Goal: Task Accomplishment & Management: Manage account settings

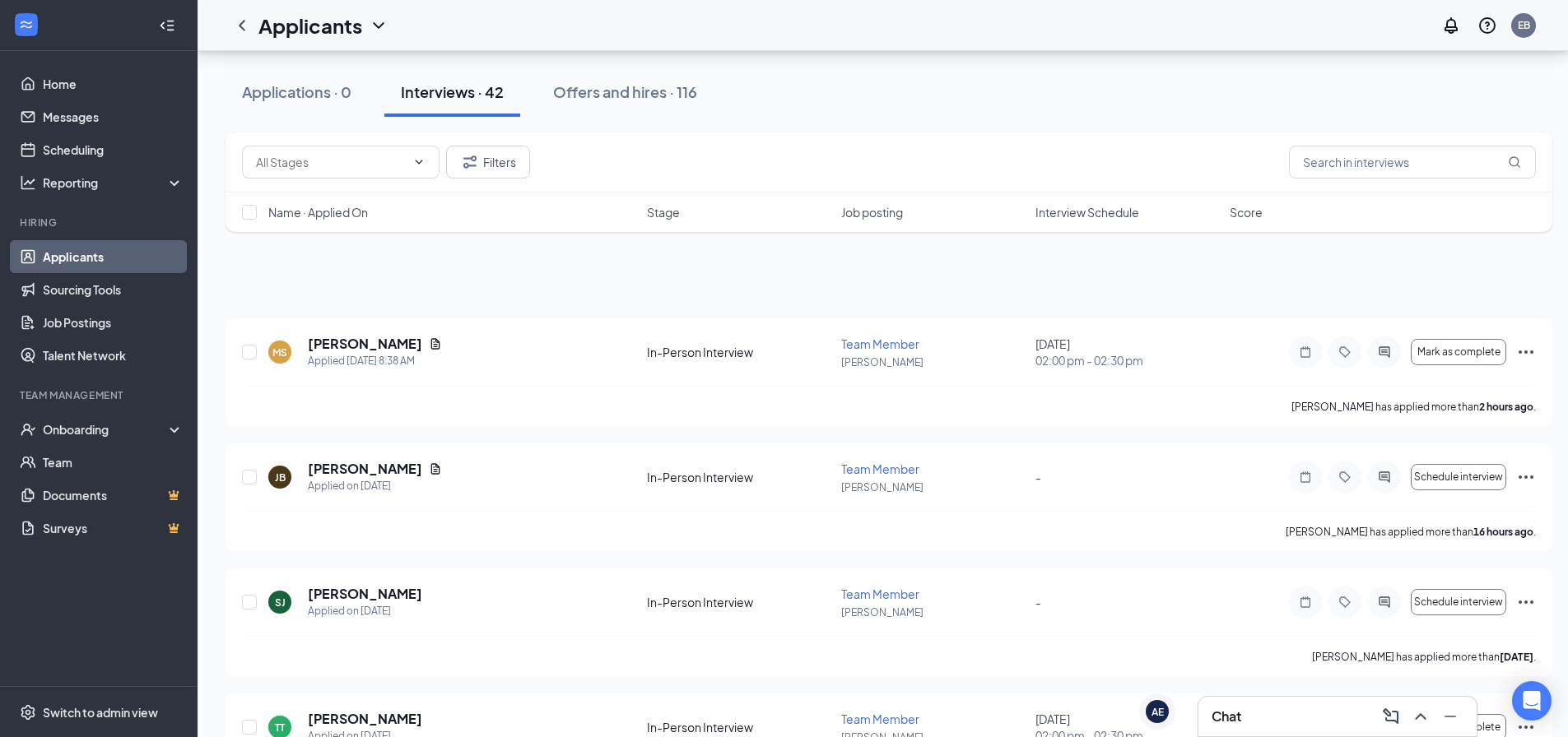
scroll to position [1152, 0]
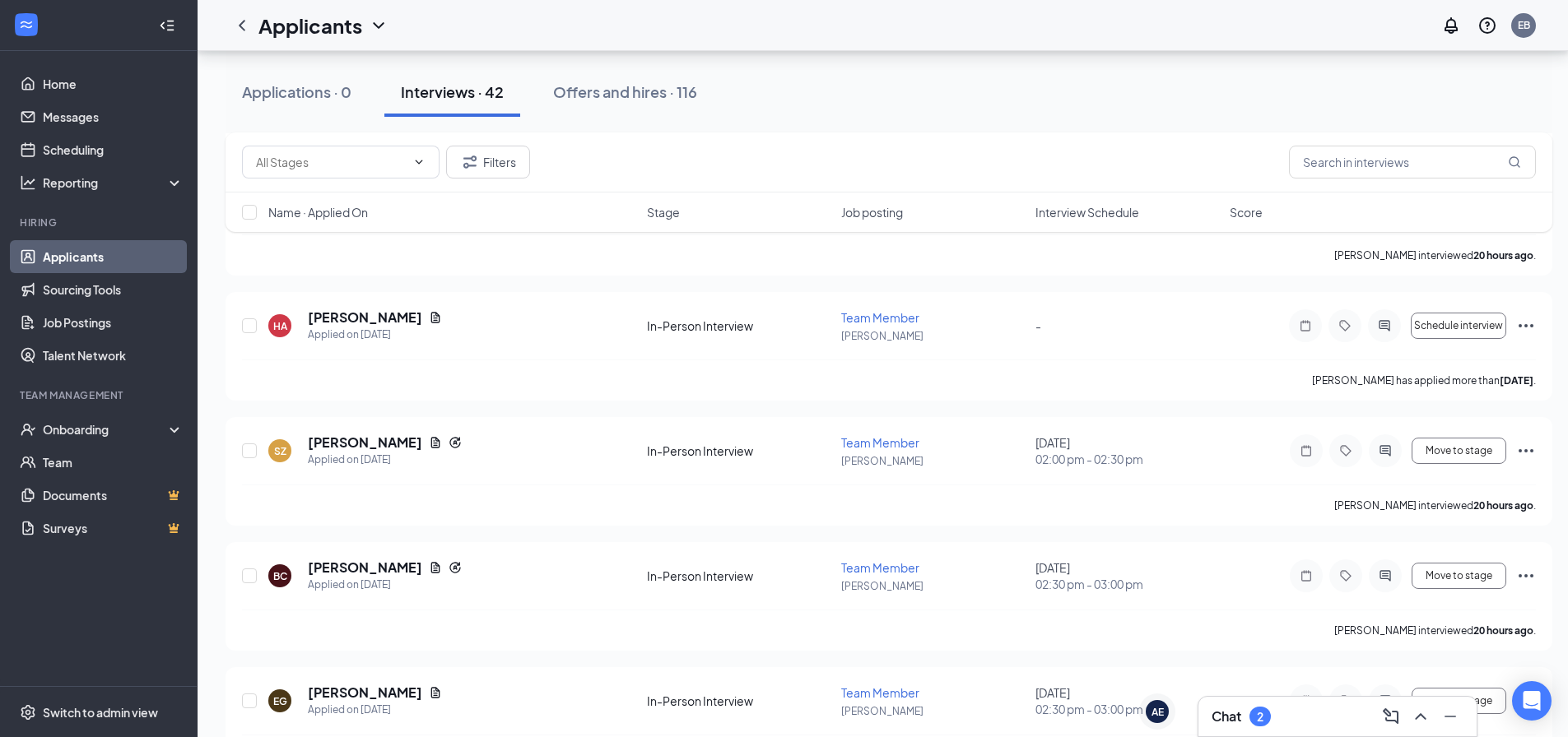
click at [1256, 710] on div "2" at bounding box center [1260, 717] width 21 height 20
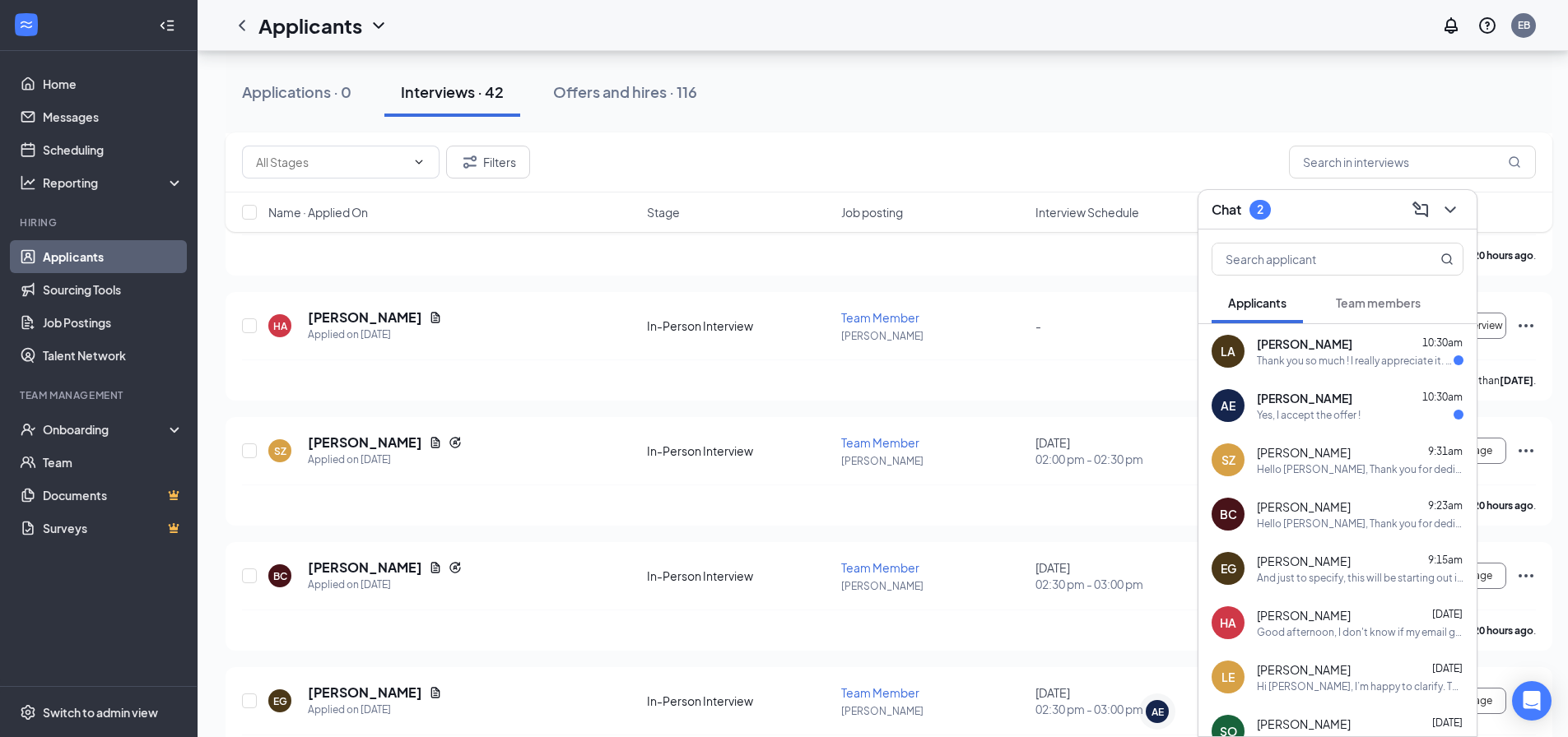
click at [1357, 416] on div "Yes, I accept the offer !" at bounding box center [1308, 415] width 104 height 14
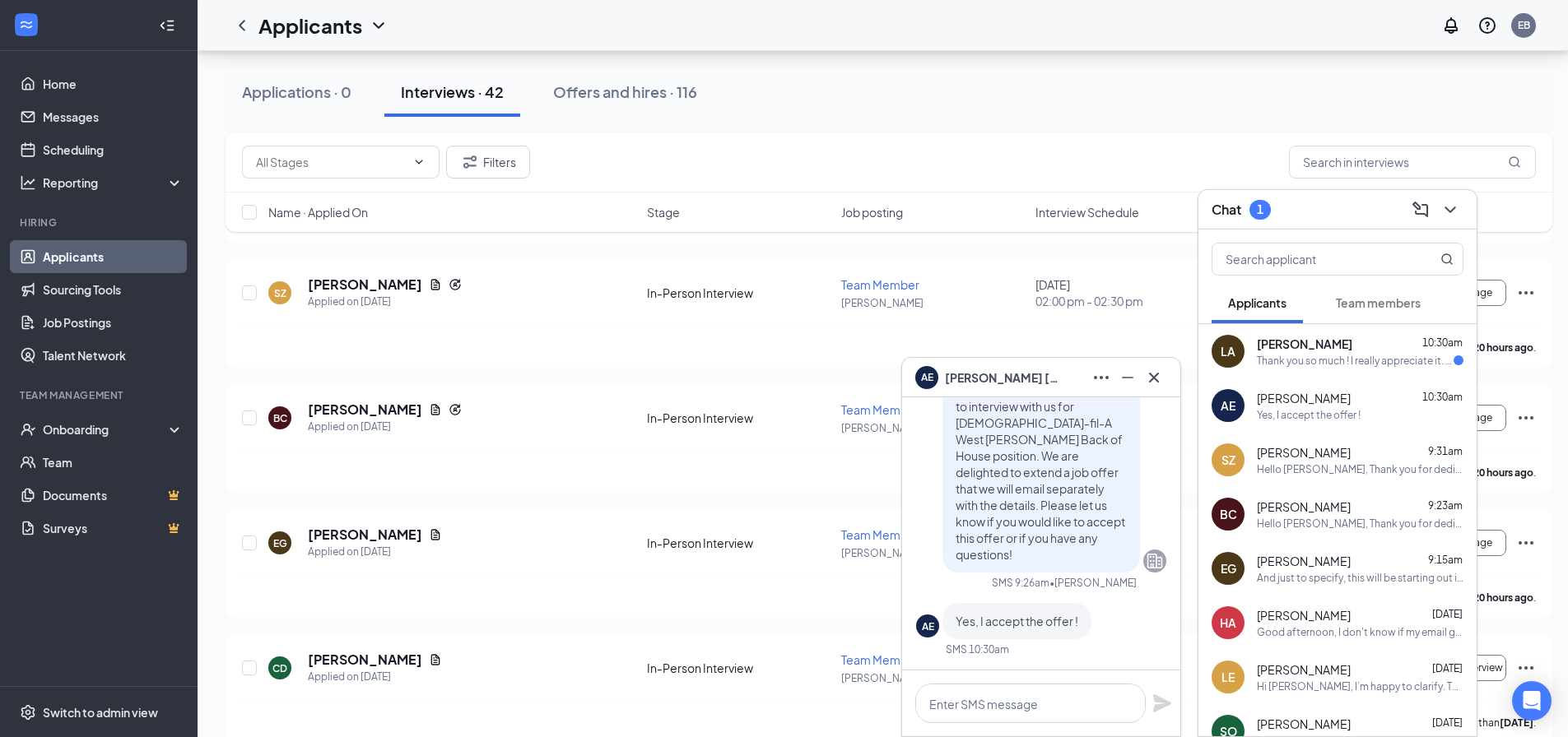
scroll to position [1316, 0]
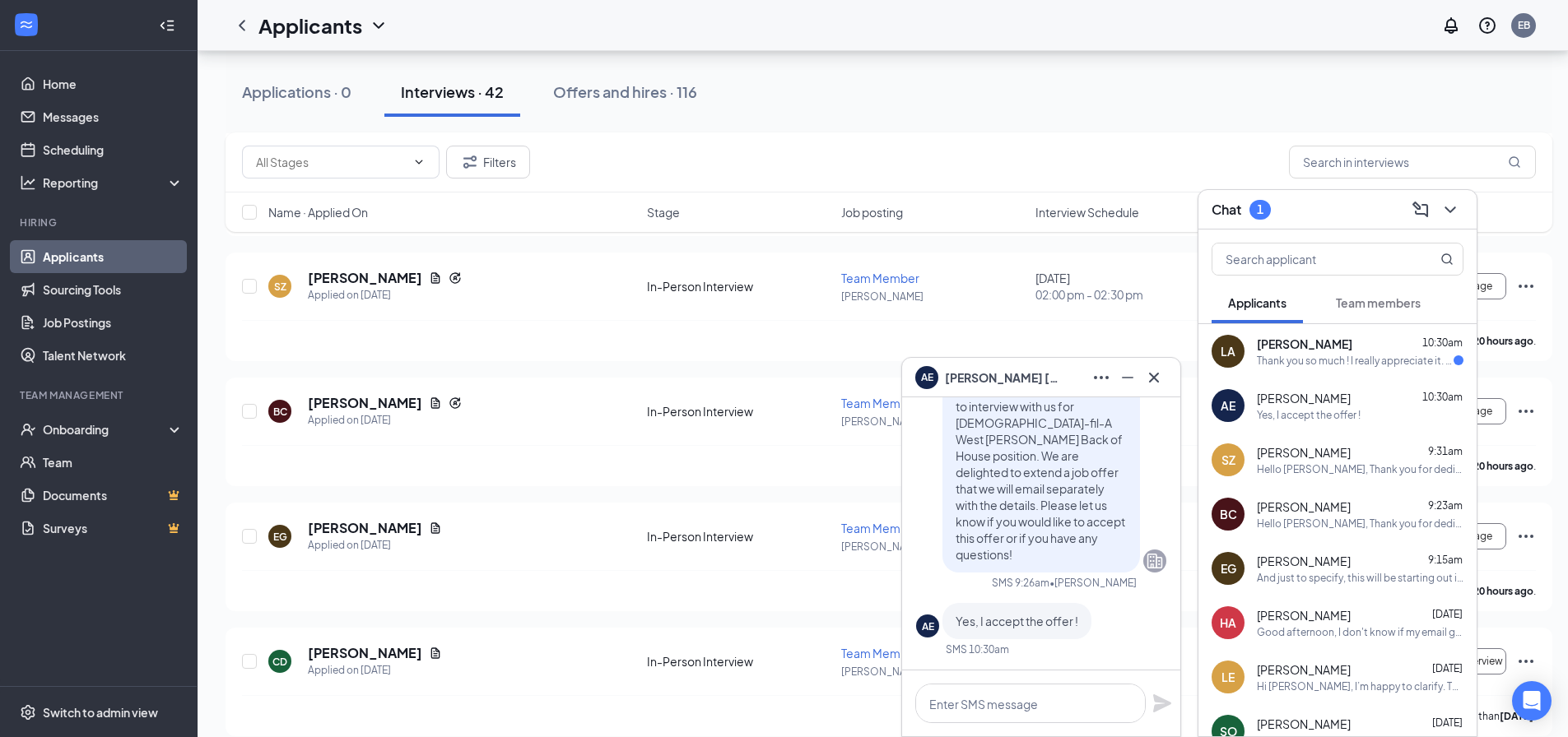
click at [1399, 371] on div "LA [PERSON_NAME] 10:30am Thank you so much ! I really appreciate it. I will def…" at bounding box center [1337, 351] width 278 height 54
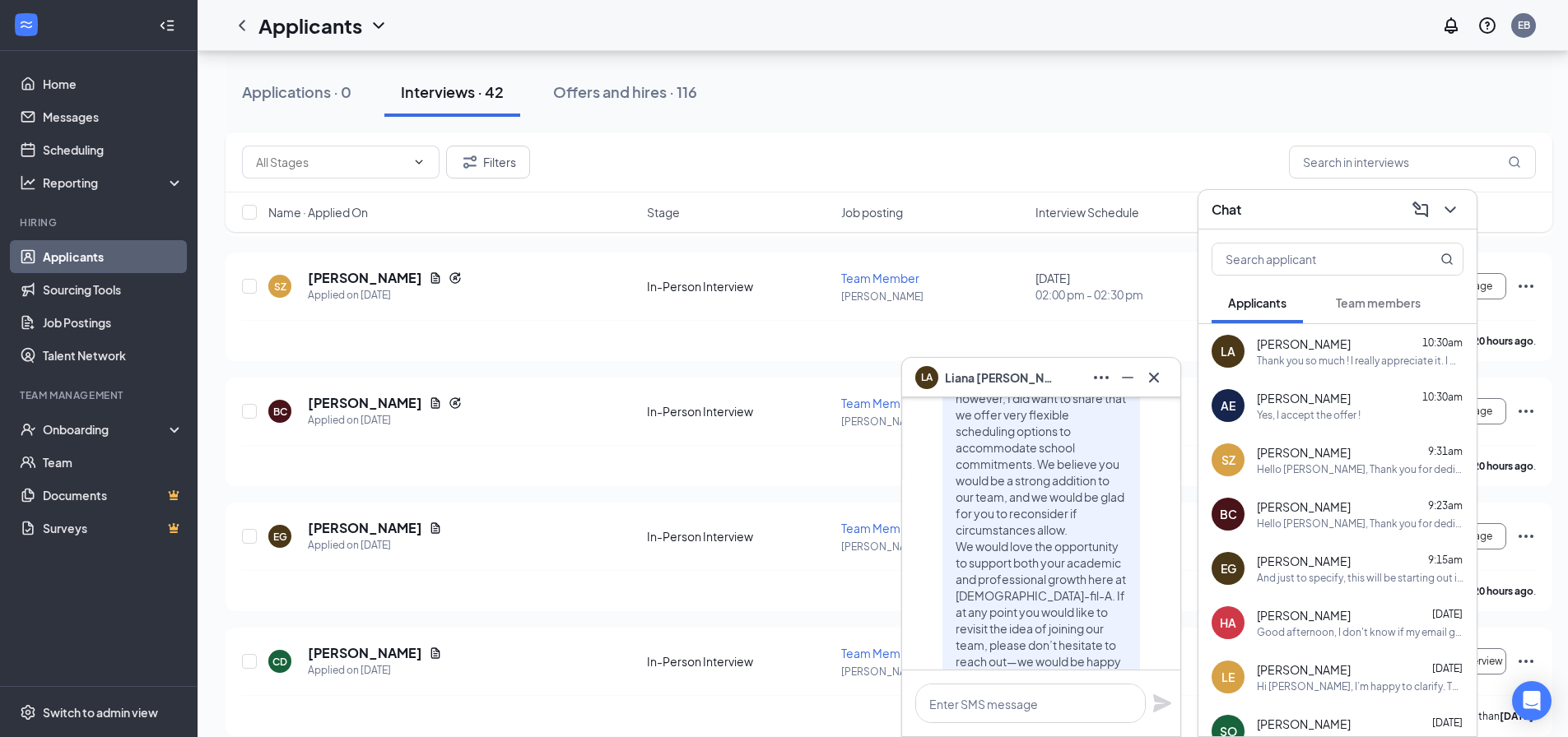
scroll to position [-247, 0]
click at [1024, 374] on div "LA [PERSON_NAME]" at bounding box center [1041, 377] width 252 height 27
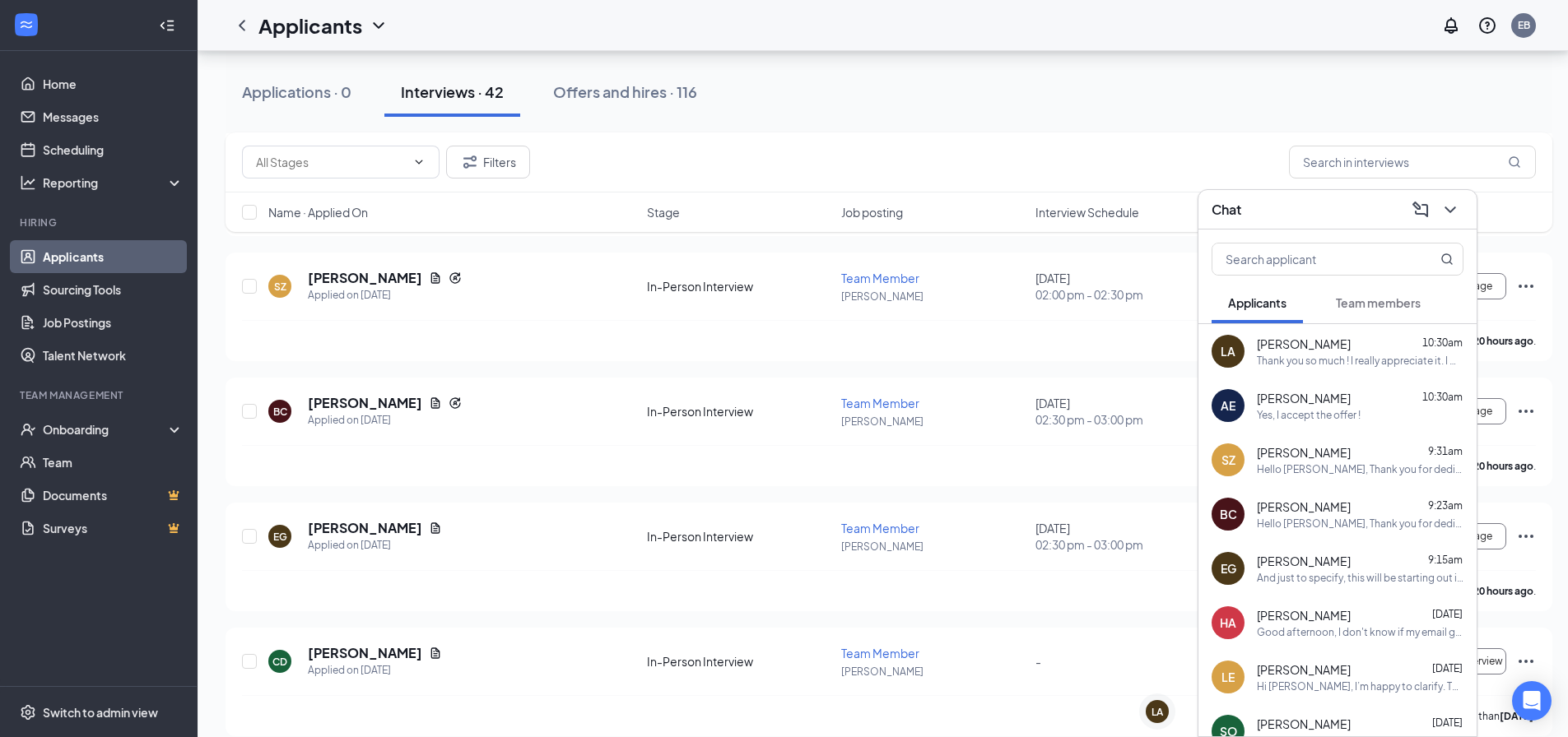
click at [1363, 300] on span "Team members" at bounding box center [1378, 303] width 84 height 15
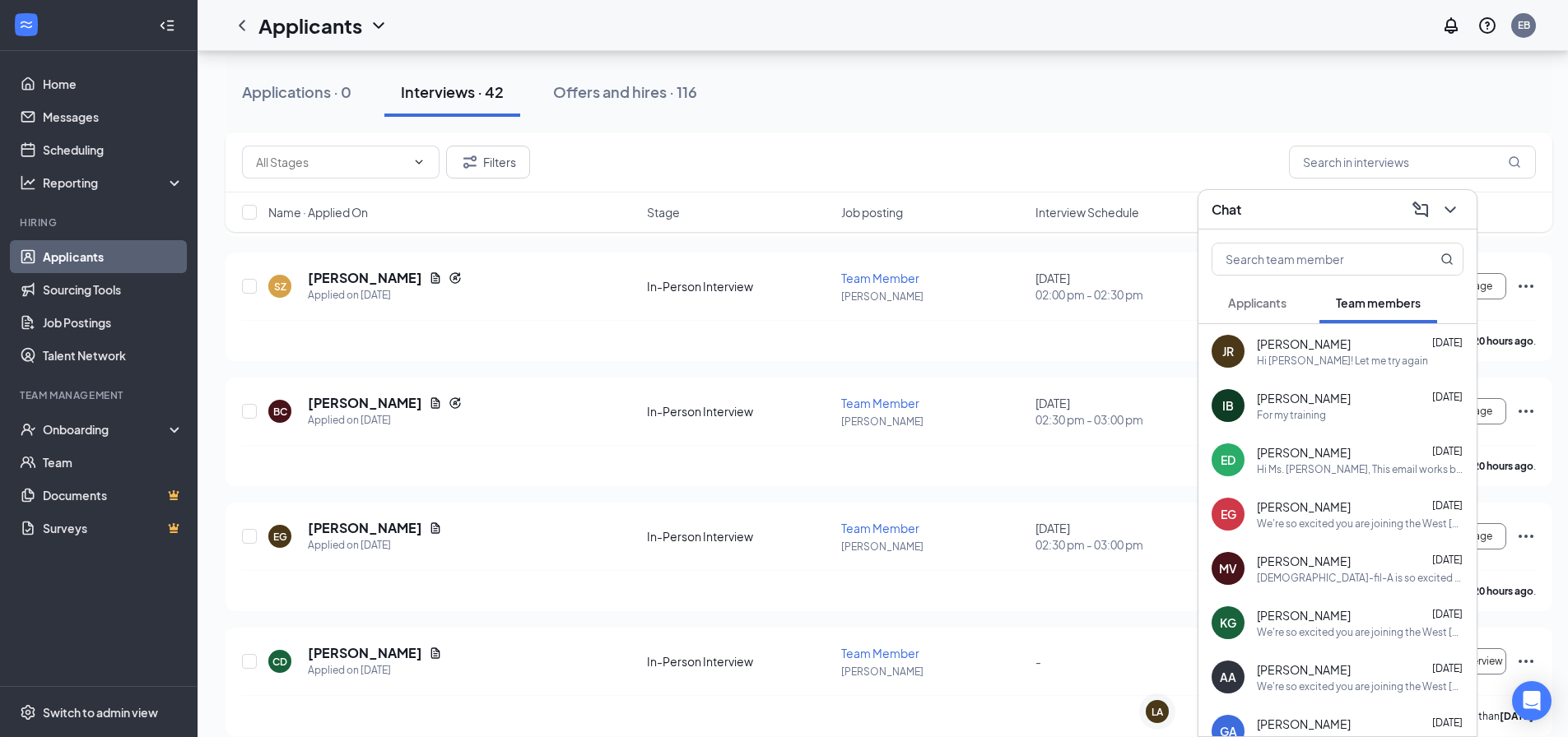
click at [1346, 414] on div "For my training" at bounding box center [1360, 415] width 207 height 14
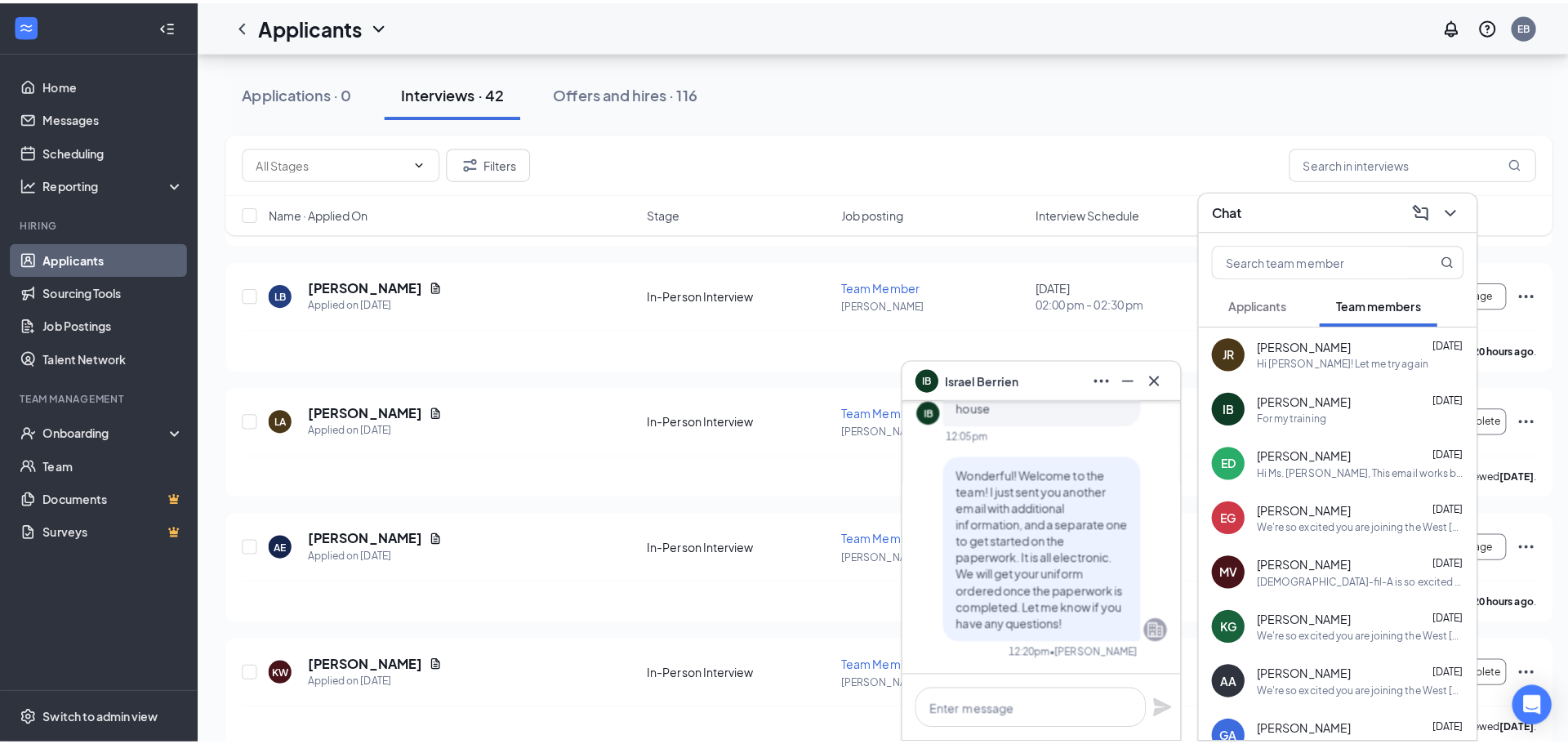
scroll to position [-2894, 0]
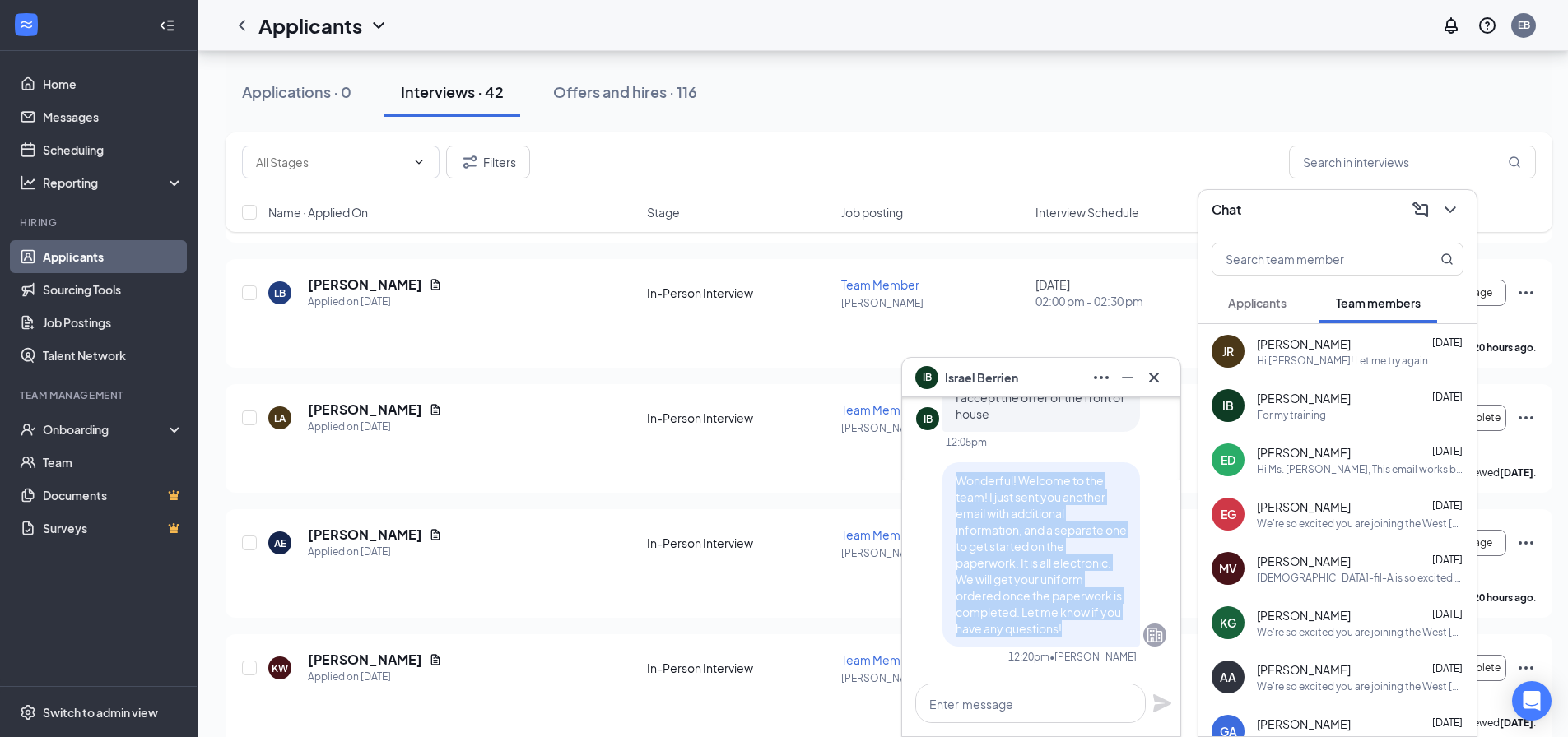
drag, startPoint x: 943, startPoint y: 476, endPoint x: 1090, endPoint y: 623, distance: 207.9
click at [1090, 623] on p "Wonderful! Welcome to the team! I just sent you another email with additional i…" at bounding box center [1041, 553] width 171 height 164
copy span "Wonderful! Welcome to the team! I just sent you another email with additional i…"
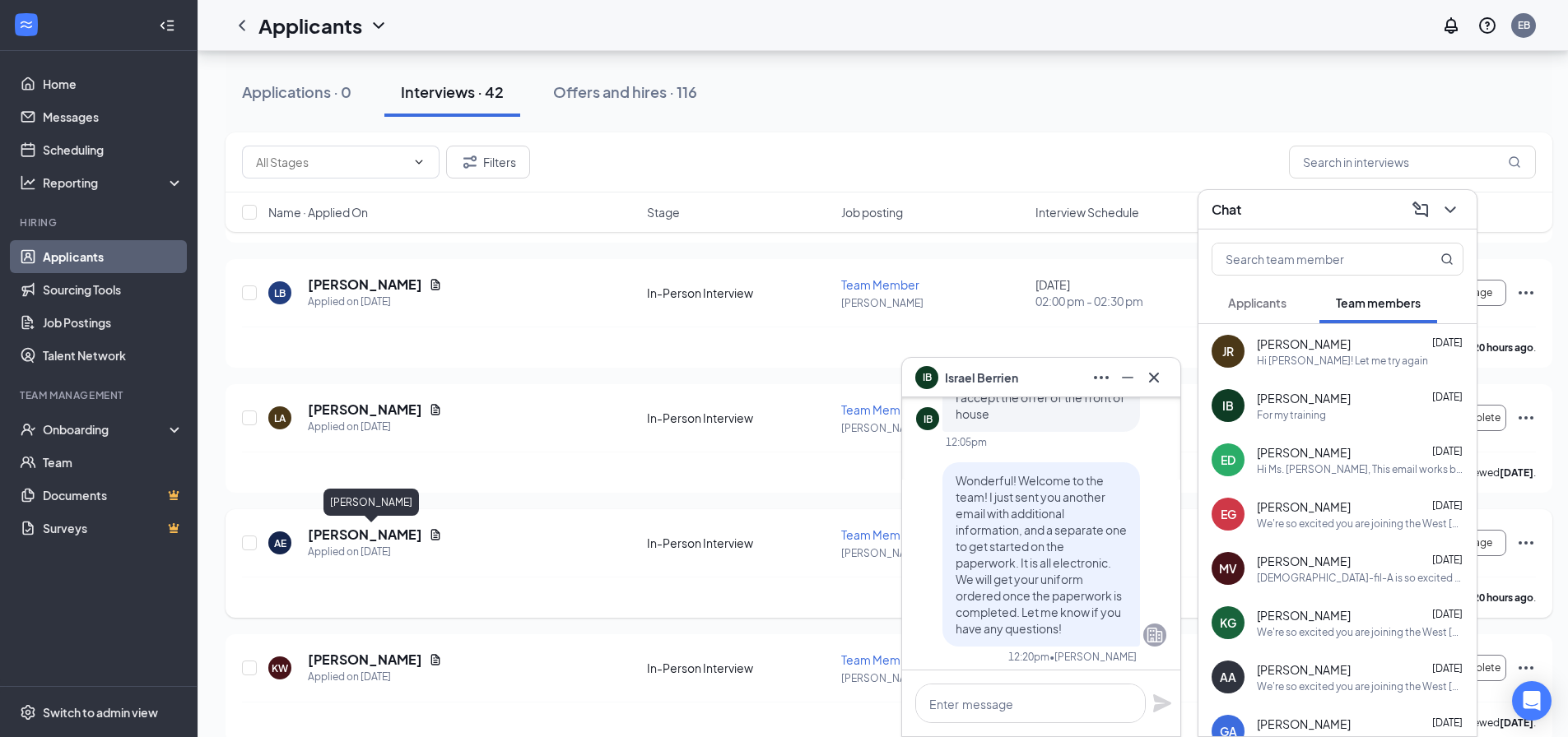
click at [421, 536] on h5 "[PERSON_NAME]" at bounding box center [364, 535] width 115 height 18
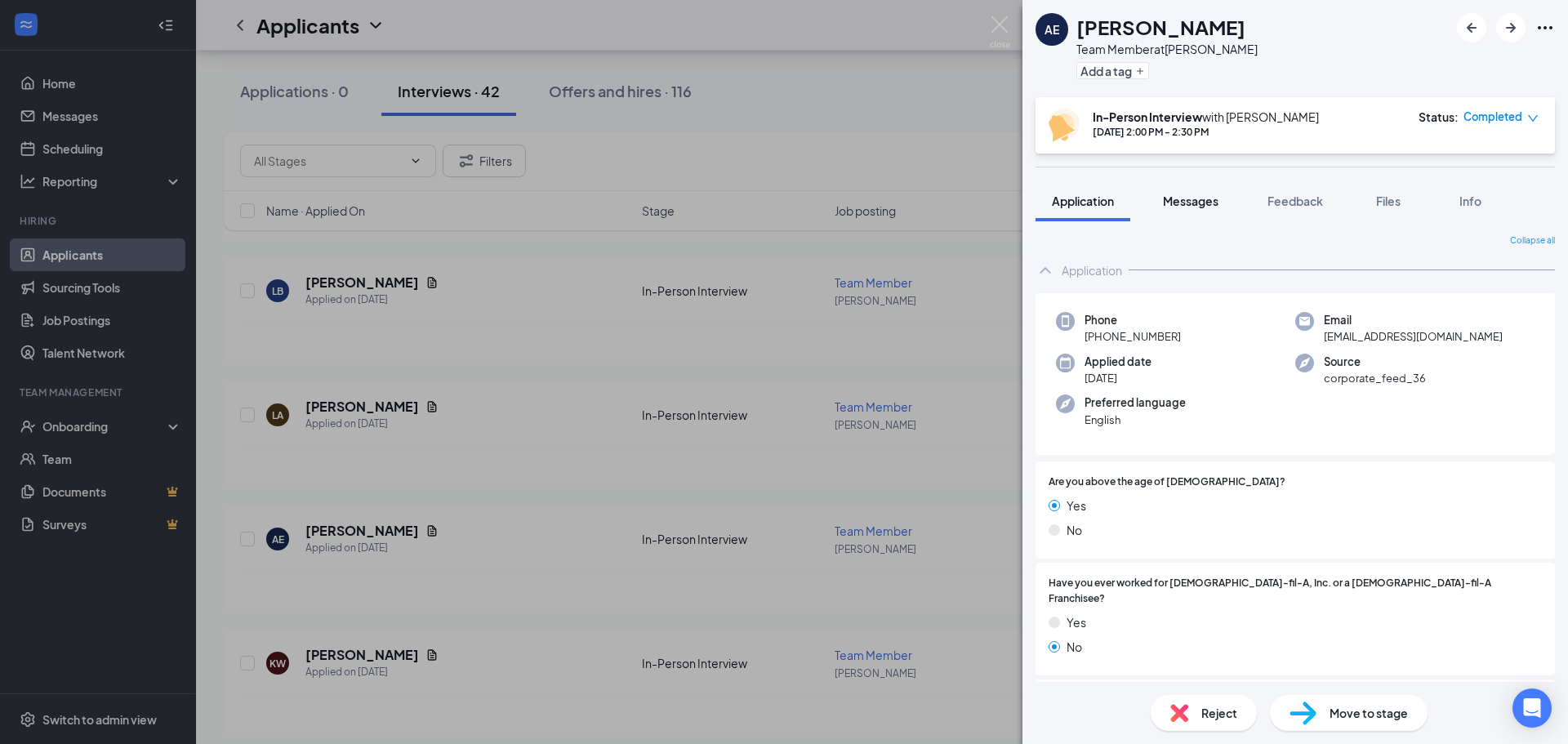
click at [1192, 217] on button "Messages" at bounding box center [1190, 200] width 88 height 41
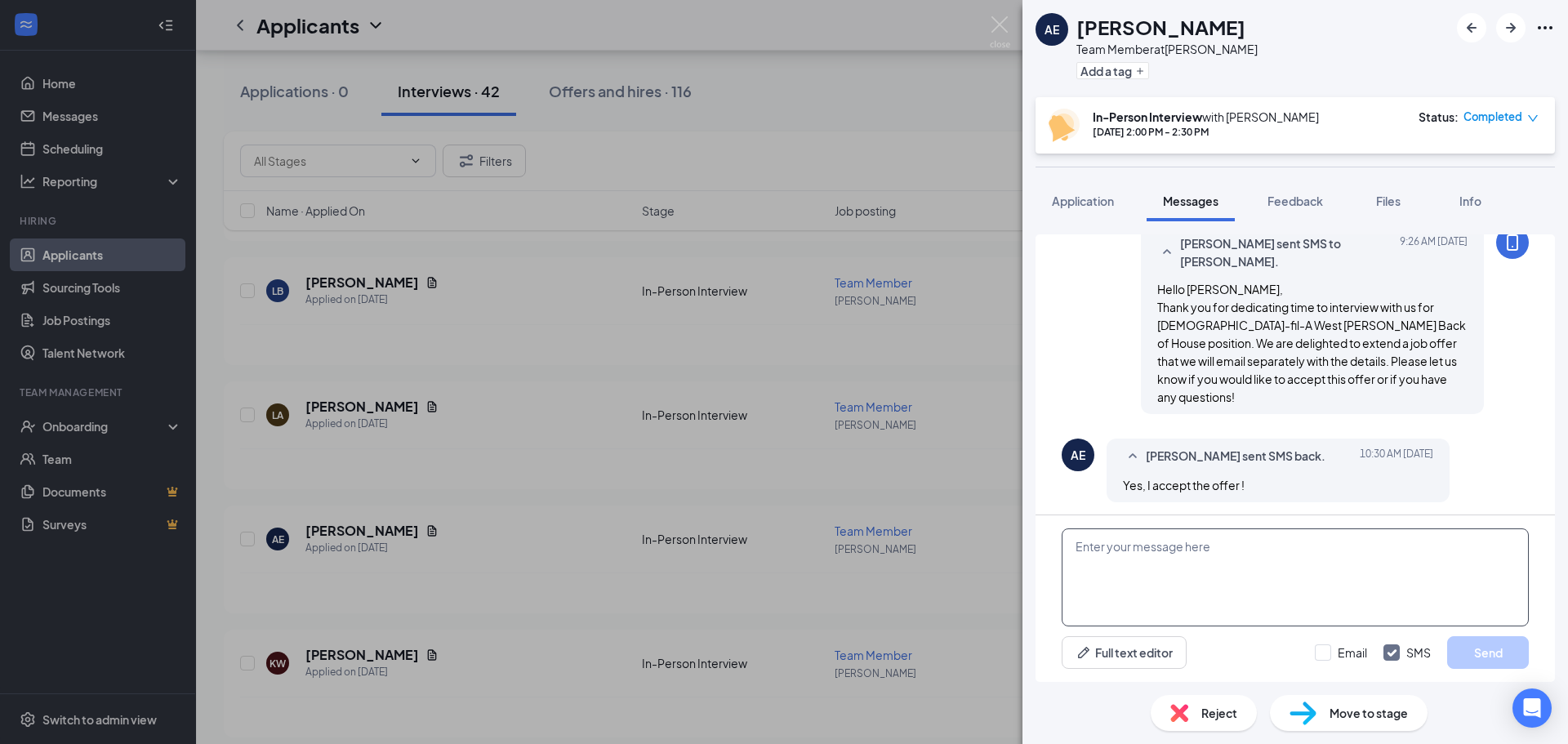
scroll to position [654, 0]
paste textarea "Wonderful! Welcome to the team! I just sent you another email with additional i…"
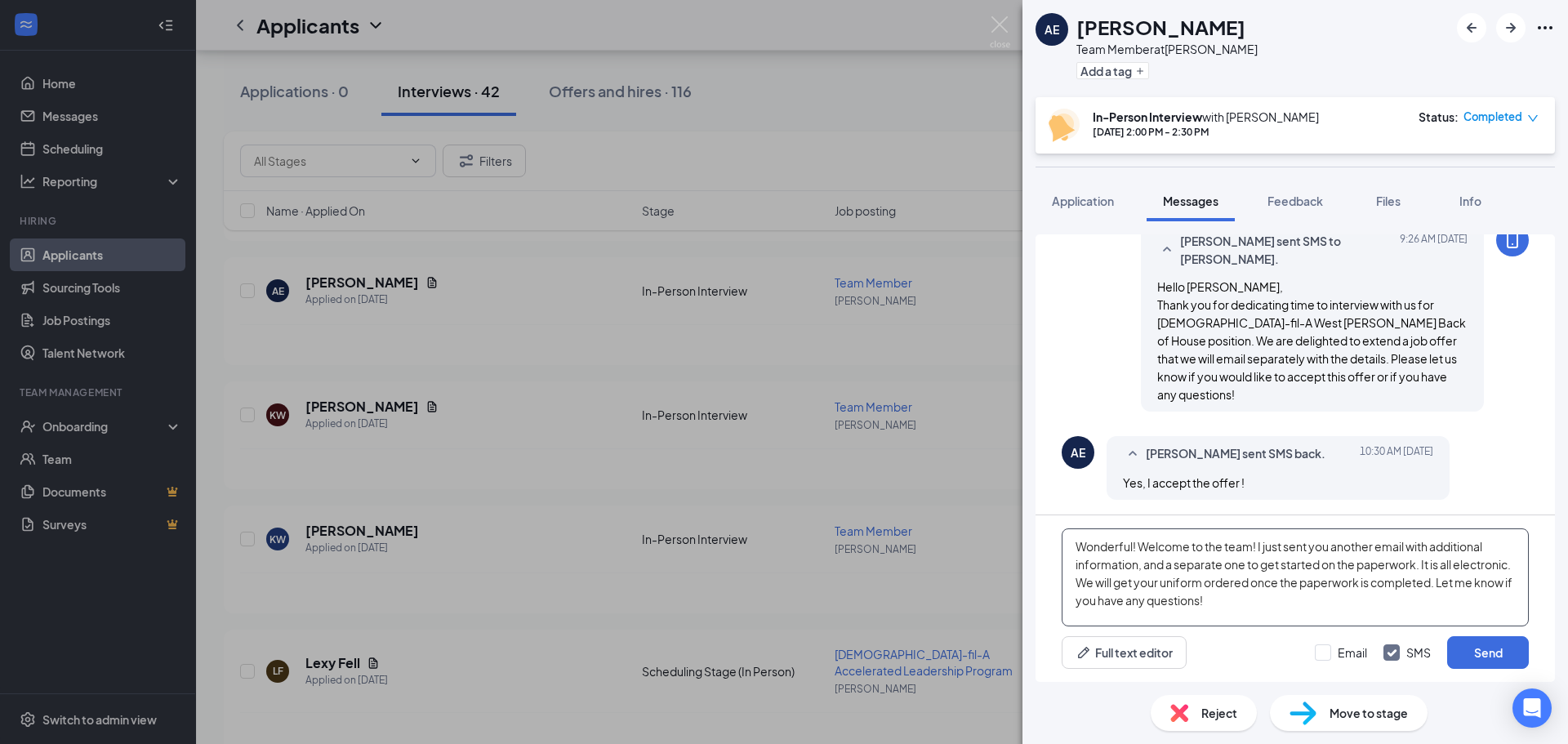
type textarea "Wonderful! Welcome to the team! I just sent you another email with additional i…"
click at [1497, 647] on button "Send" at bounding box center [1488, 652] width 82 height 33
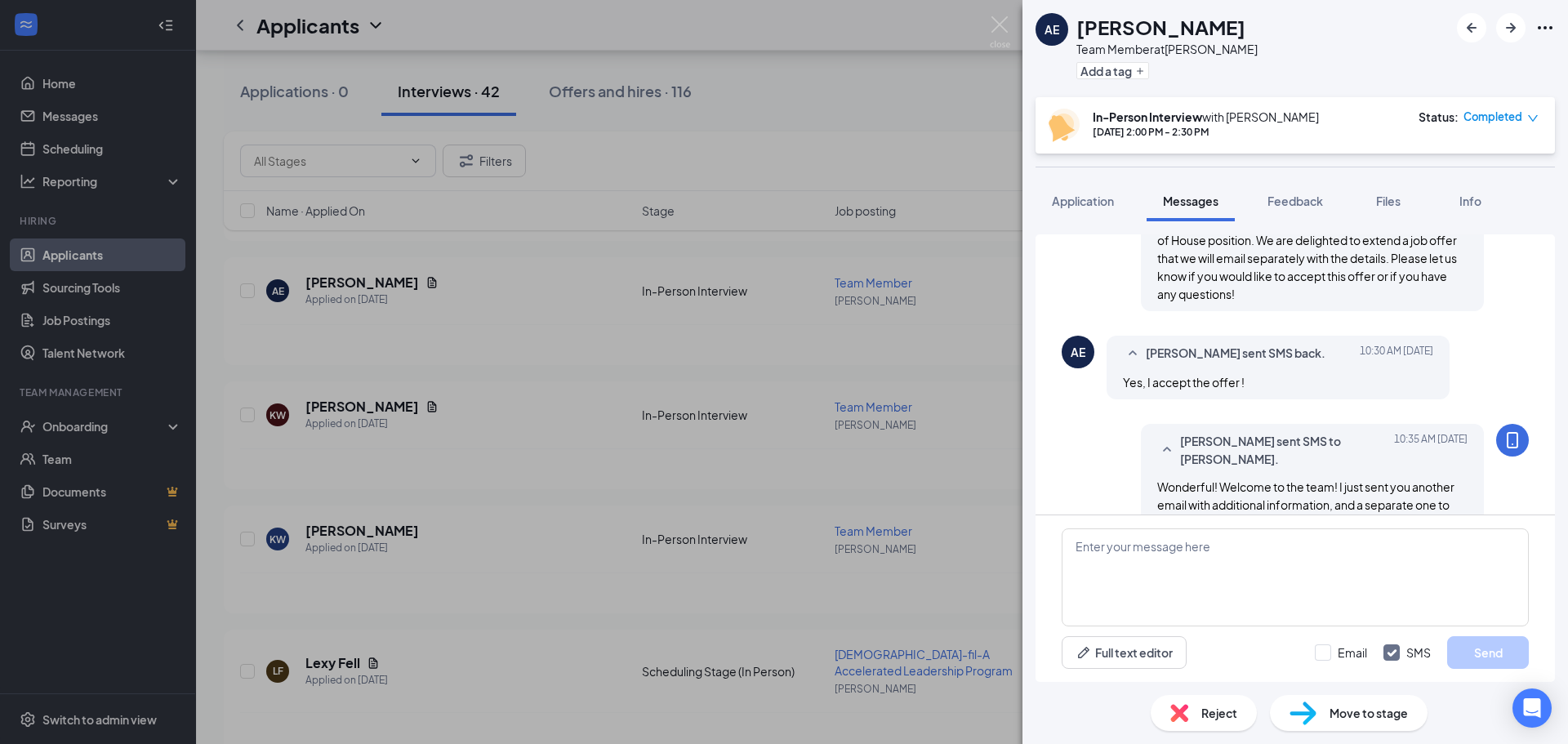
scroll to position [831, 0]
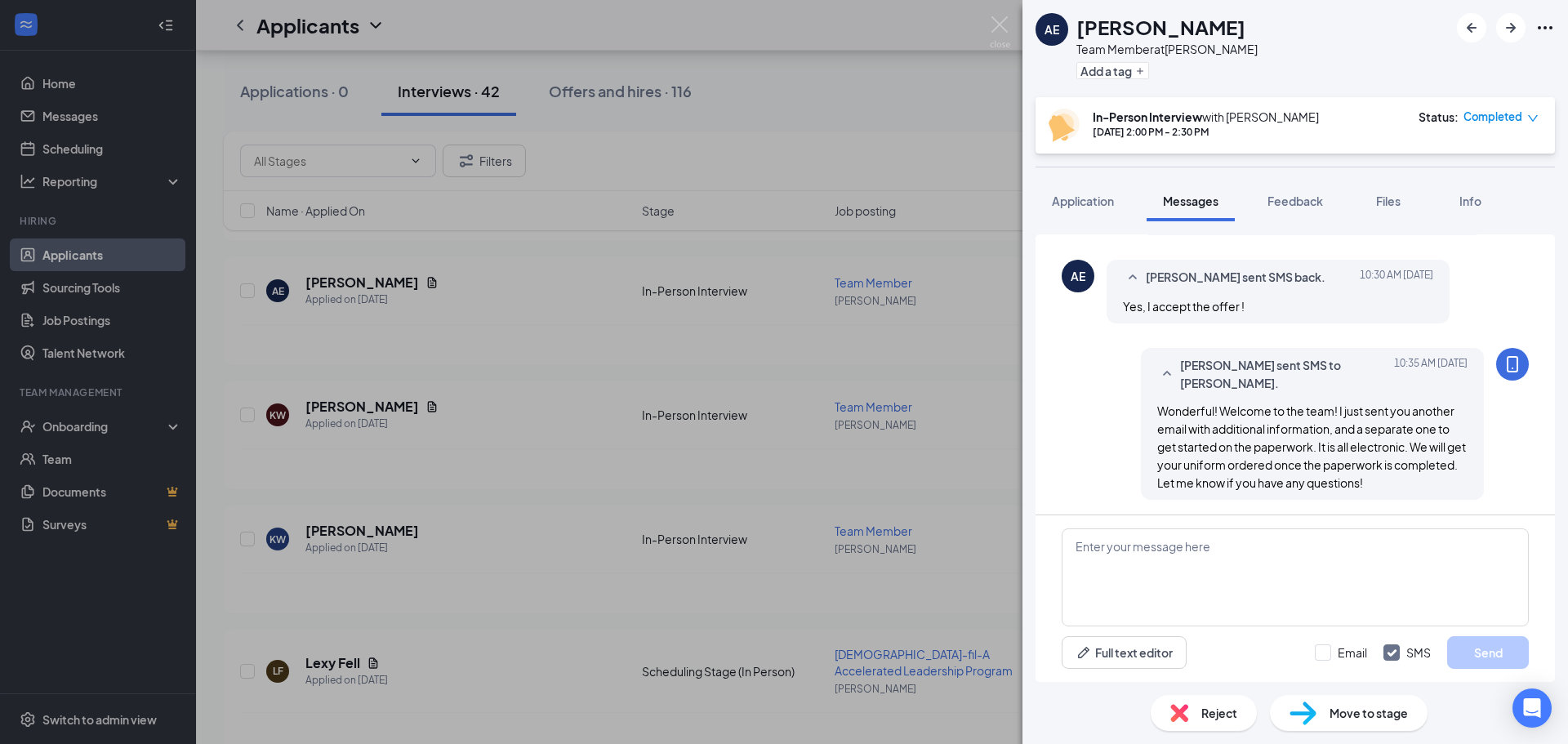
click at [430, 324] on div "AE [PERSON_NAME] Team Member at [PERSON_NAME] Add a tag In-Person Interview wit…" at bounding box center [784, 372] width 1568 height 744
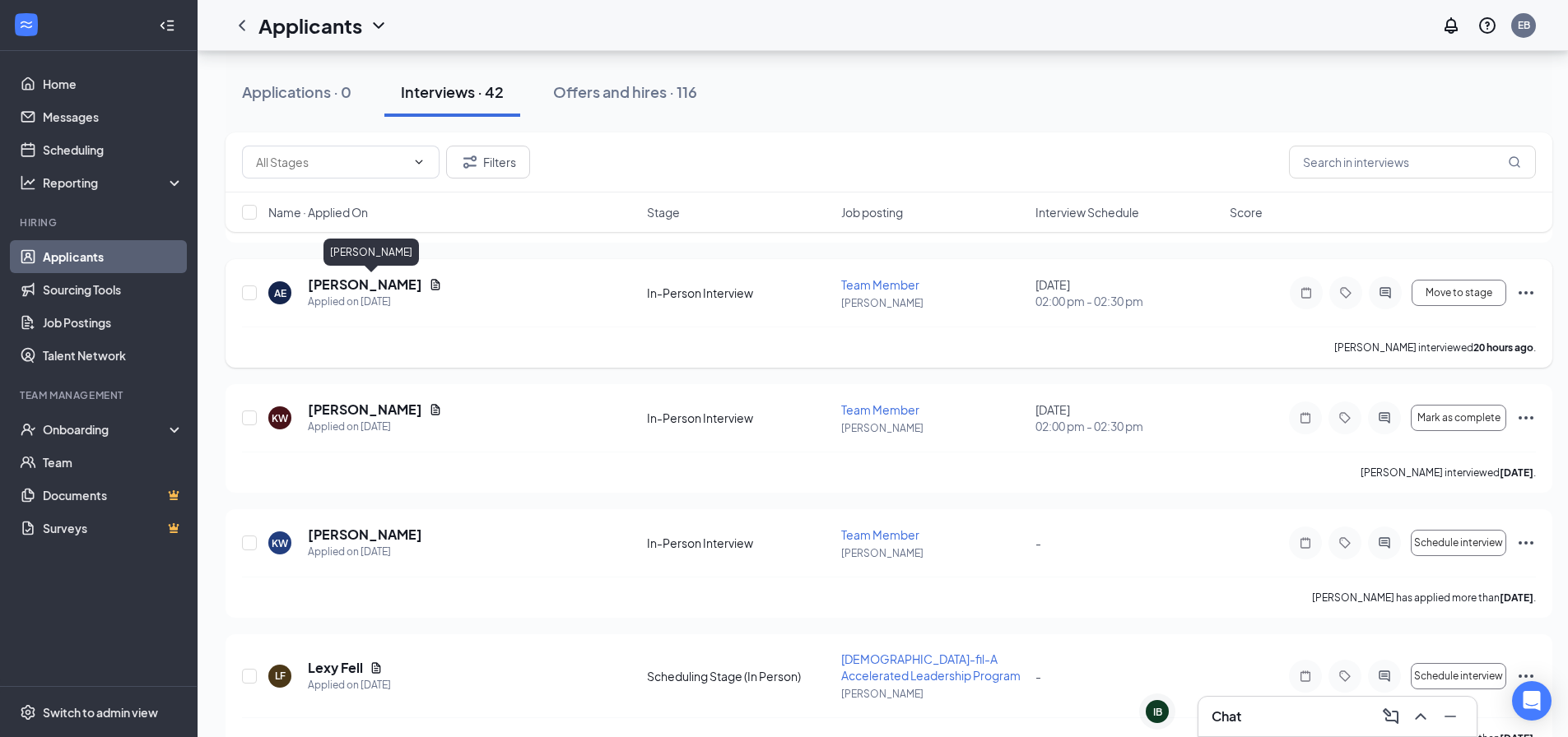
click at [422, 288] on h5 "[PERSON_NAME]" at bounding box center [364, 285] width 115 height 18
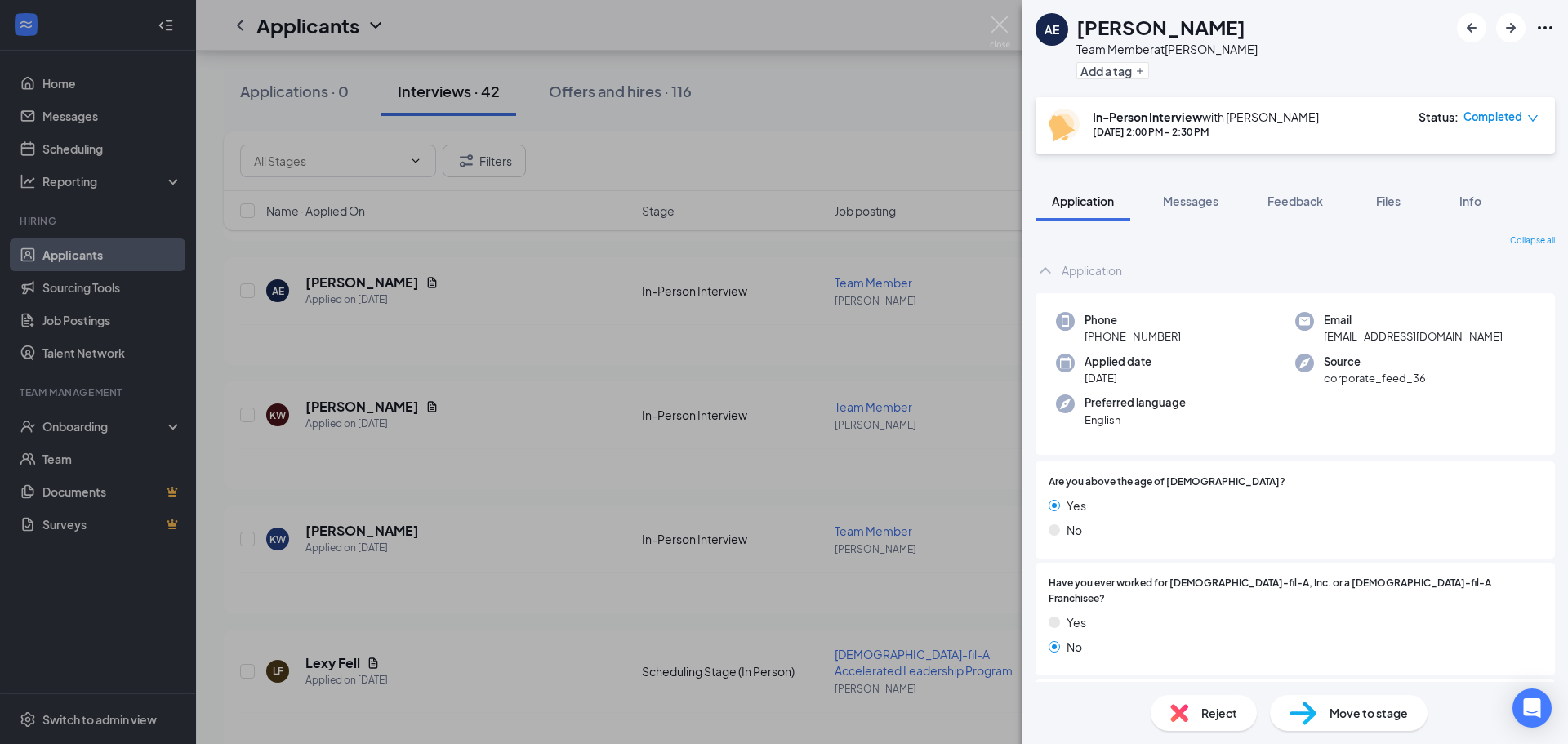
click at [1358, 707] on span "Move to stage" at bounding box center [1368, 713] width 78 height 18
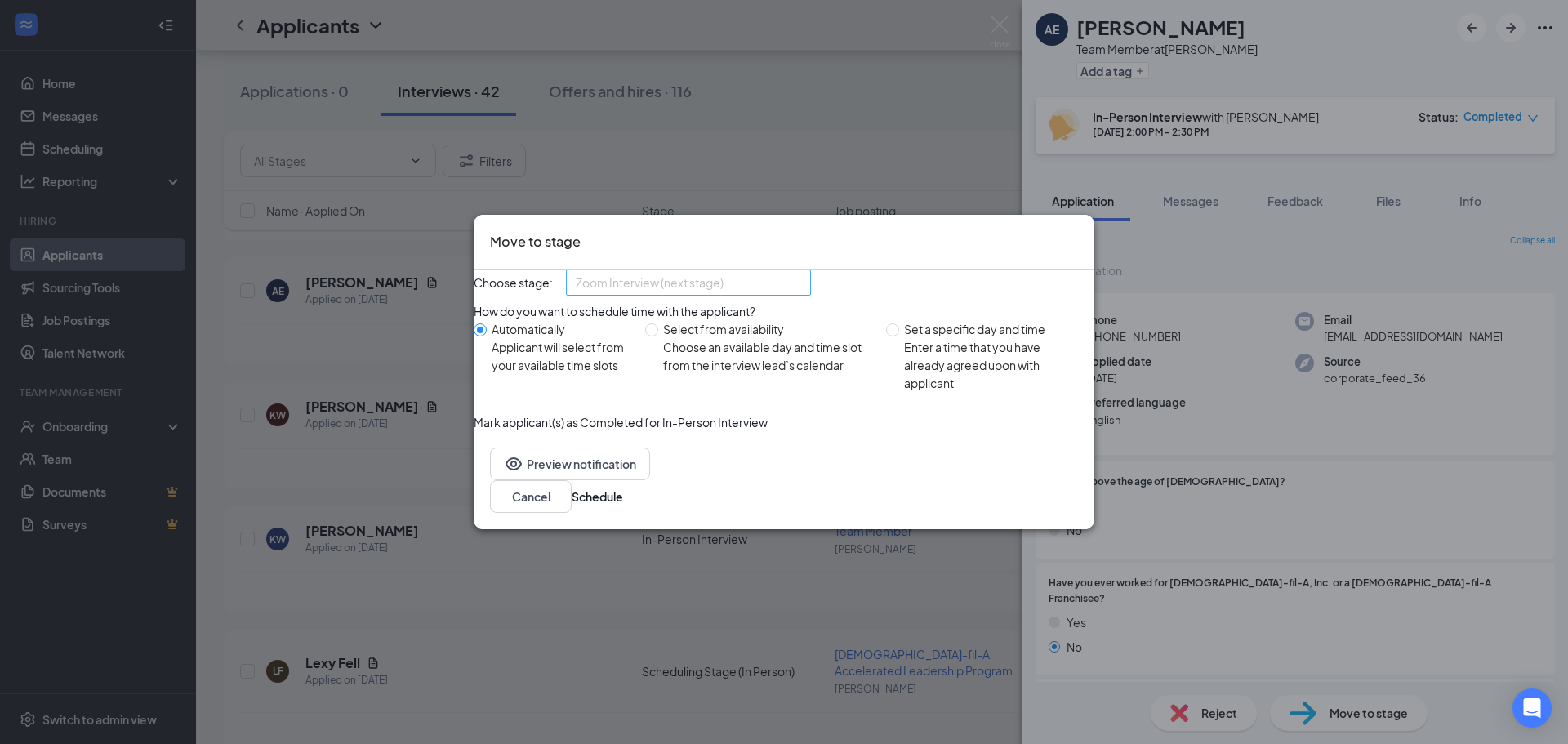
click at [723, 283] on span "Zoom Interview (next stage)" at bounding box center [650, 282] width 148 height 25
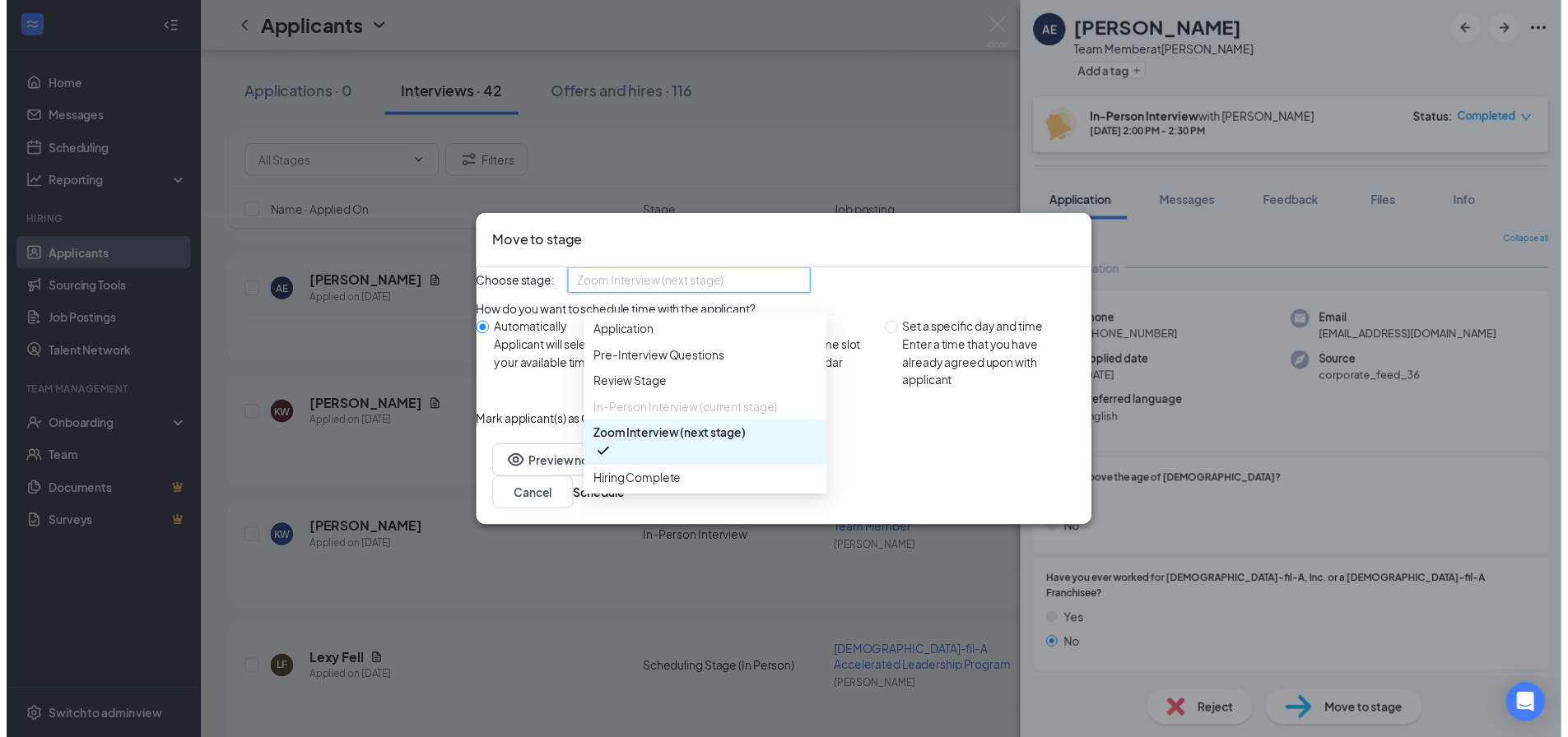
scroll to position [18, 0]
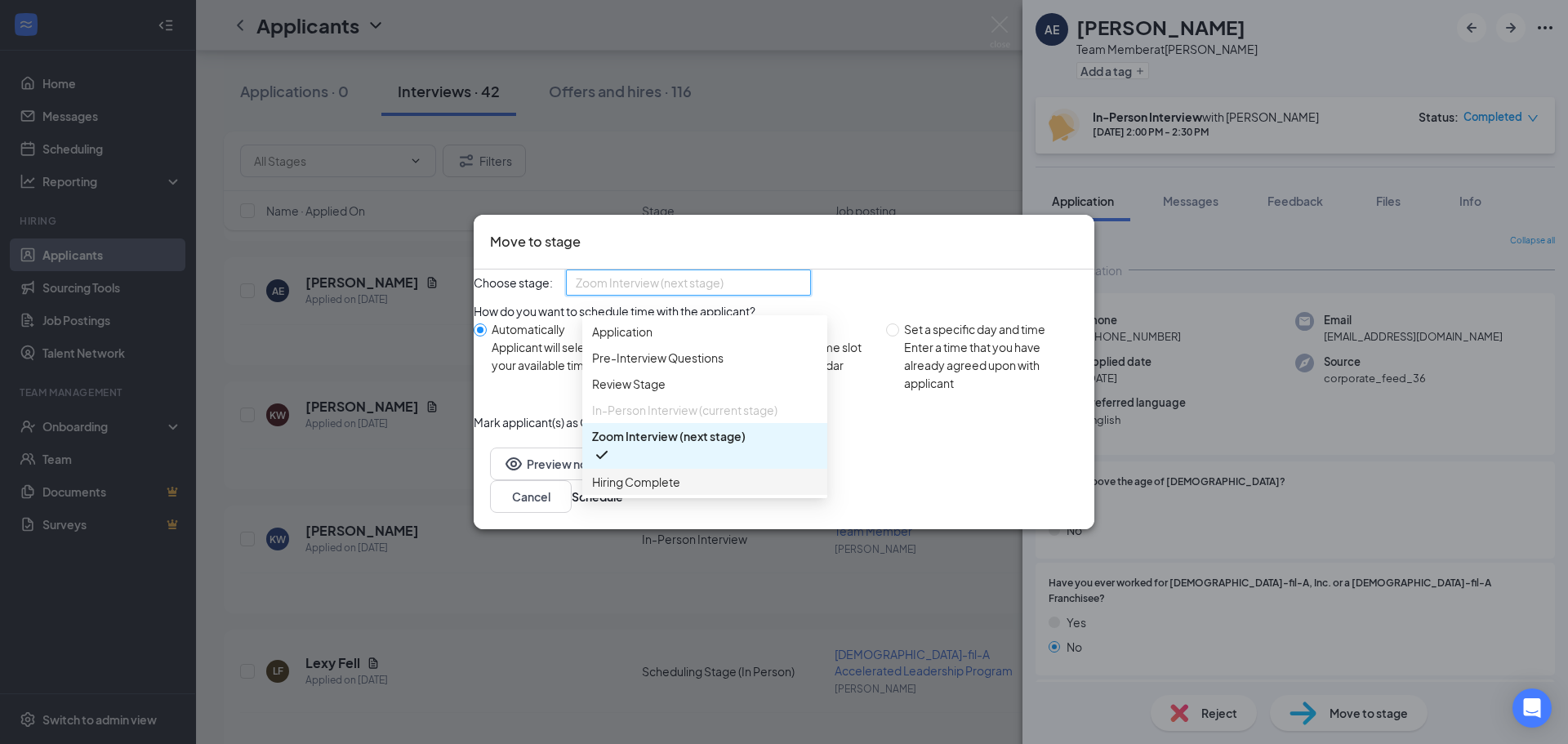
click at [651, 484] on span "Hiring Complete" at bounding box center [636, 482] width 88 height 18
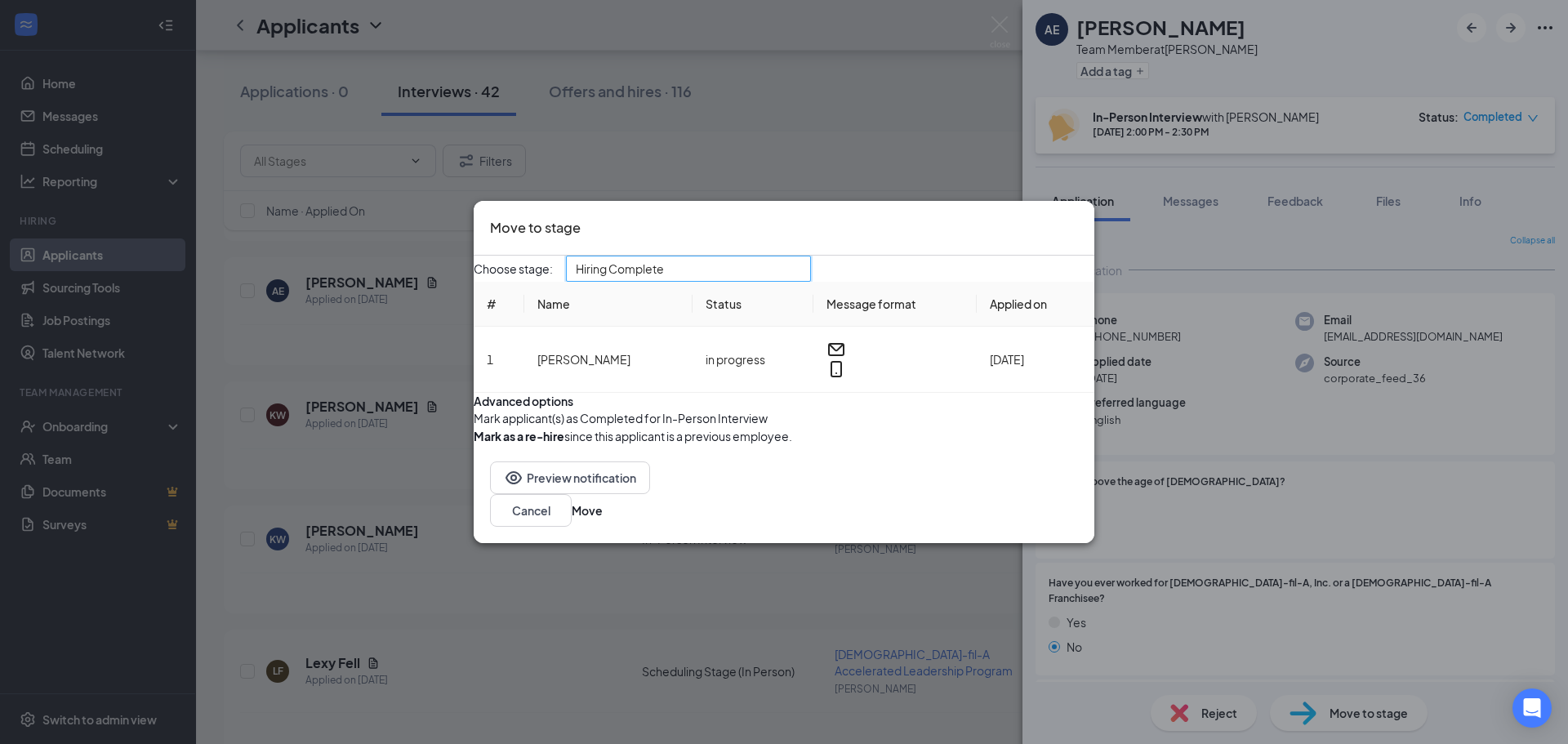
click at [474, 427] on button "button" at bounding box center [474, 418] width 0 height 18
click at [602, 519] on button "Move" at bounding box center [587, 510] width 31 height 18
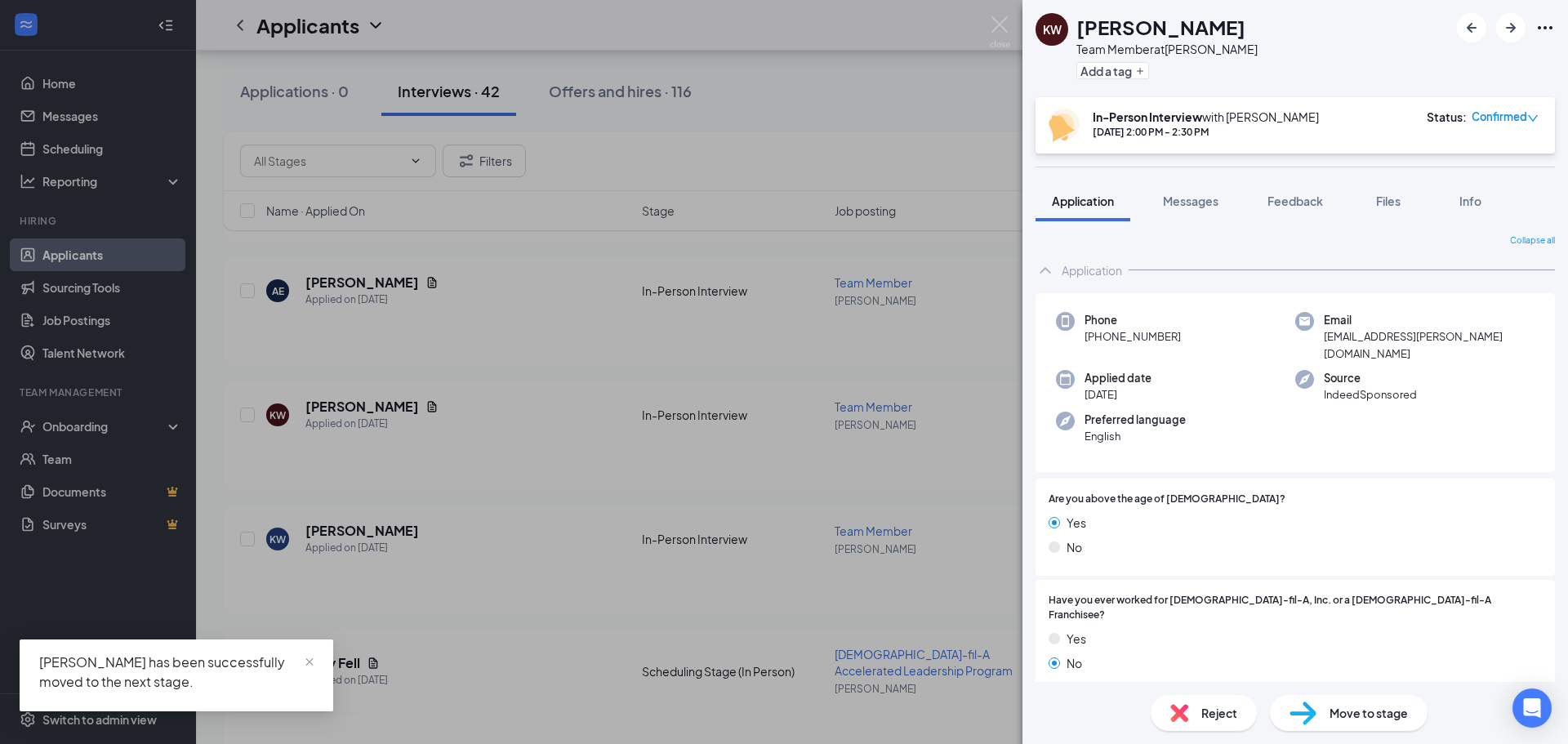
click at [659, 133] on div "KW [PERSON_NAME] Team Member at [PERSON_NAME] Add a tag In-Person Interview wit…" at bounding box center [784, 372] width 1568 height 744
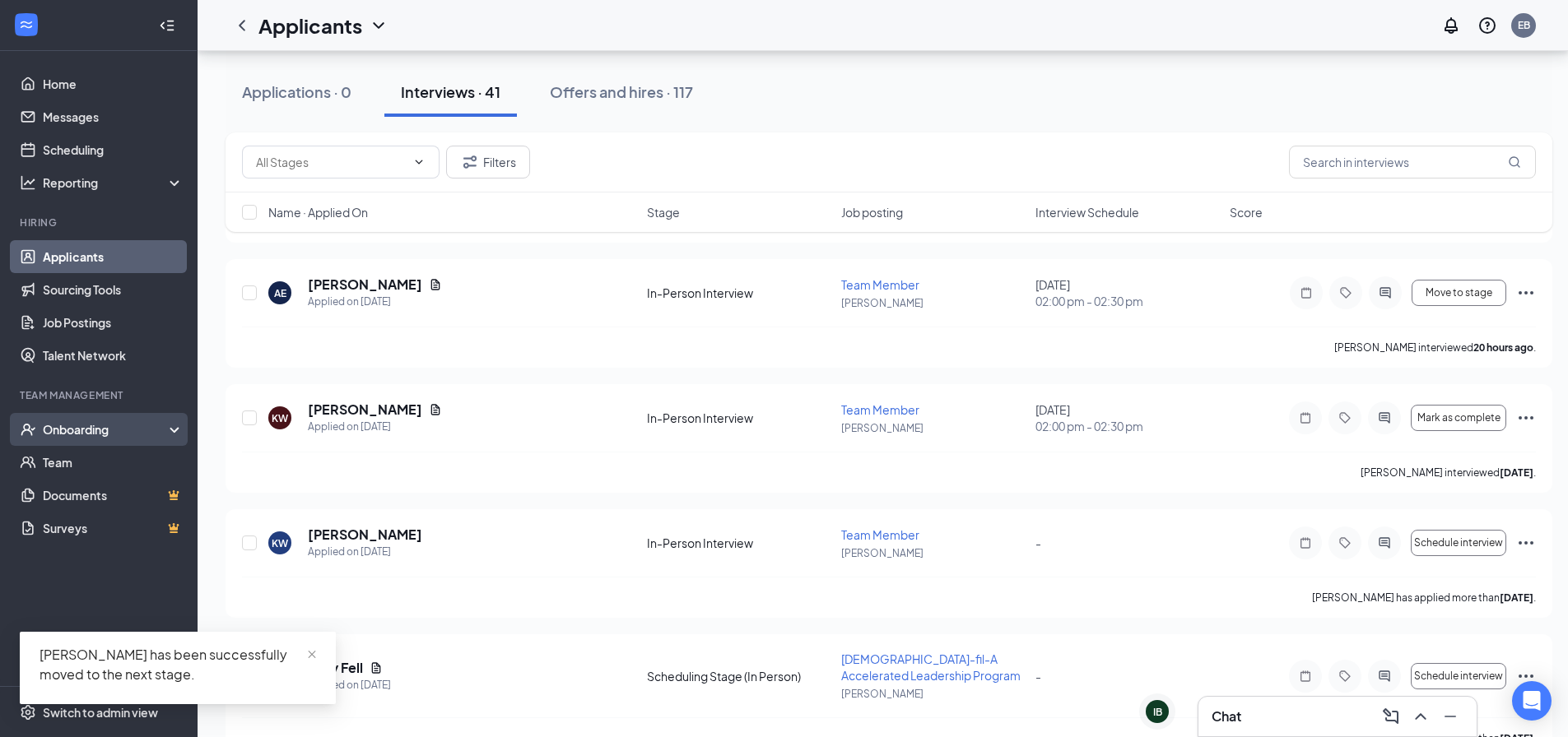
click at [95, 428] on div "Onboarding" at bounding box center [106, 430] width 127 height 17
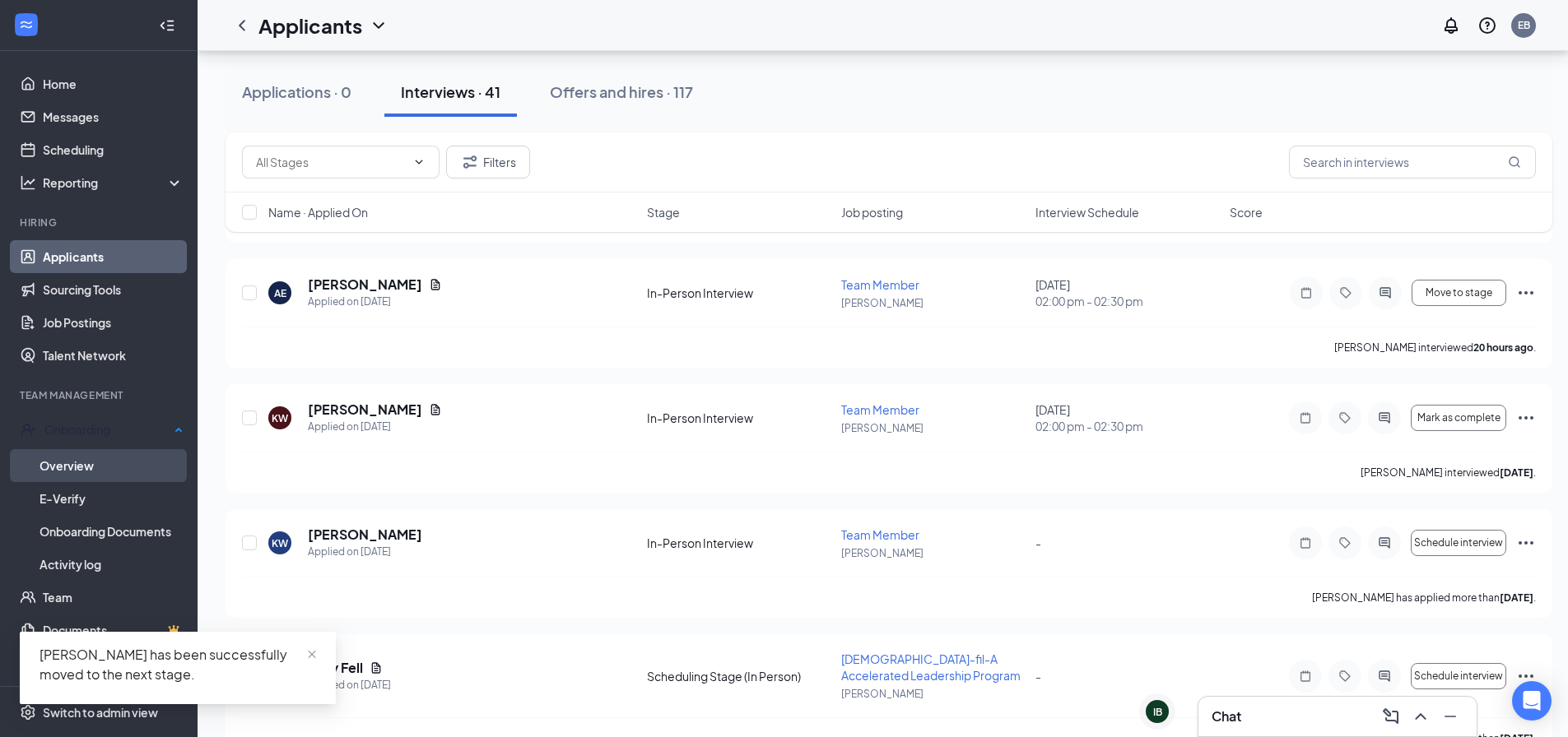
click at [102, 474] on link "Overview" at bounding box center [111, 465] width 144 height 33
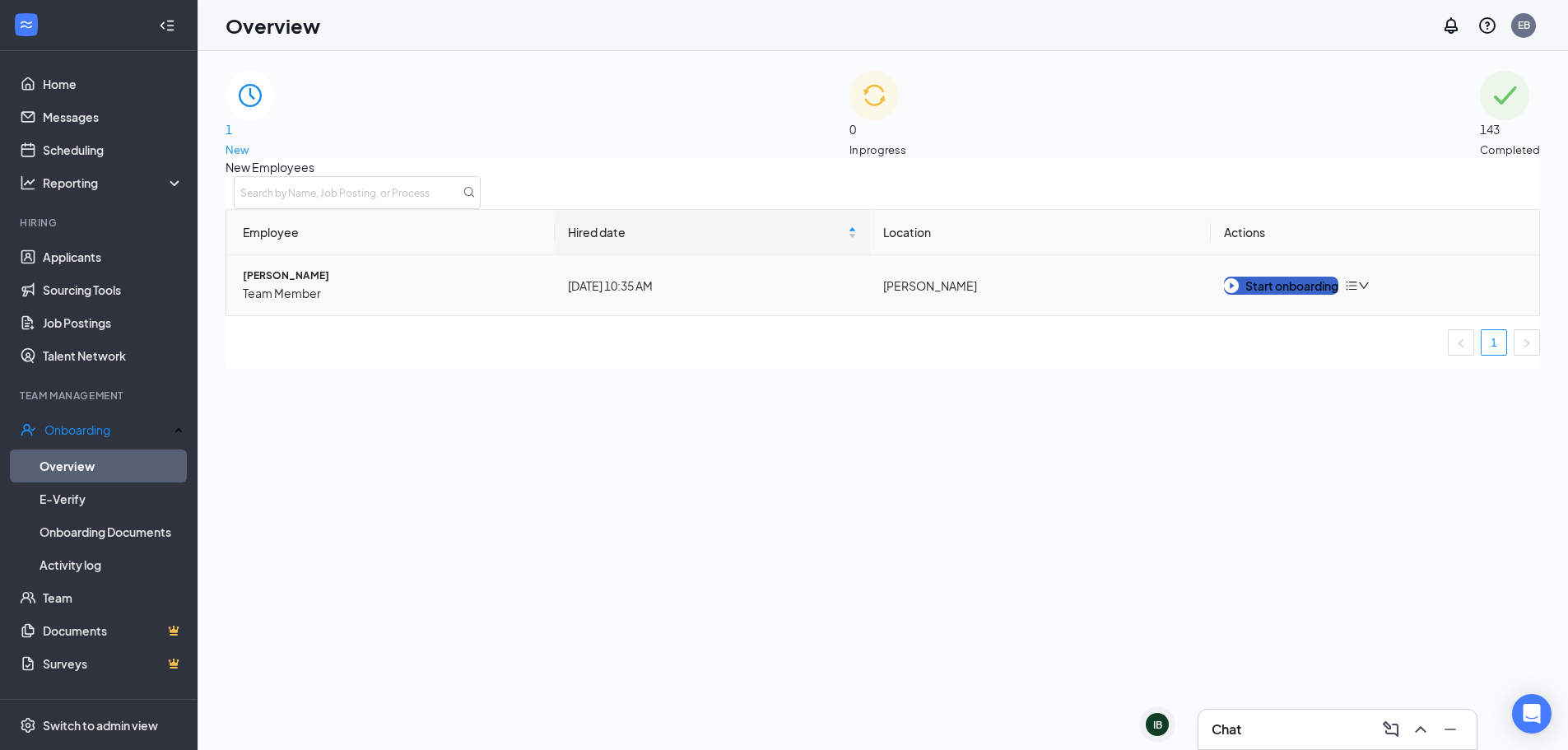
click at [1305, 295] on button "Start onboarding" at bounding box center [1281, 285] width 115 height 18
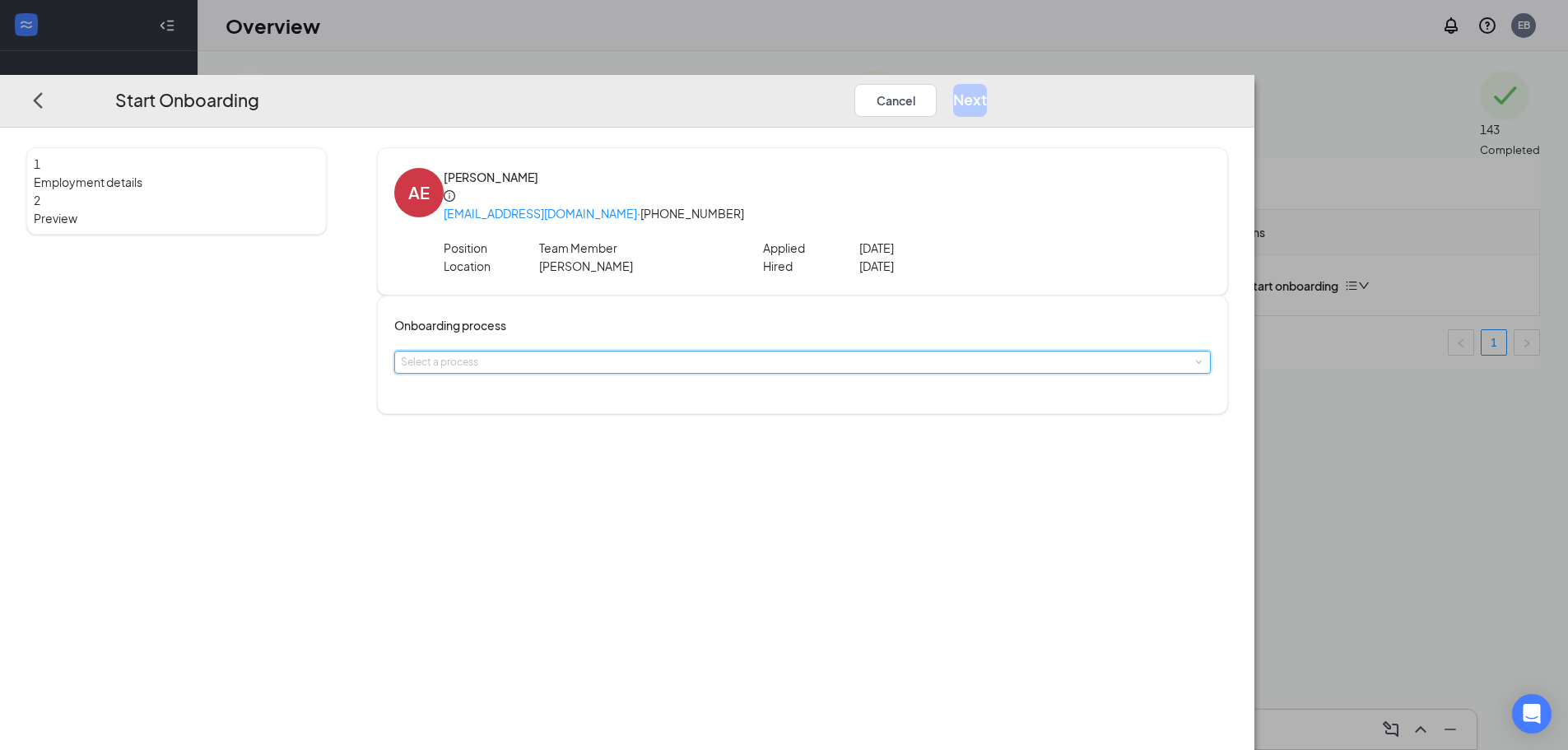
click at [730, 352] on div "Select a process" at bounding box center [802, 362] width 803 height 21
click at [648, 369] on span "[DEMOGRAPHIC_DATA]-fil-A [PERSON_NAME] Onboarding" at bounding box center [699, 366] width 281 height 12
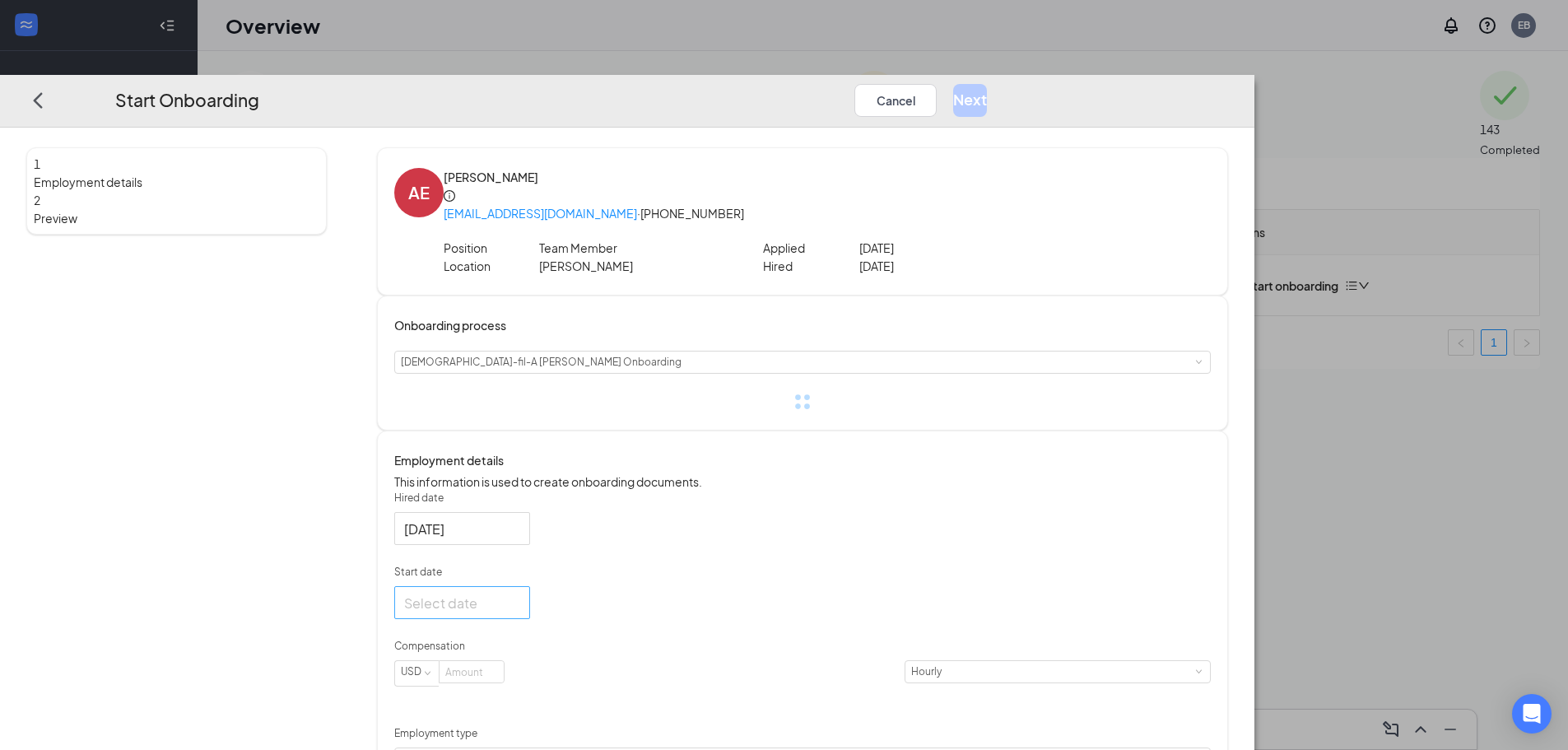
click at [520, 613] on div at bounding box center [462, 602] width 116 height 20
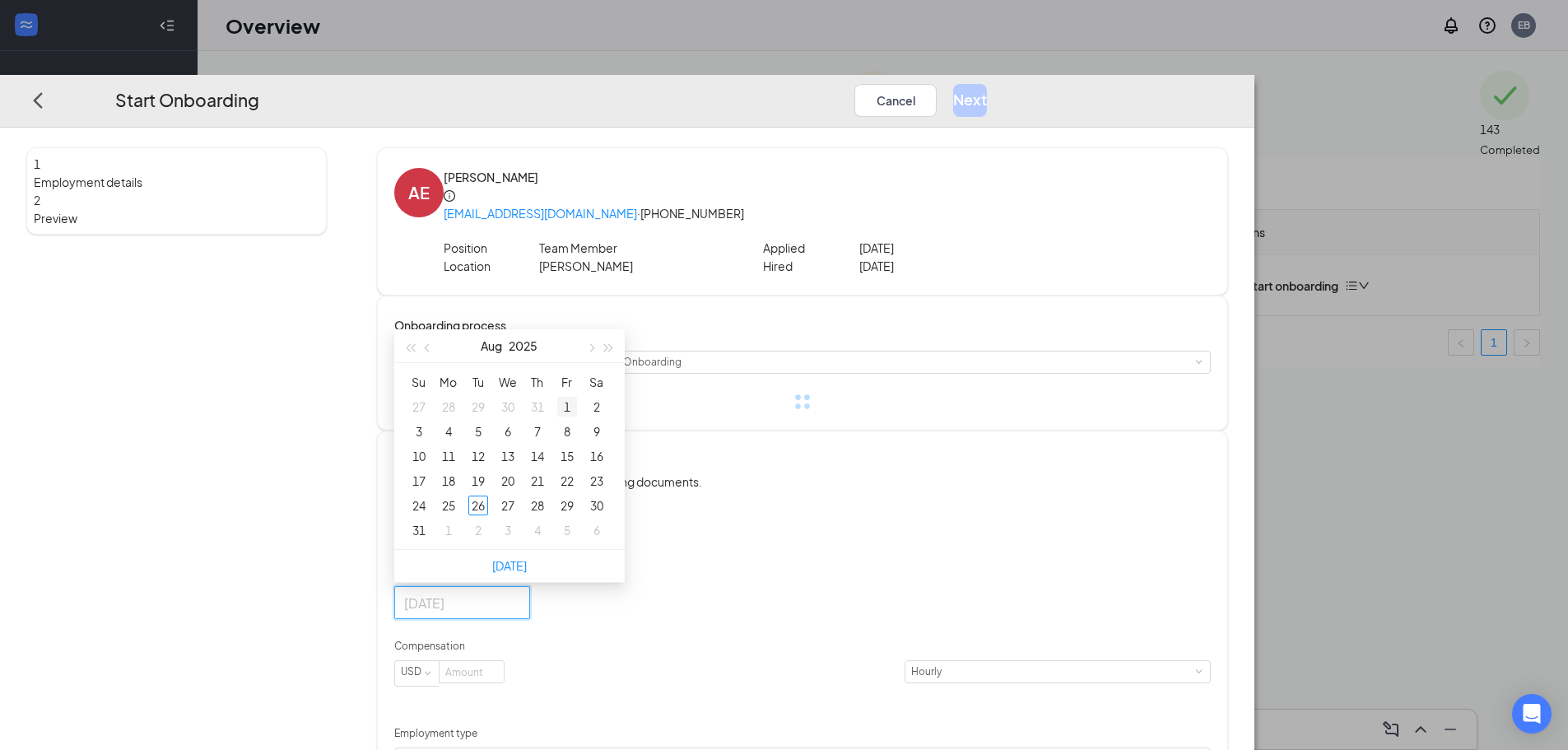
type input "[DATE]"
click at [599, 356] on button "button" at bounding box center [590, 346] width 18 height 33
type input "[DATE]"
click at [458, 465] on div "15" at bounding box center [449, 456] width 20 height 20
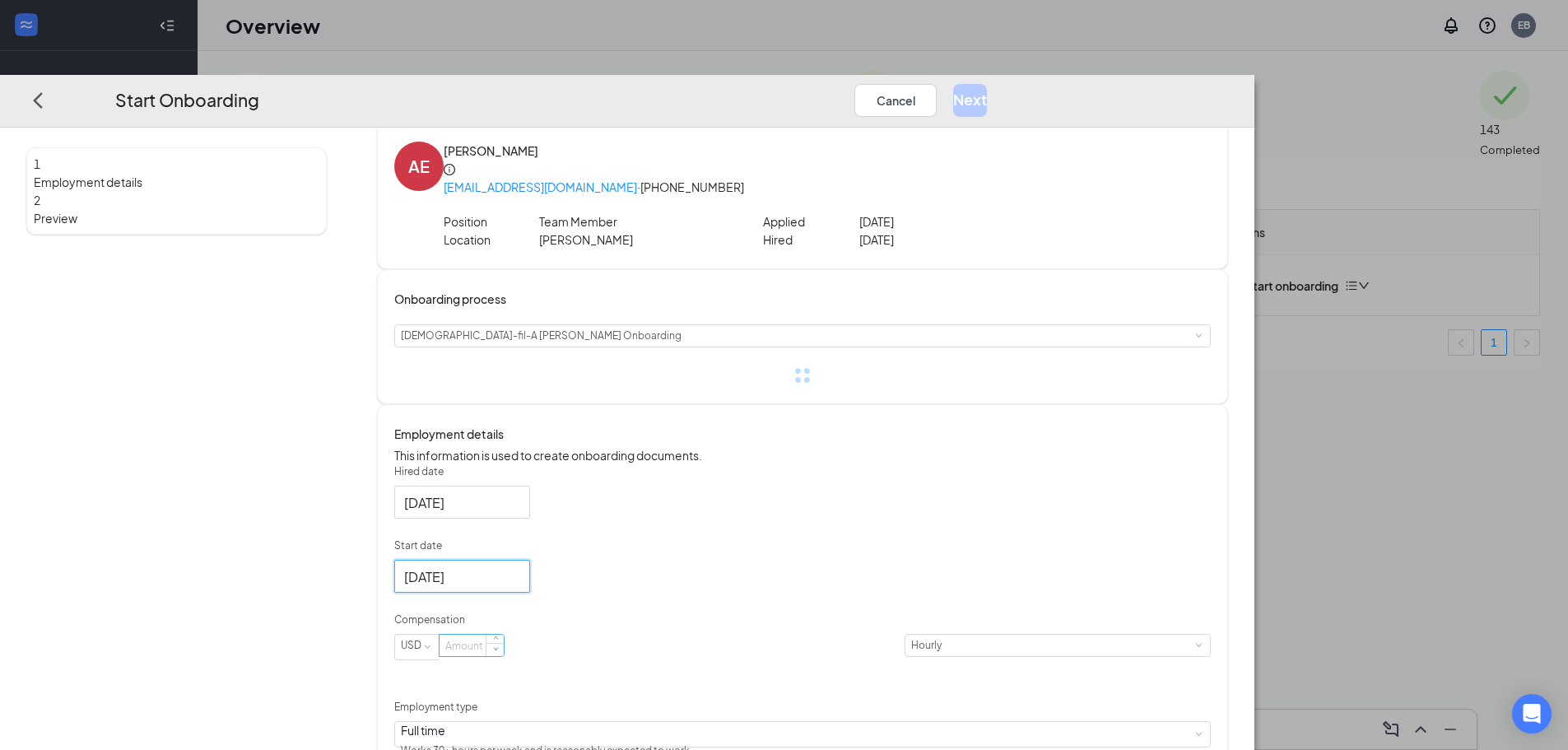
scroll to position [83, 0]
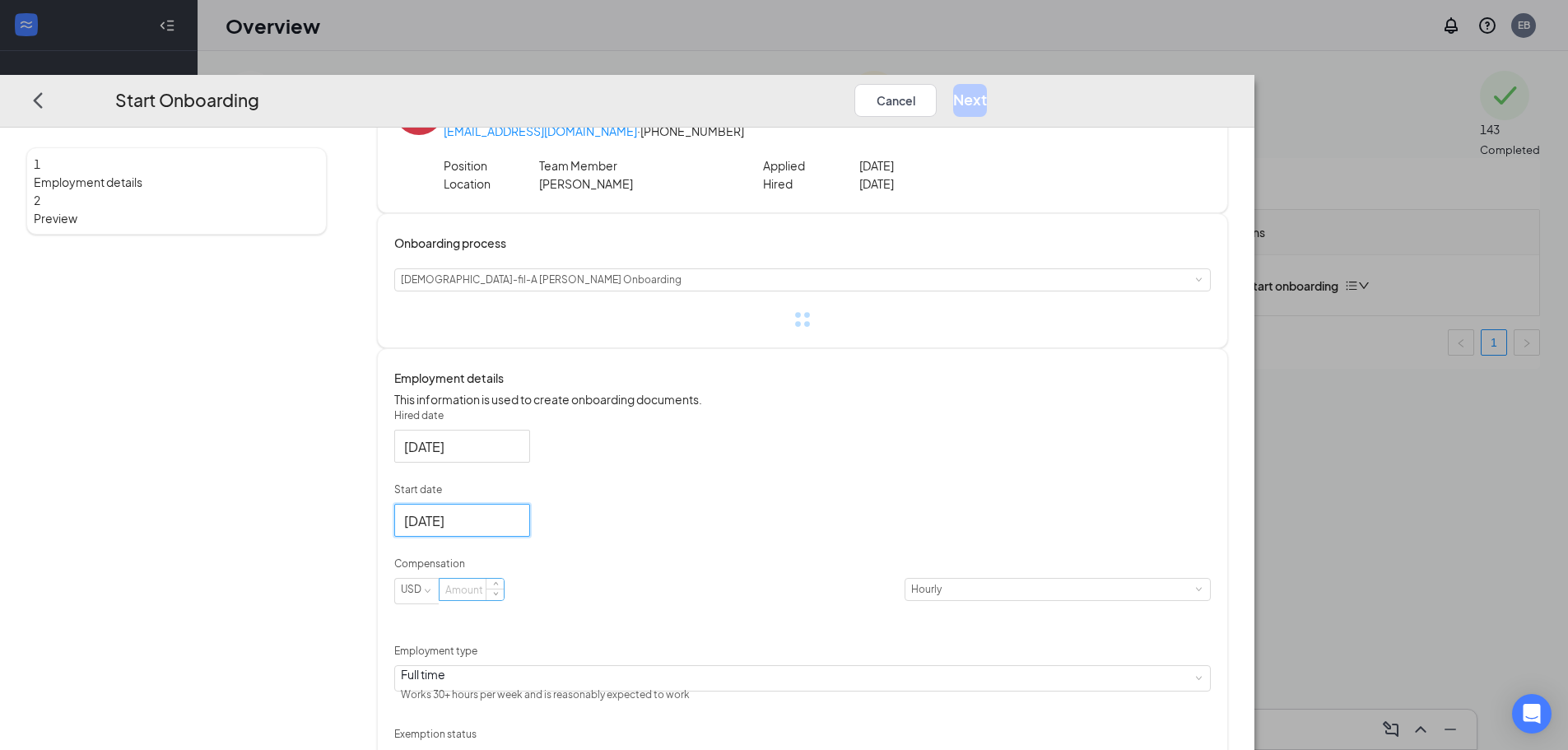
click at [504, 599] on input at bounding box center [472, 588] width 64 height 21
type input "11.5"
click at [859, 543] on div "Hired date [DATE] Start date [DATE] [DATE] Su Mo Tu We Th Fr Sa 31 1 2 3 4 5 6 …" at bounding box center [801, 659] width 816 height 502
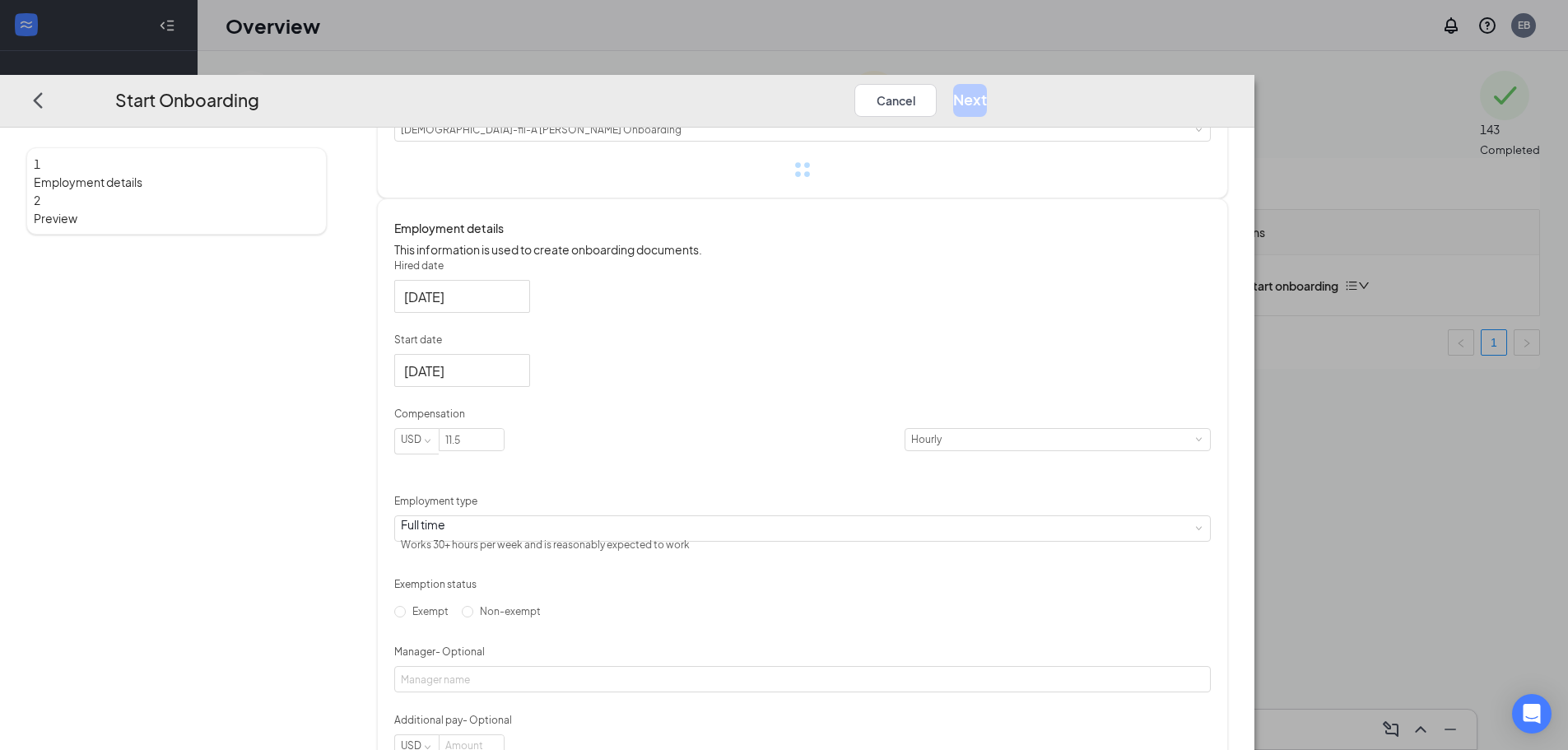
scroll to position [326, 0]
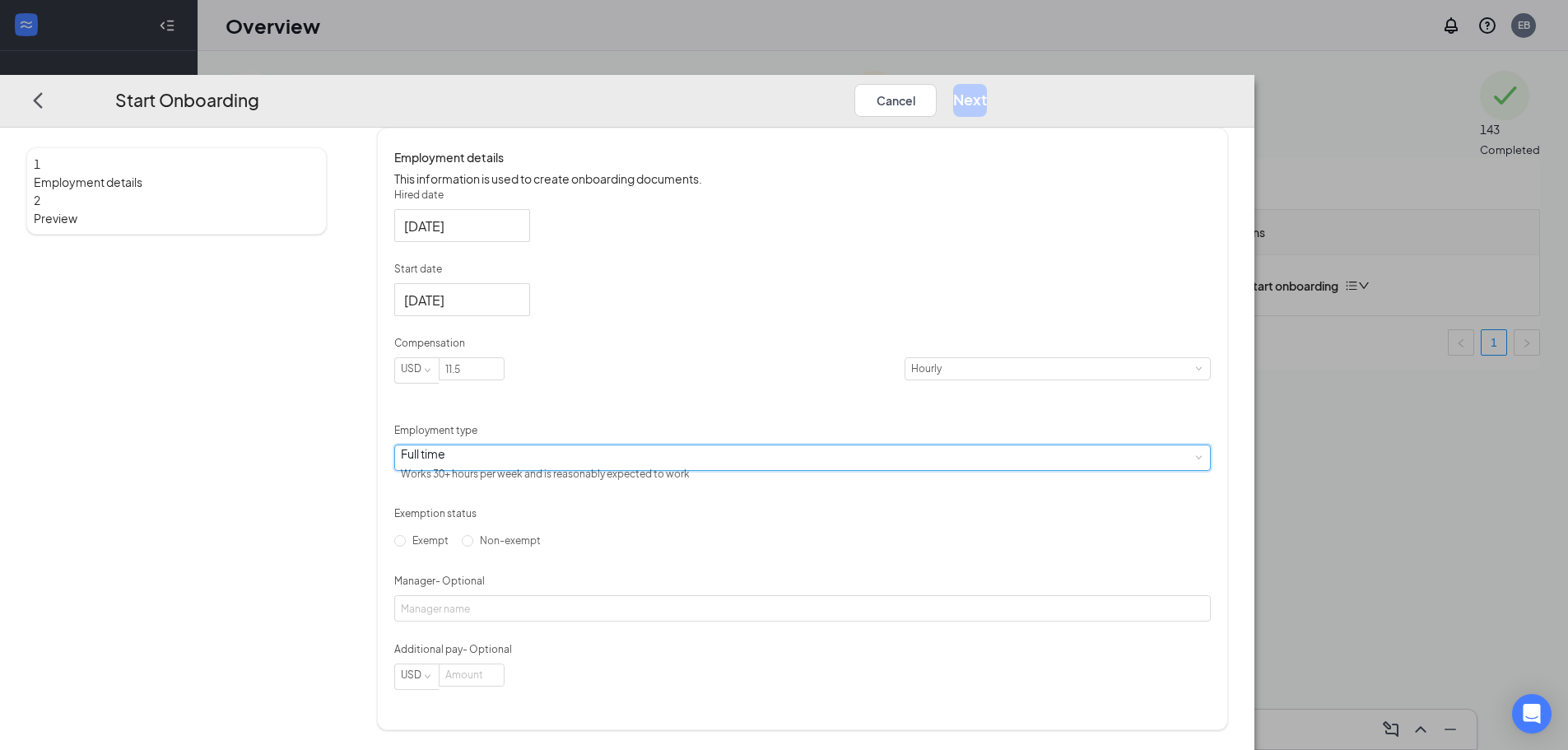
click at [690, 453] on div "Full time Works 30+ hours per week and is reasonably expected to work" at bounding box center [802, 457] width 803 height 25
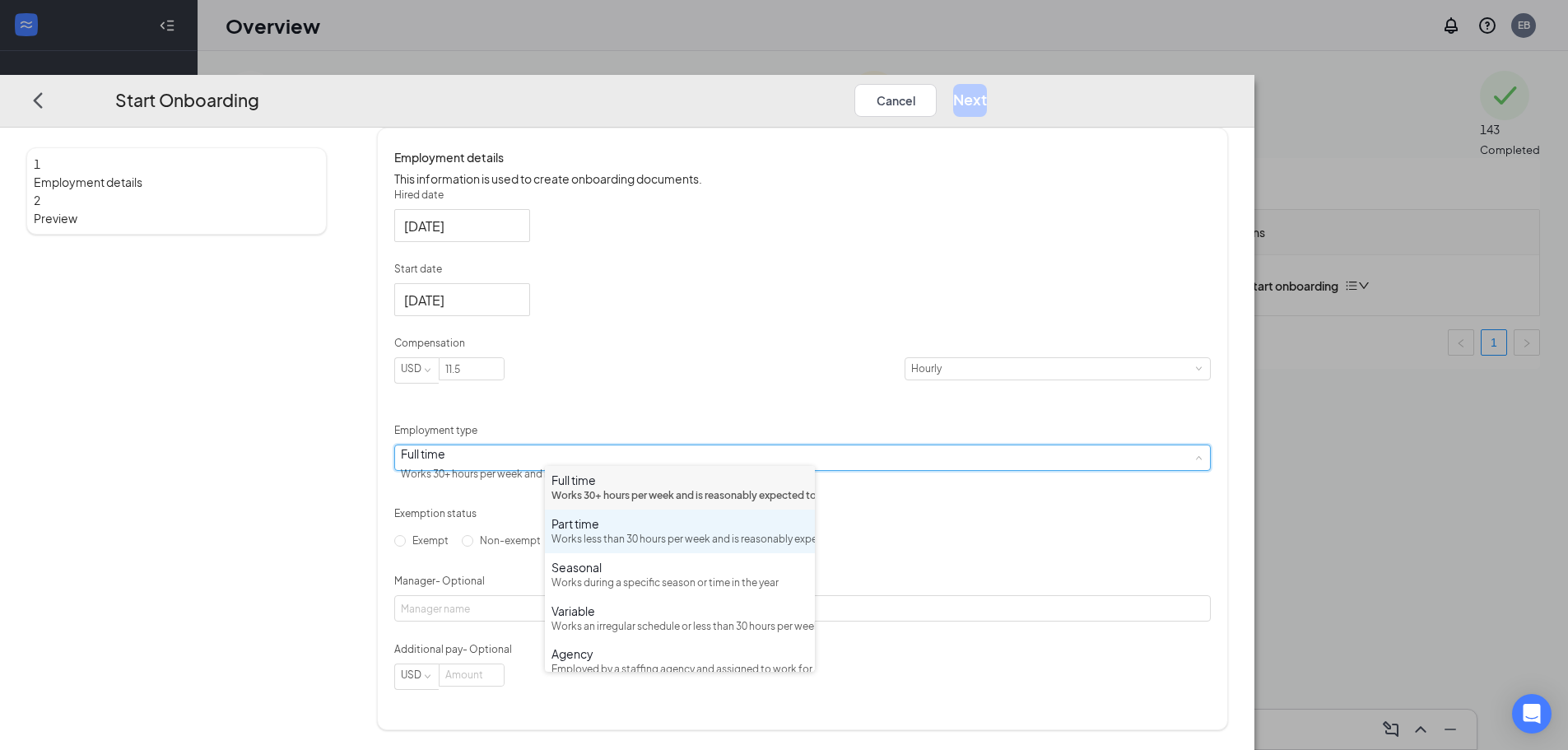
click at [597, 532] on div "Part time" at bounding box center [680, 523] width 257 height 17
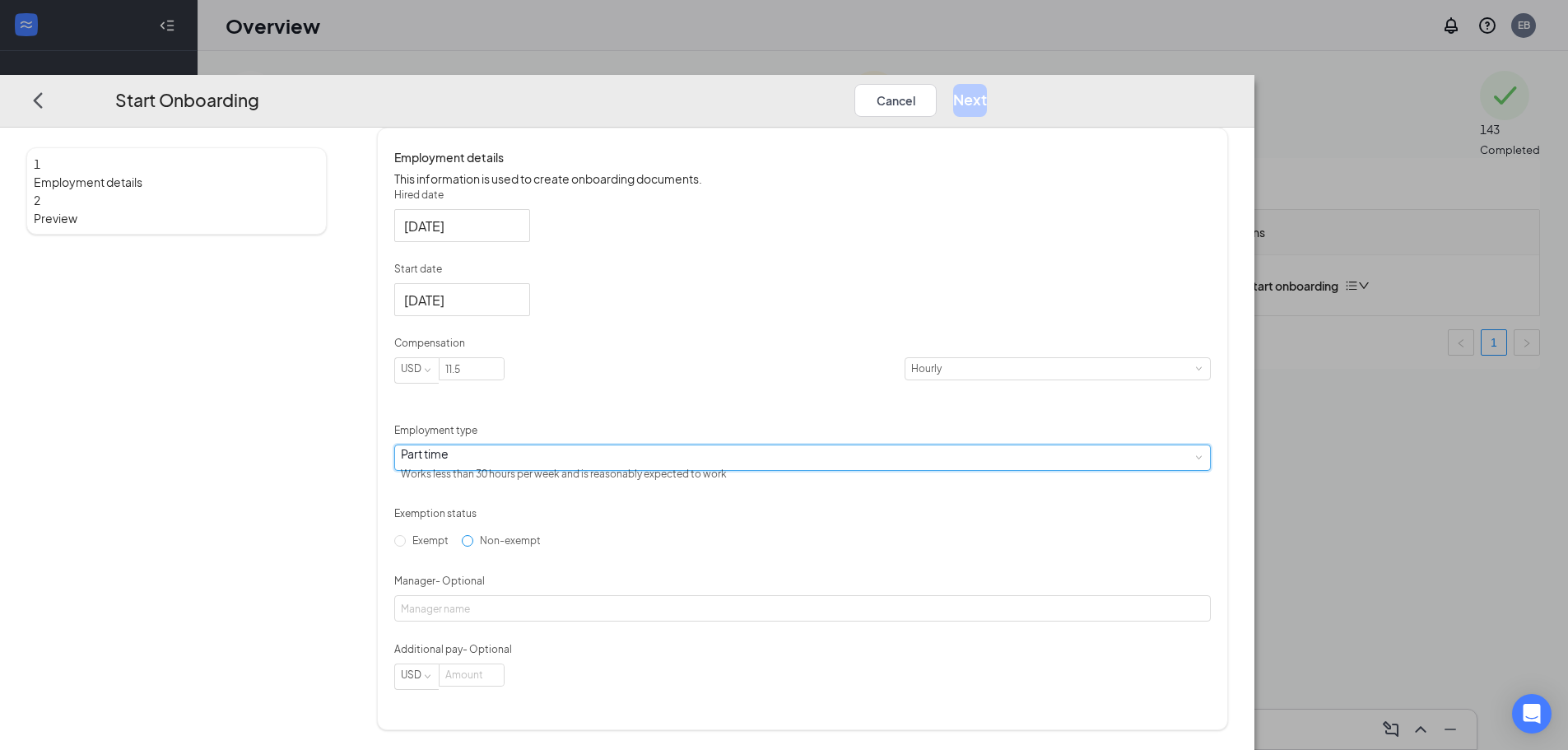
click at [547, 543] on span "Non-exempt" at bounding box center [510, 540] width 74 height 12
click at [473, 543] on input "Non-exempt" at bounding box center [467, 541] width 12 height 12
radio input "true"
click at [639, 642] on form "Hired date [DATE] Start date [DATE] [DATE] Su Mo Tu We Th Fr Sa 31 1 2 3 4 5 6 …" at bounding box center [801, 438] width 816 height 502
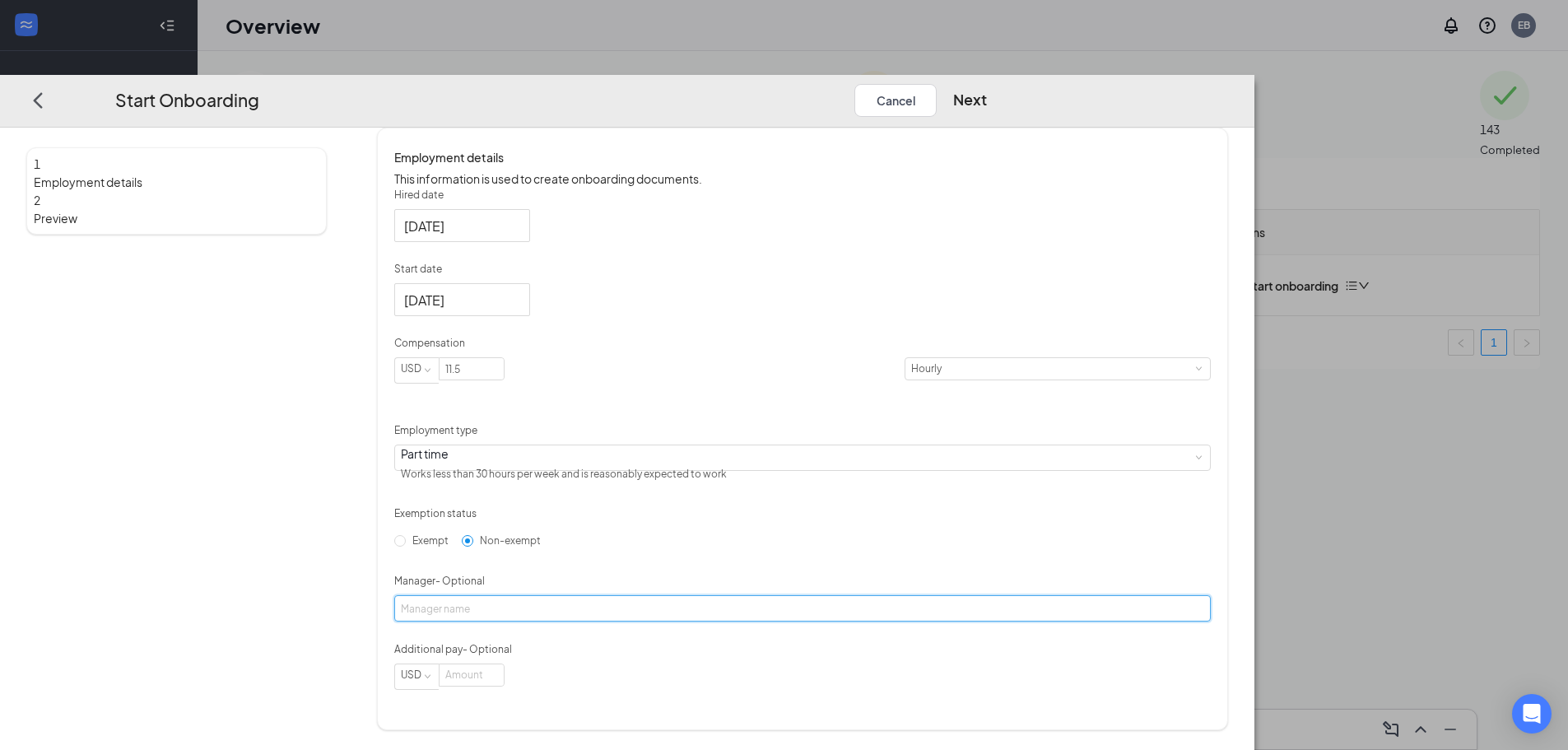
click at [628, 621] on input "Manager - Optional" at bounding box center [801, 608] width 816 height 27
type input "[PERSON_NAME]"
click at [806, 563] on form "Hired date [DATE] Start date [DATE] [DATE] Su Mo Tu We Th Fr Sa 31 1 2 3 4 5 6 …" at bounding box center [801, 438] width 816 height 502
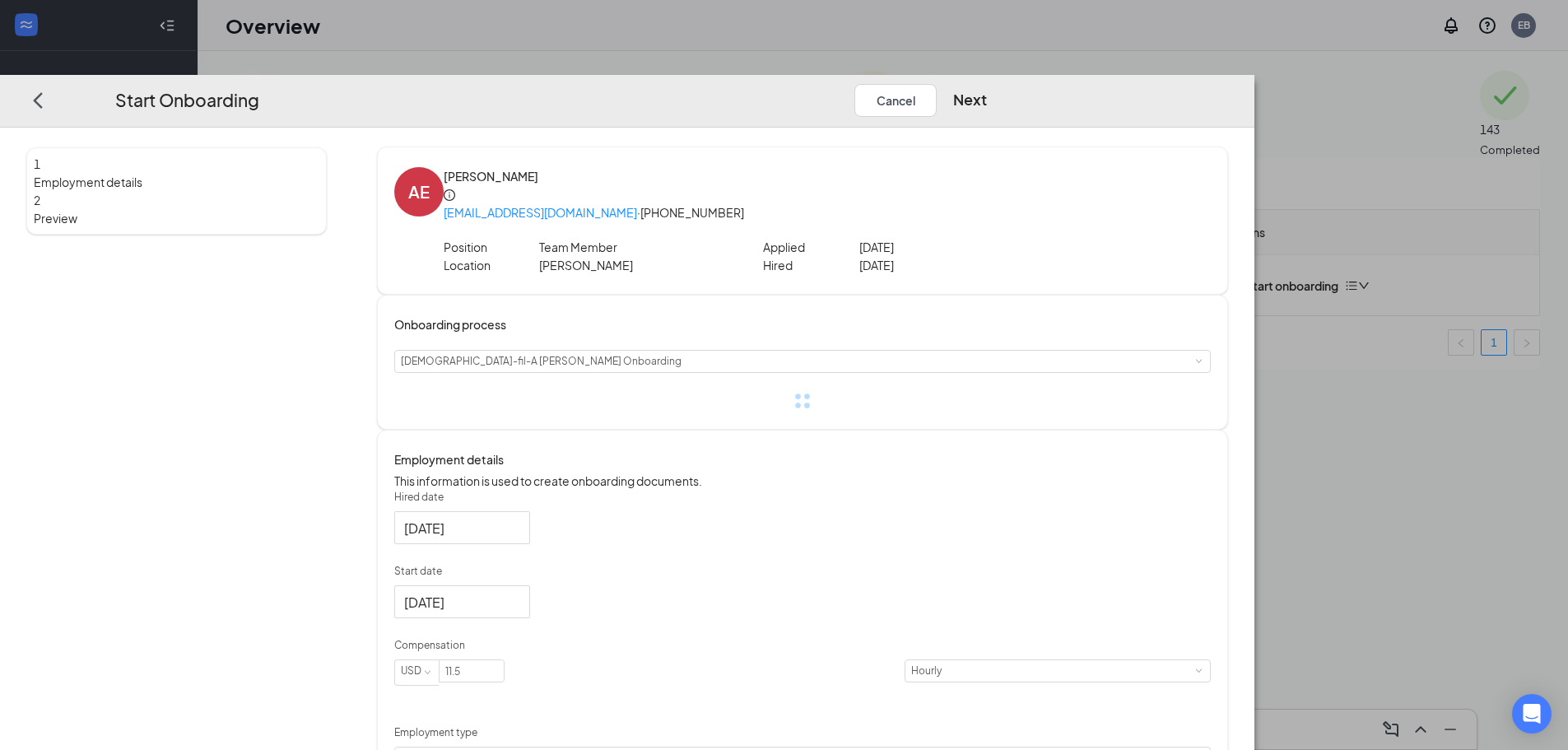
scroll to position [0, 0]
click at [987, 84] on button "Next" at bounding box center [969, 100] width 34 height 33
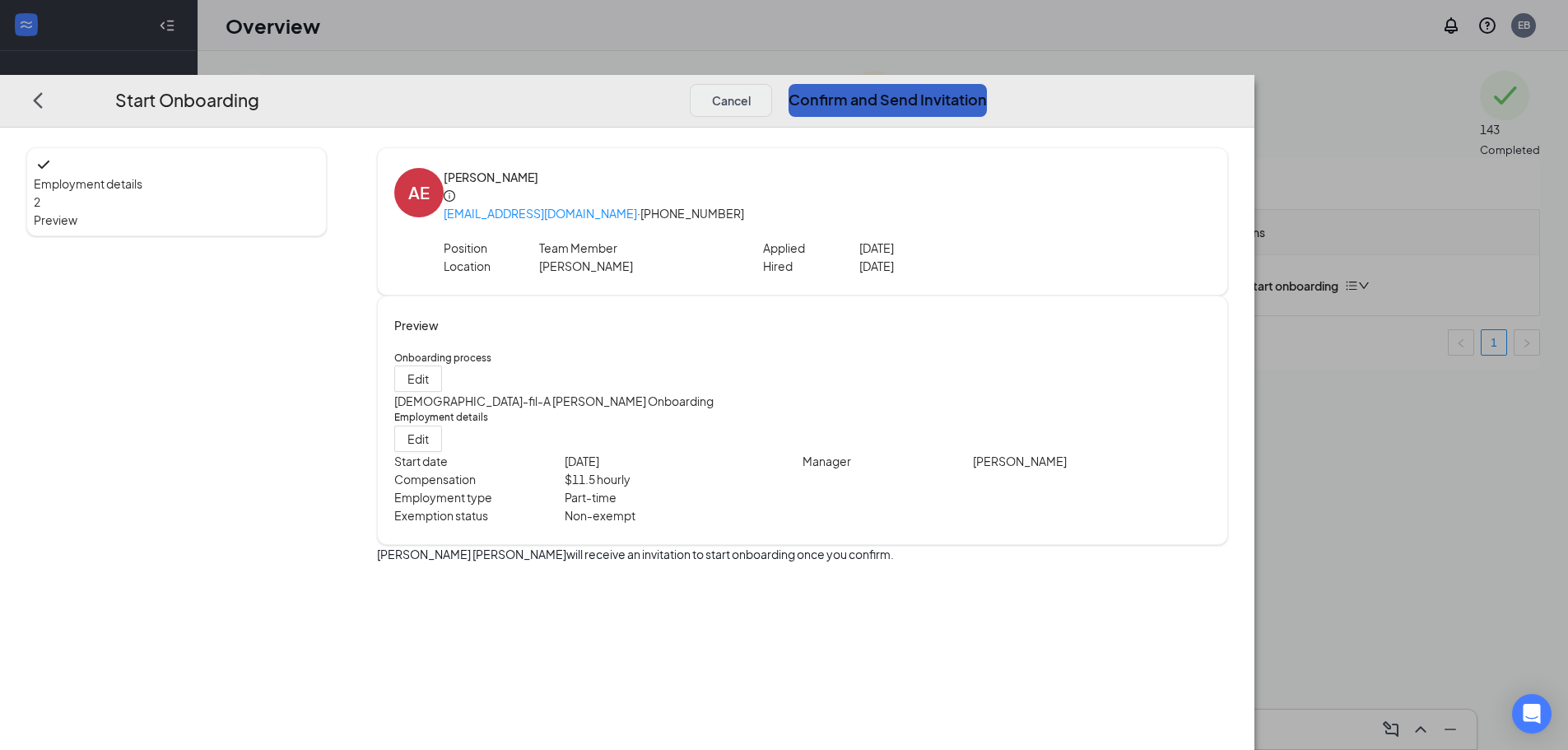
click at [987, 84] on button "Confirm and Send Invitation" at bounding box center [888, 100] width 198 height 33
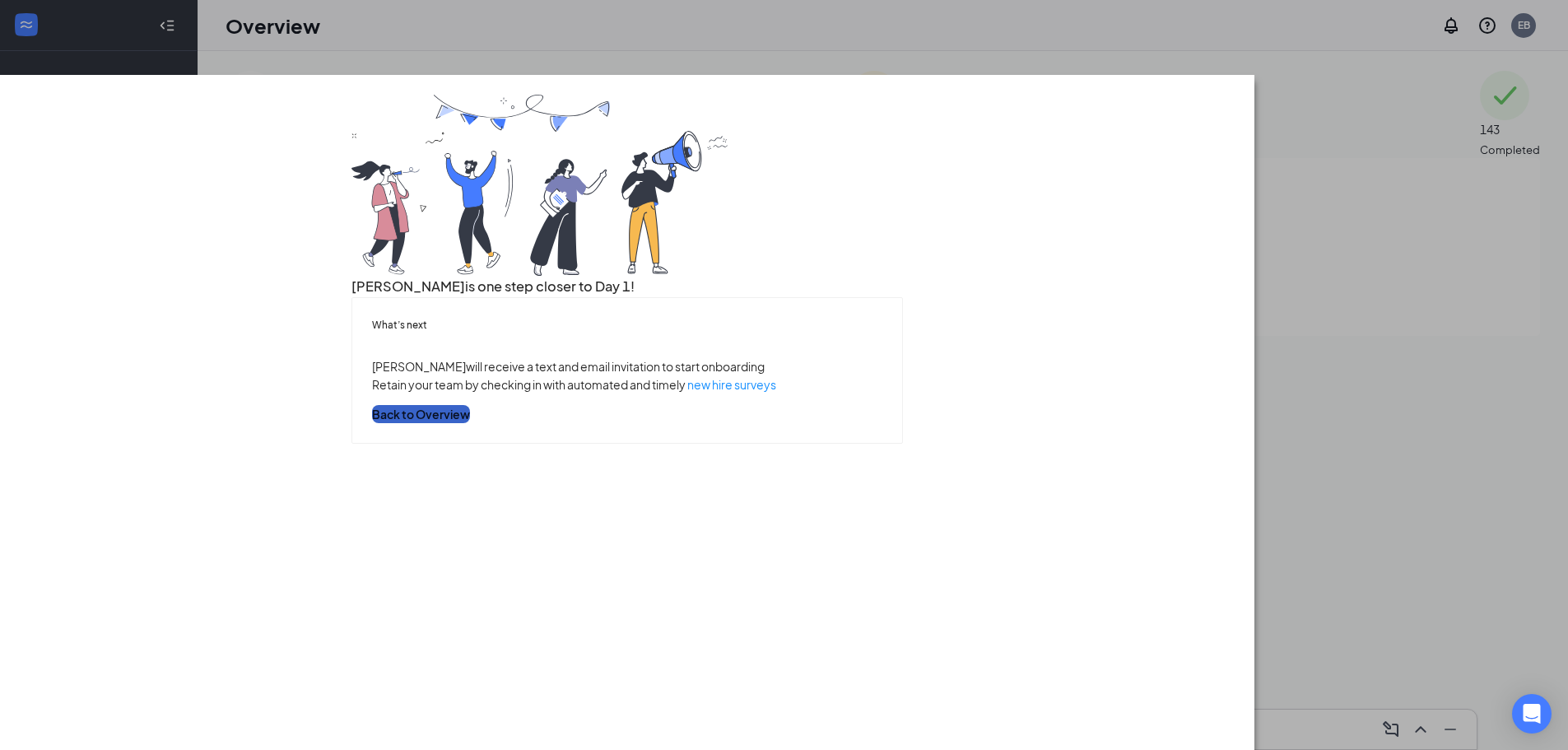
click at [470, 423] on button "Back to Overview" at bounding box center [420, 414] width 98 height 18
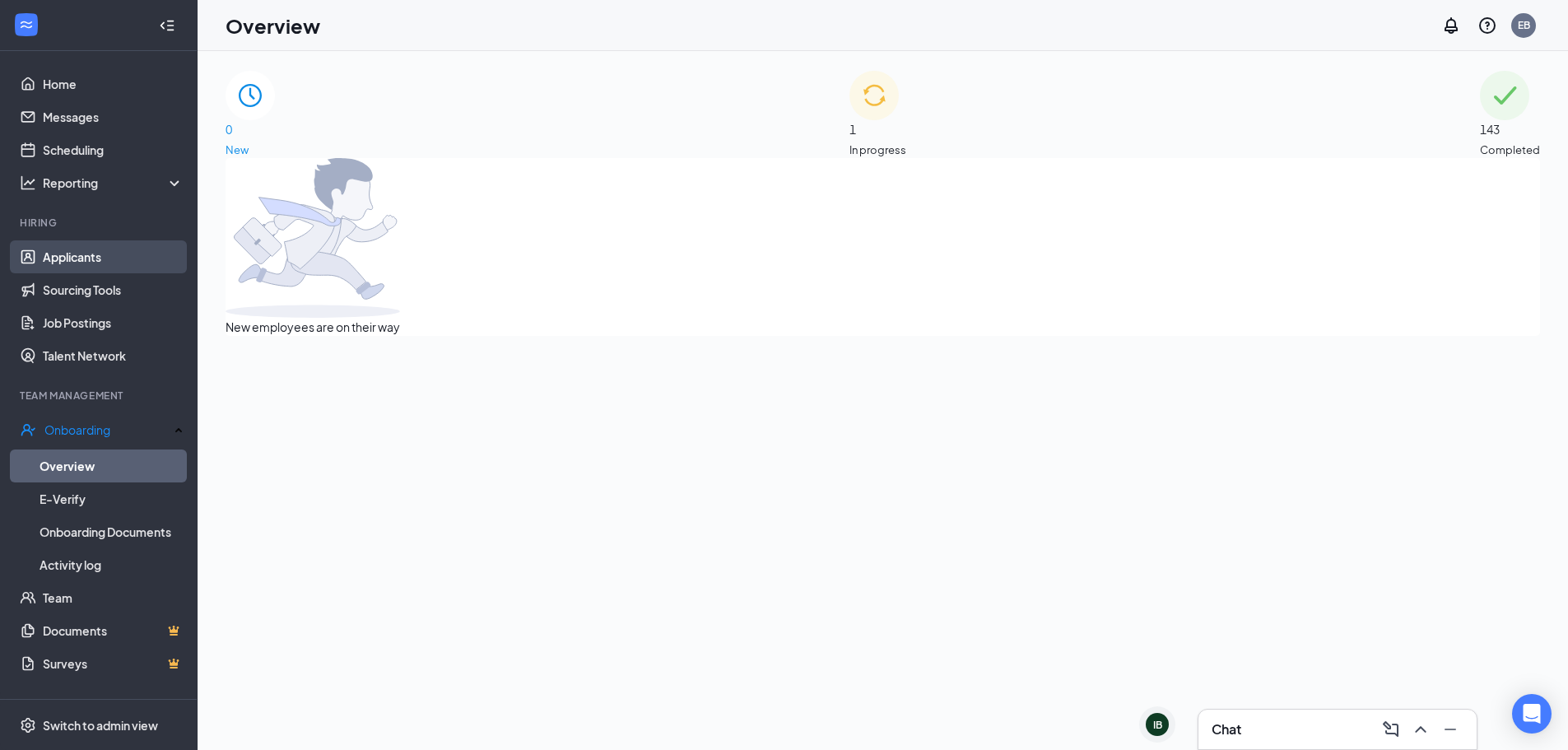
click at [74, 249] on link "Applicants" at bounding box center [113, 257] width 140 height 33
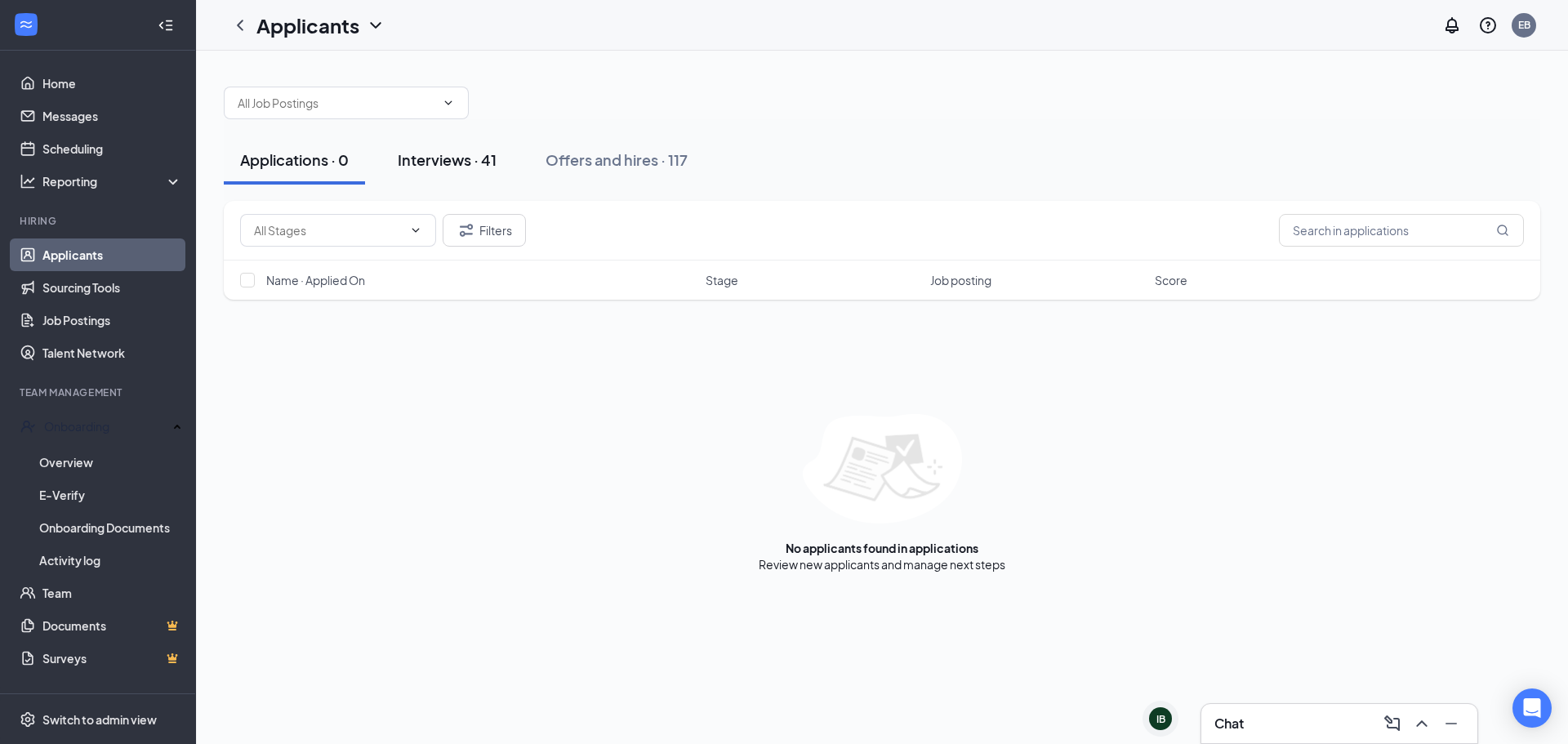
click at [484, 164] on div "Interviews · 41" at bounding box center [447, 159] width 98 height 20
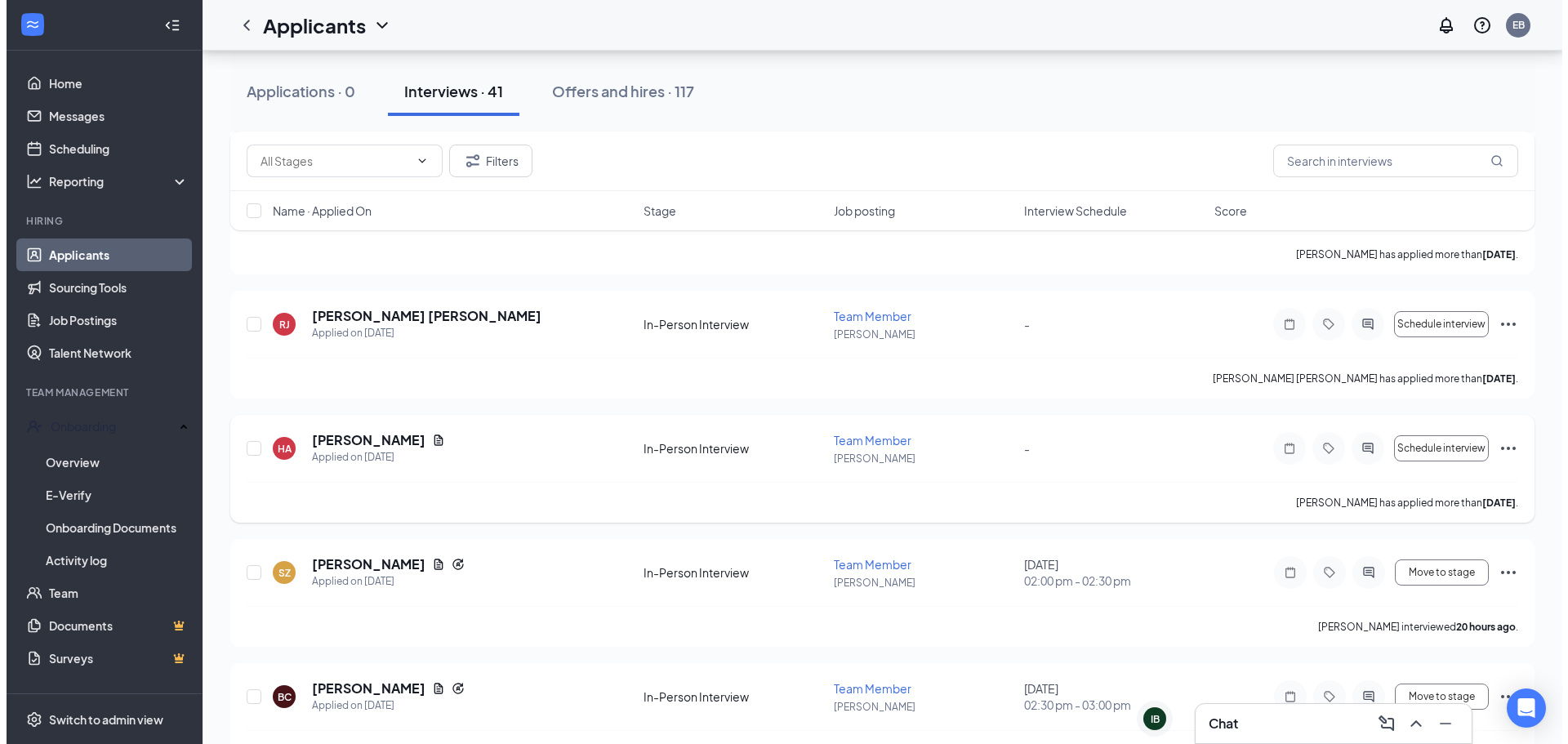
scroll to position [898, 0]
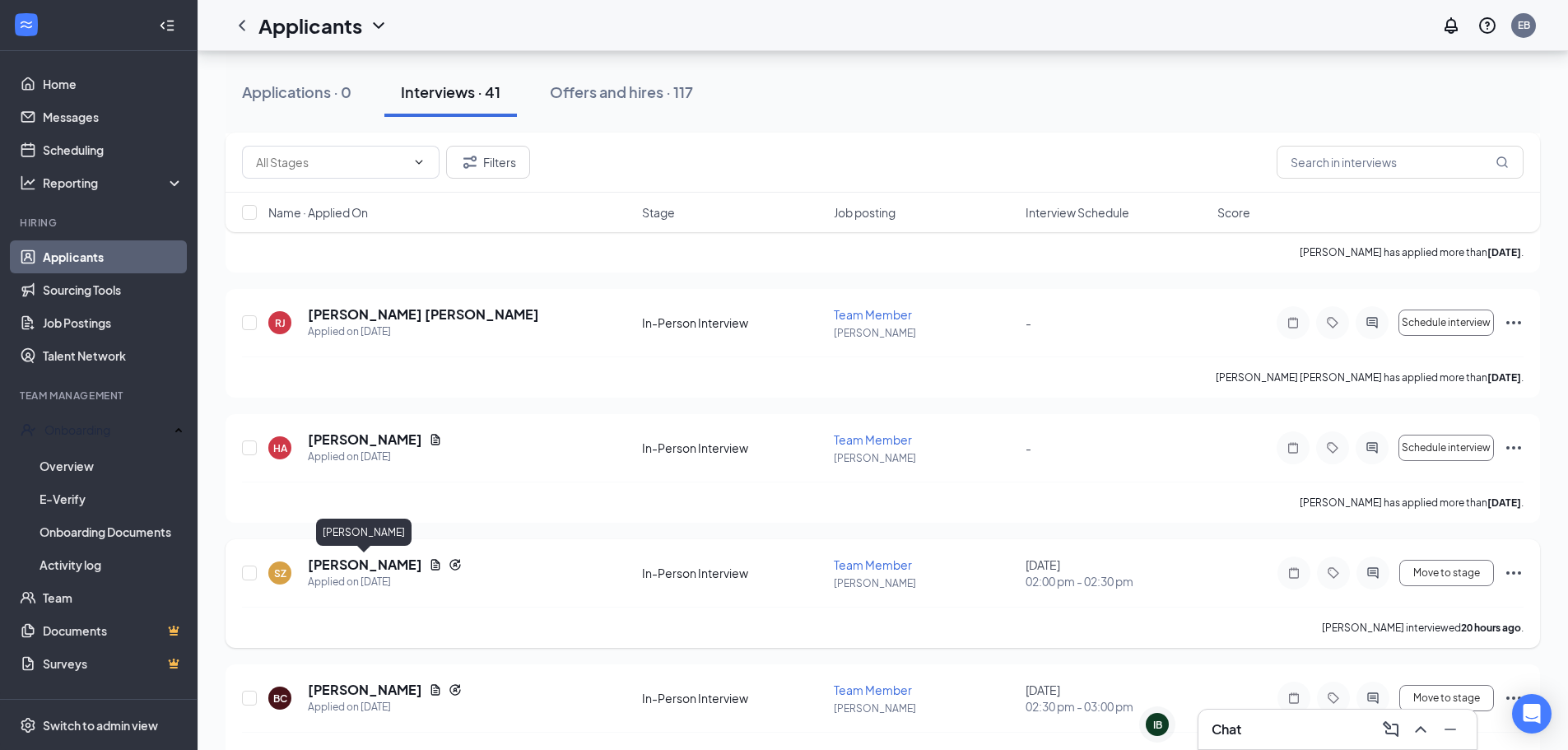
click at [397, 560] on h5 "[PERSON_NAME]" at bounding box center [364, 565] width 115 height 18
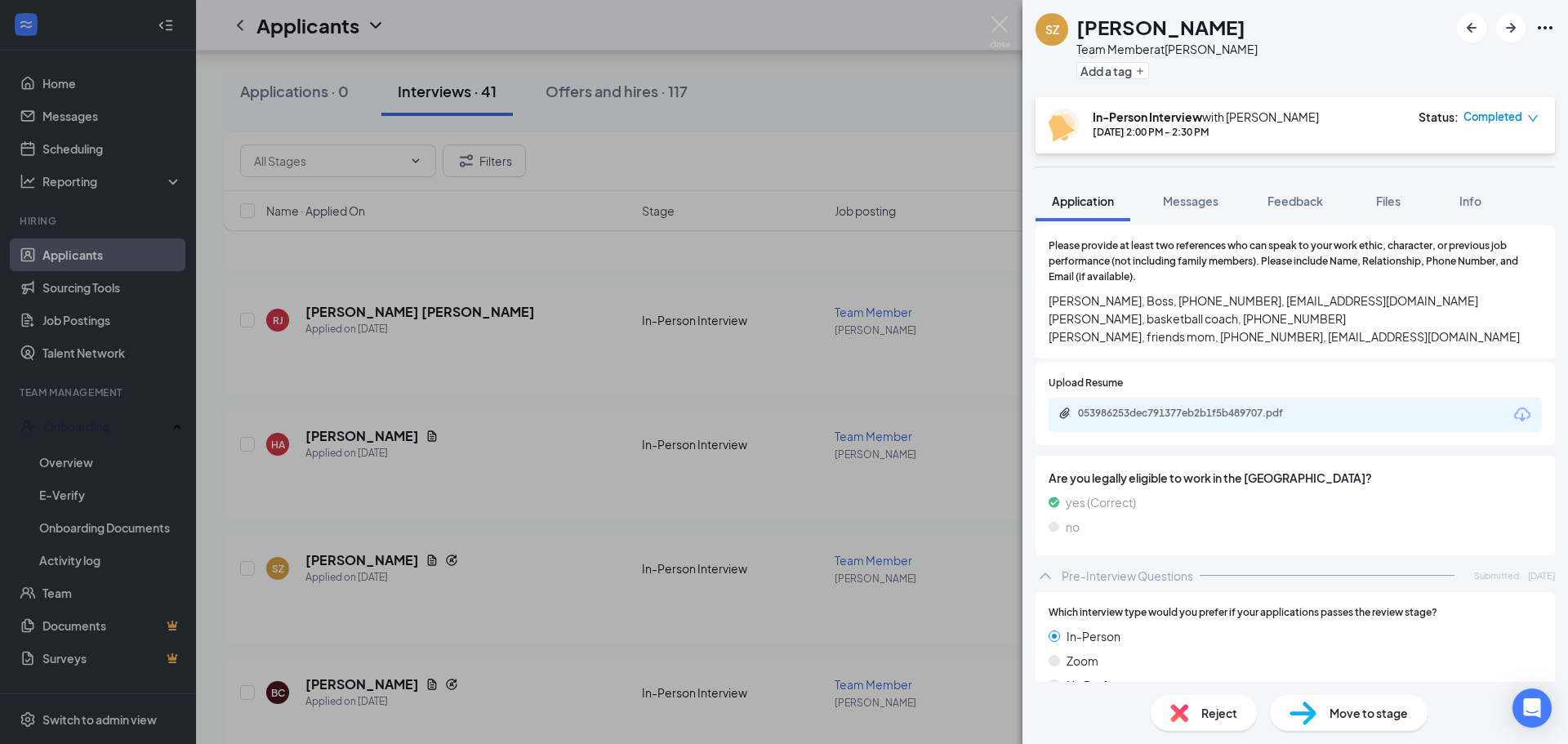
scroll to position [1098, 0]
click at [1209, 209] on div "Messages" at bounding box center [1190, 201] width 56 height 16
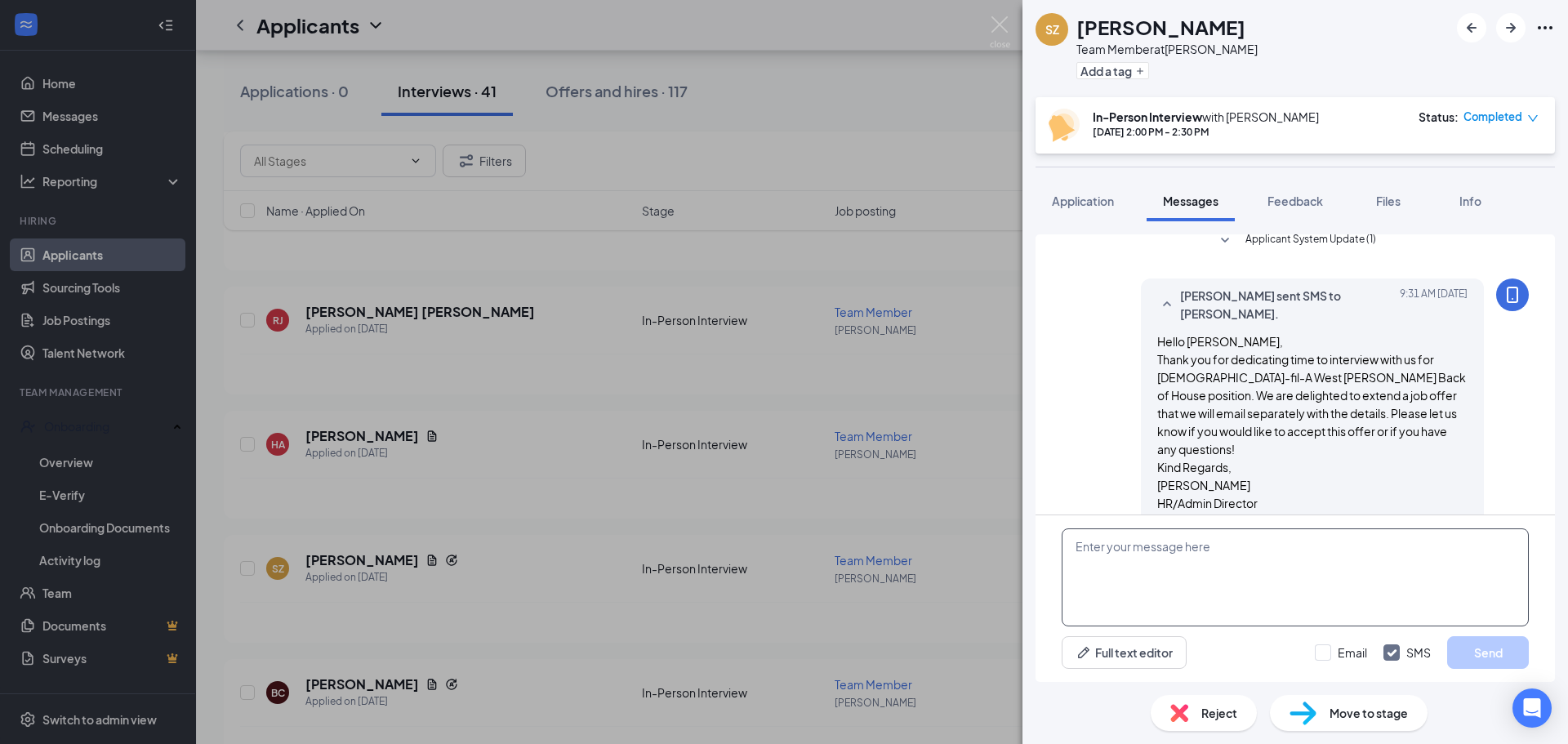
scroll to position [641, 0]
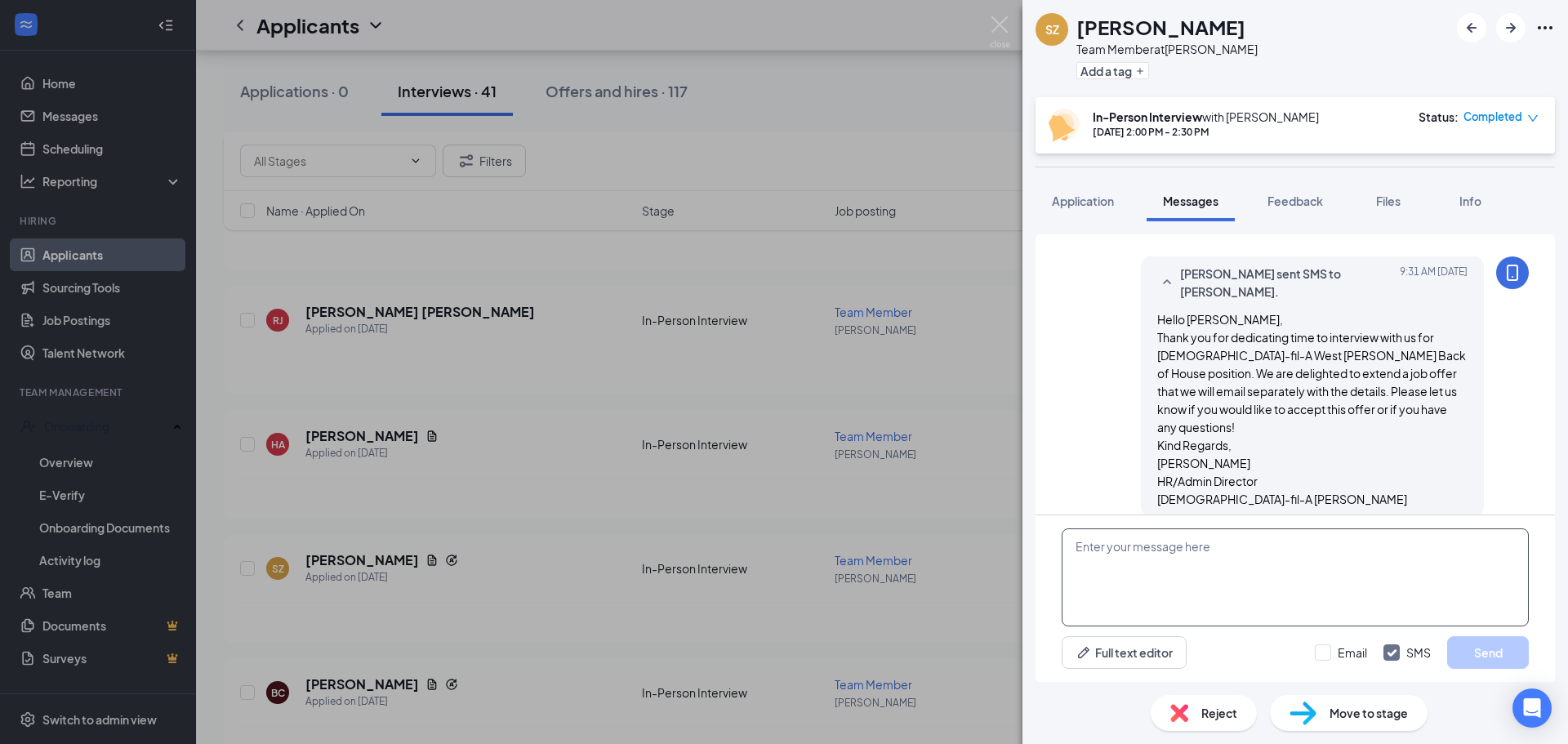
click at [1205, 595] on textarea at bounding box center [1295, 577] width 467 height 98
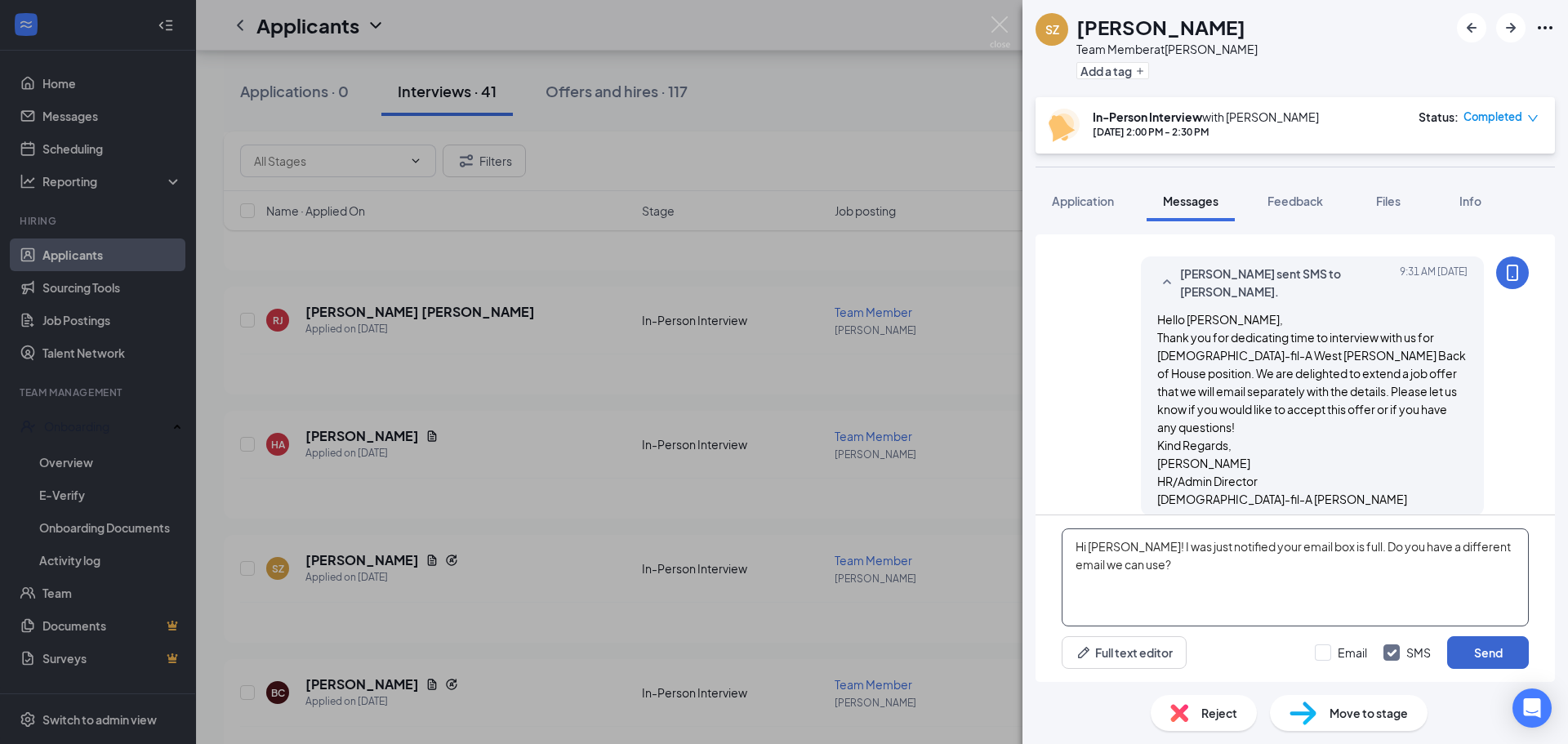
type textarea "Hi [PERSON_NAME]! I was just notified your email box is full. Do you have a dif…"
click at [1499, 647] on button "Send" at bounding box center [1488, 652] width 82 height 33
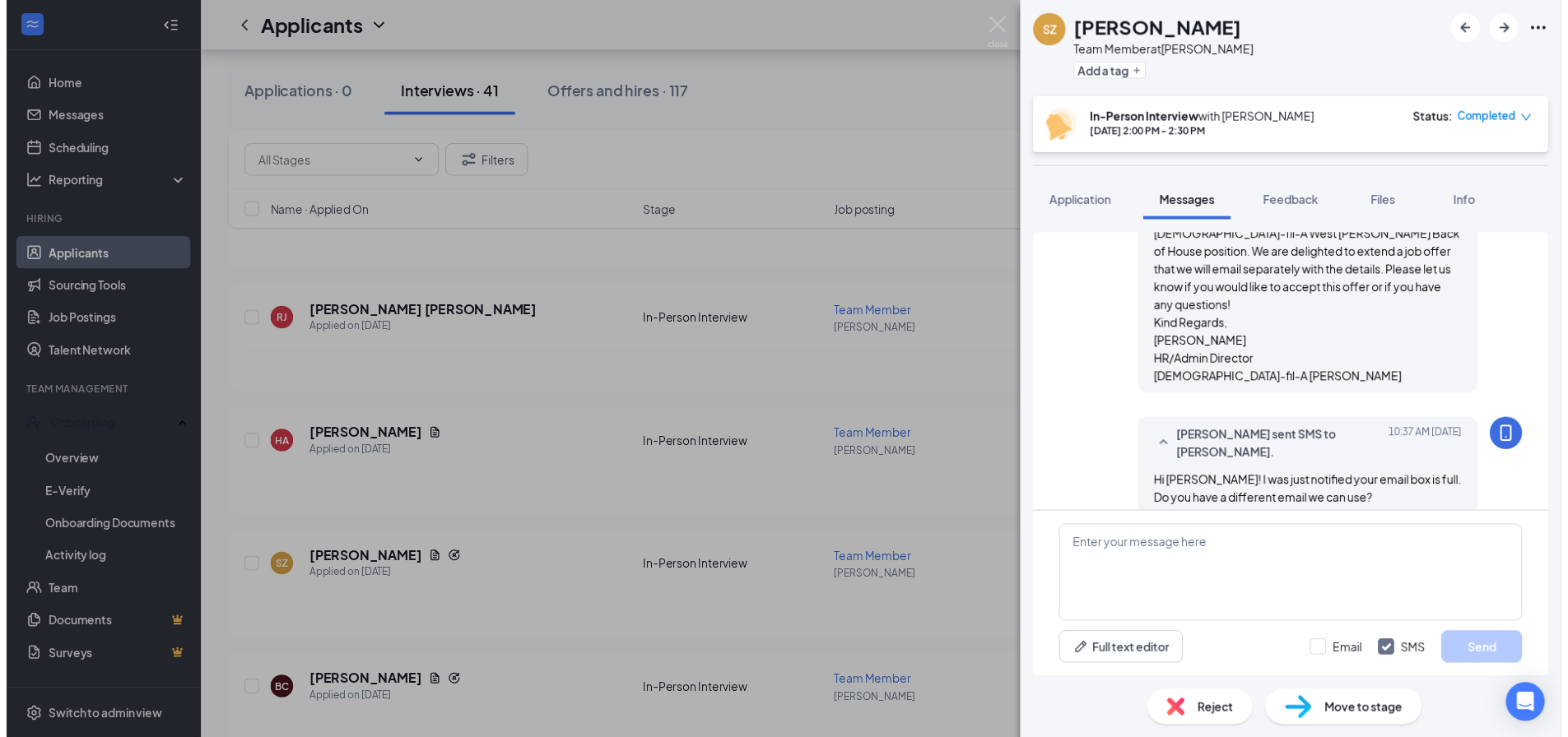
scroll to position [769, 0]
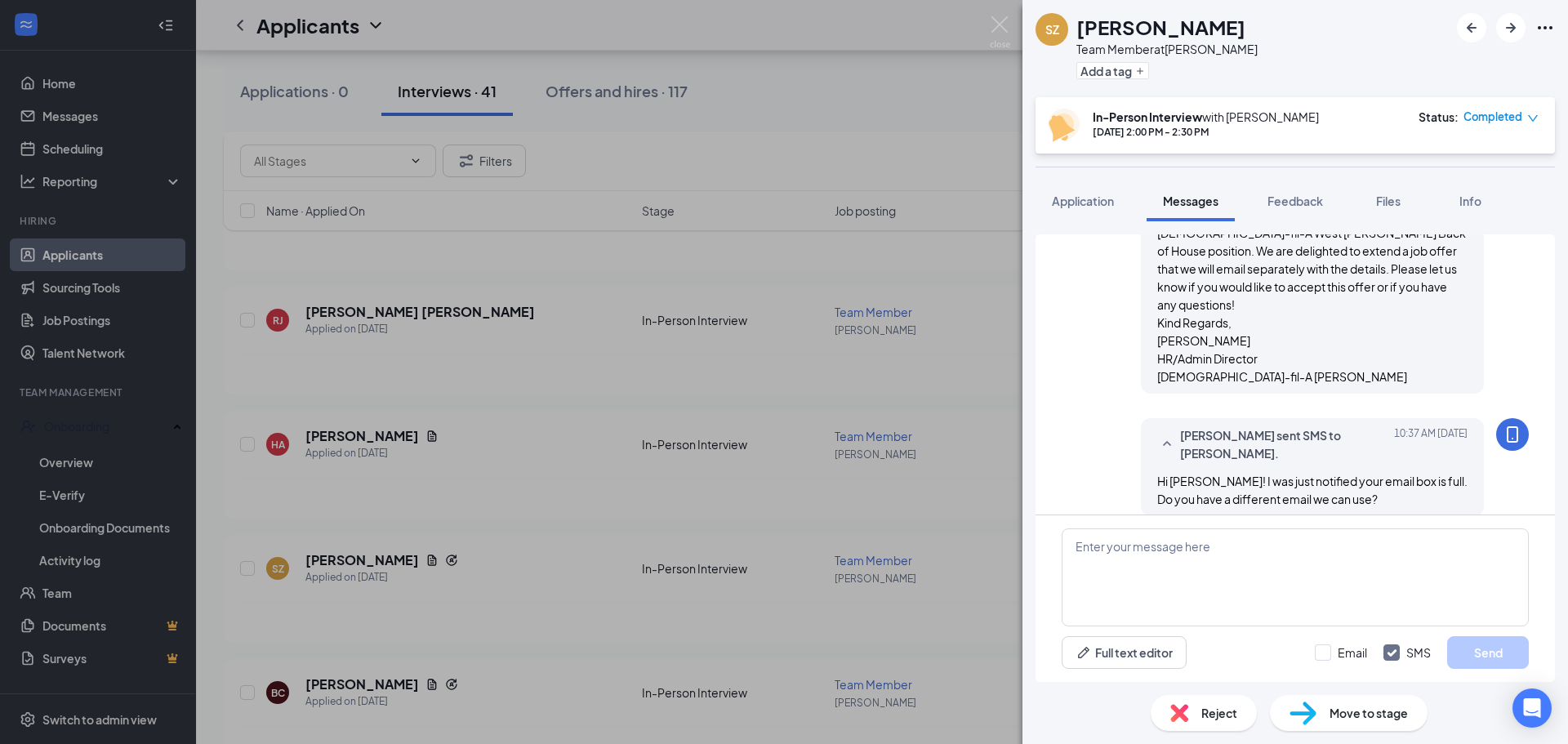
click at [870, 339] on div "SZ [PERSON_NAME] Team Member at [PERSON_NAME] Add a tag In-Person Interview wit…" at bounding box center [784, 372] width 1568 height 744
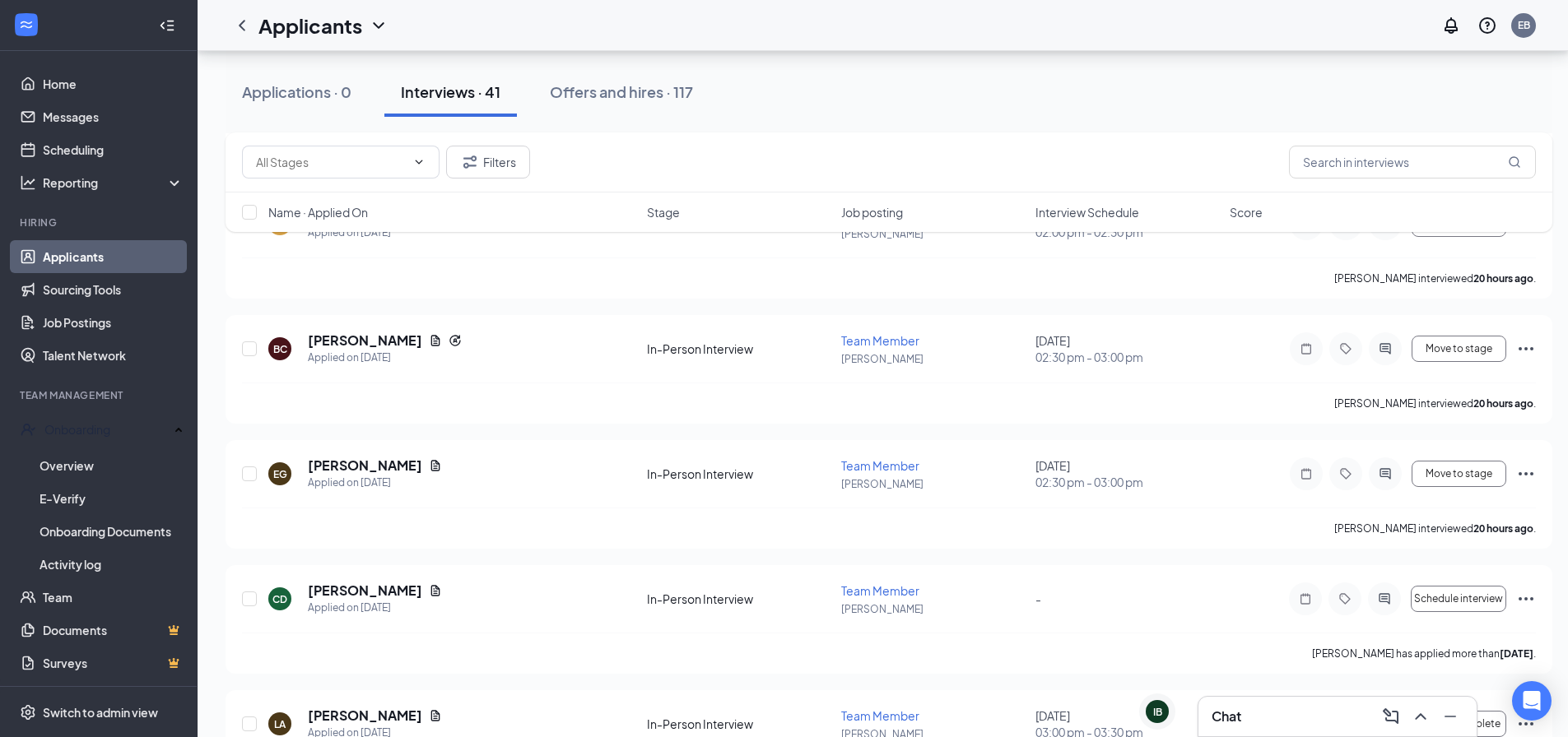
scroll to position [1563, 0]
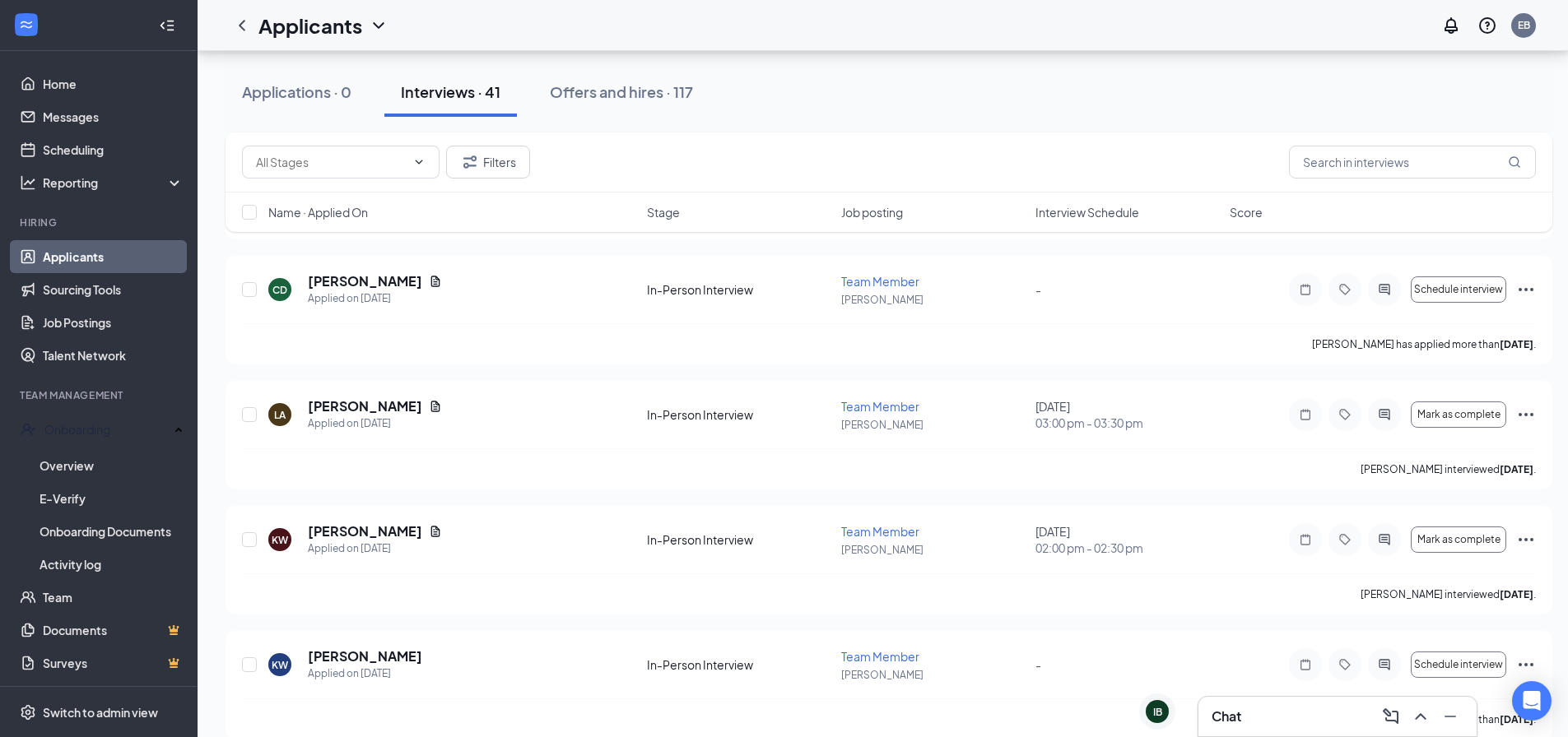
click at [1259, 724] on div "Chat" at bounding box center [1337, 716] width 252 height 27
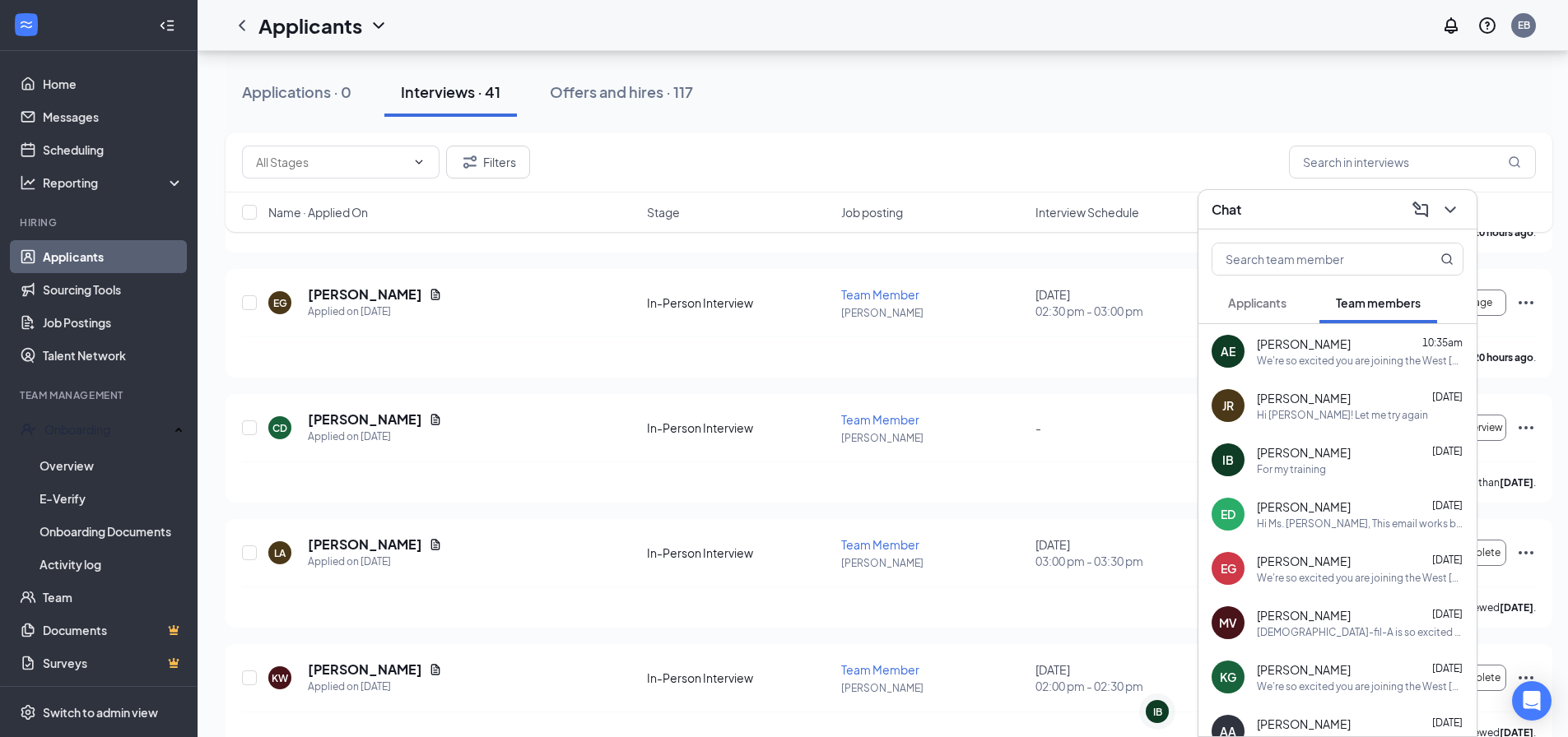
scroll to position [1399, 0]
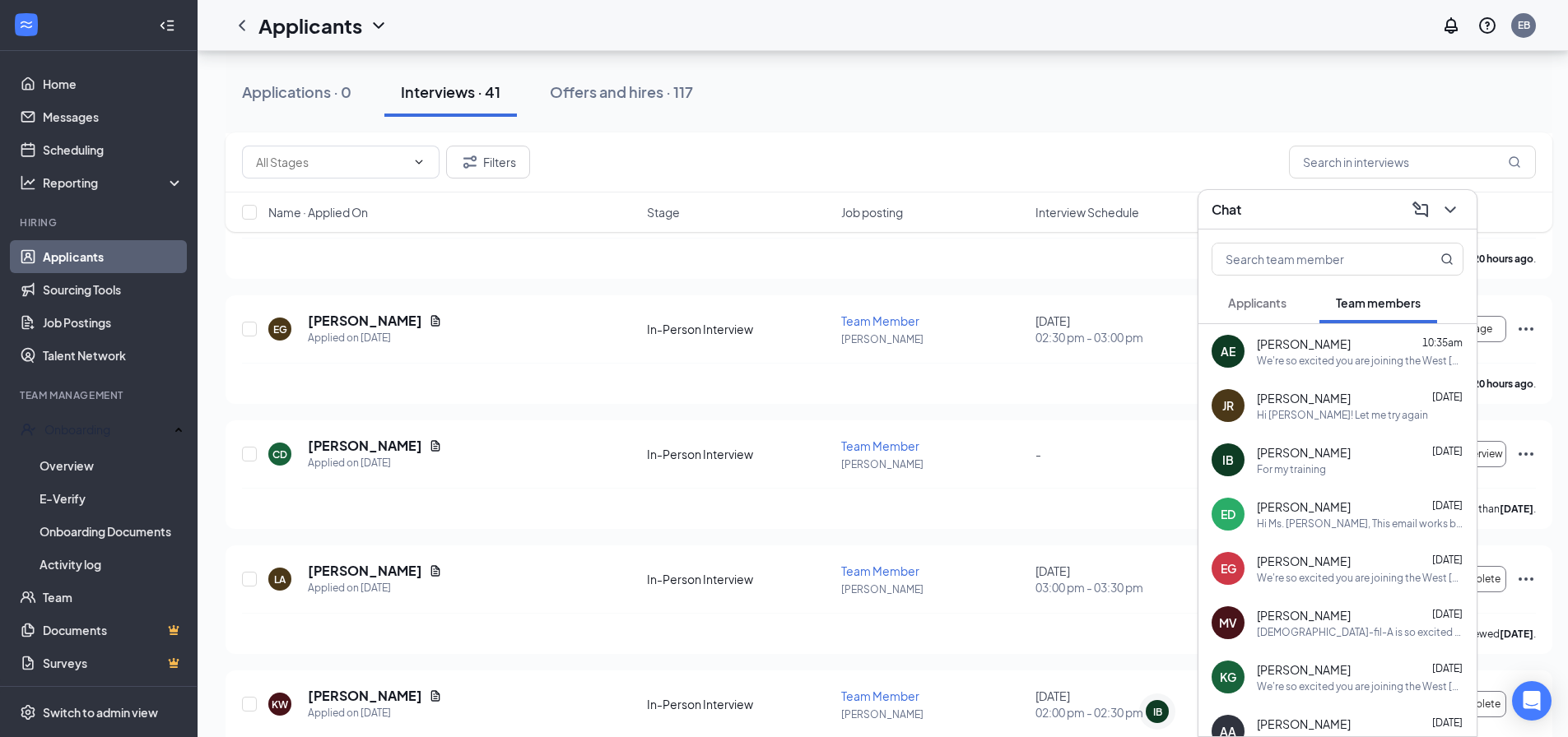
click at [1056, 132] on div "Filters" at bounding box center [889, 162] width 1327 height 60
click at [89, 463] on link "Overview" at bounding box center [111, 465] width 144 height 33
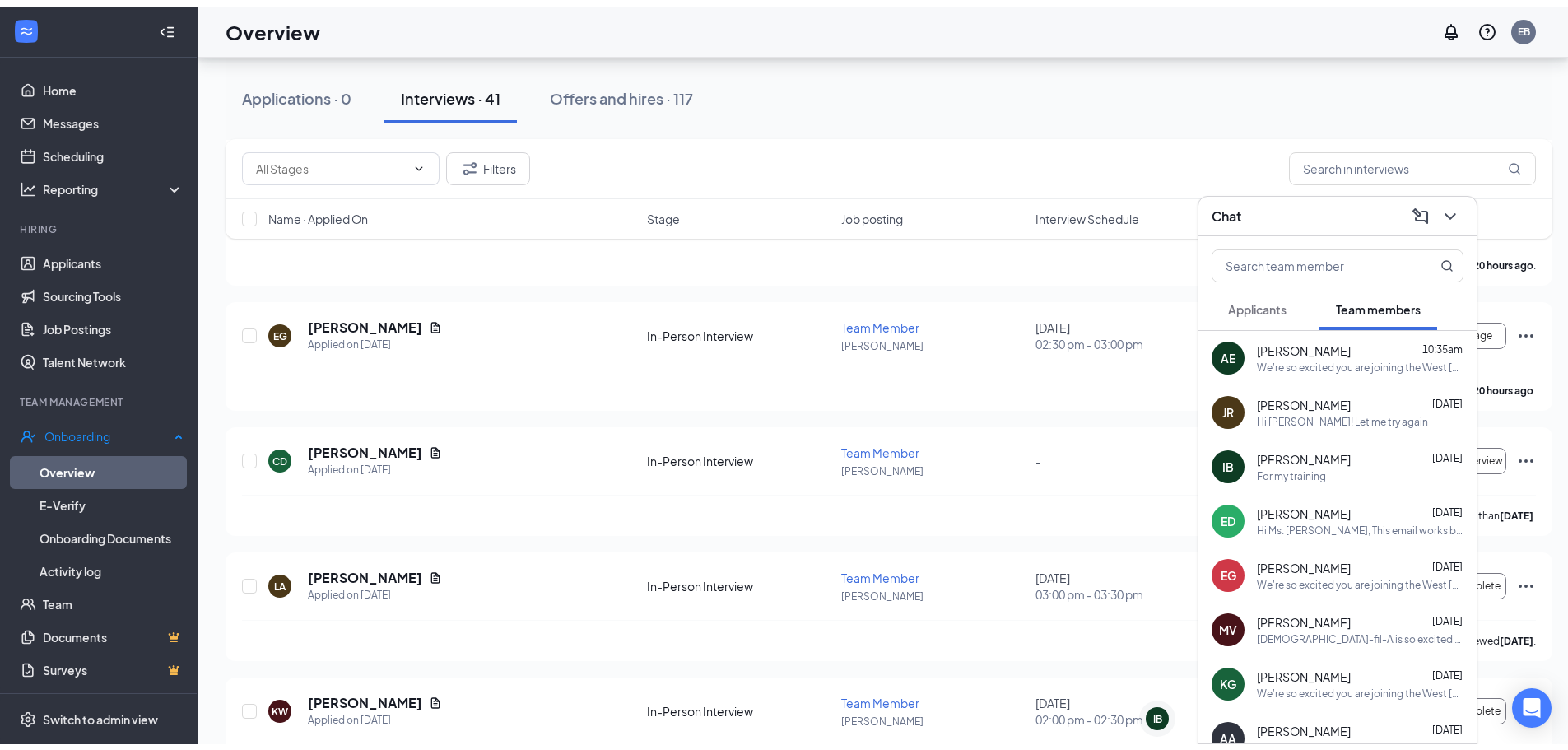
scroll to position [74, 0]
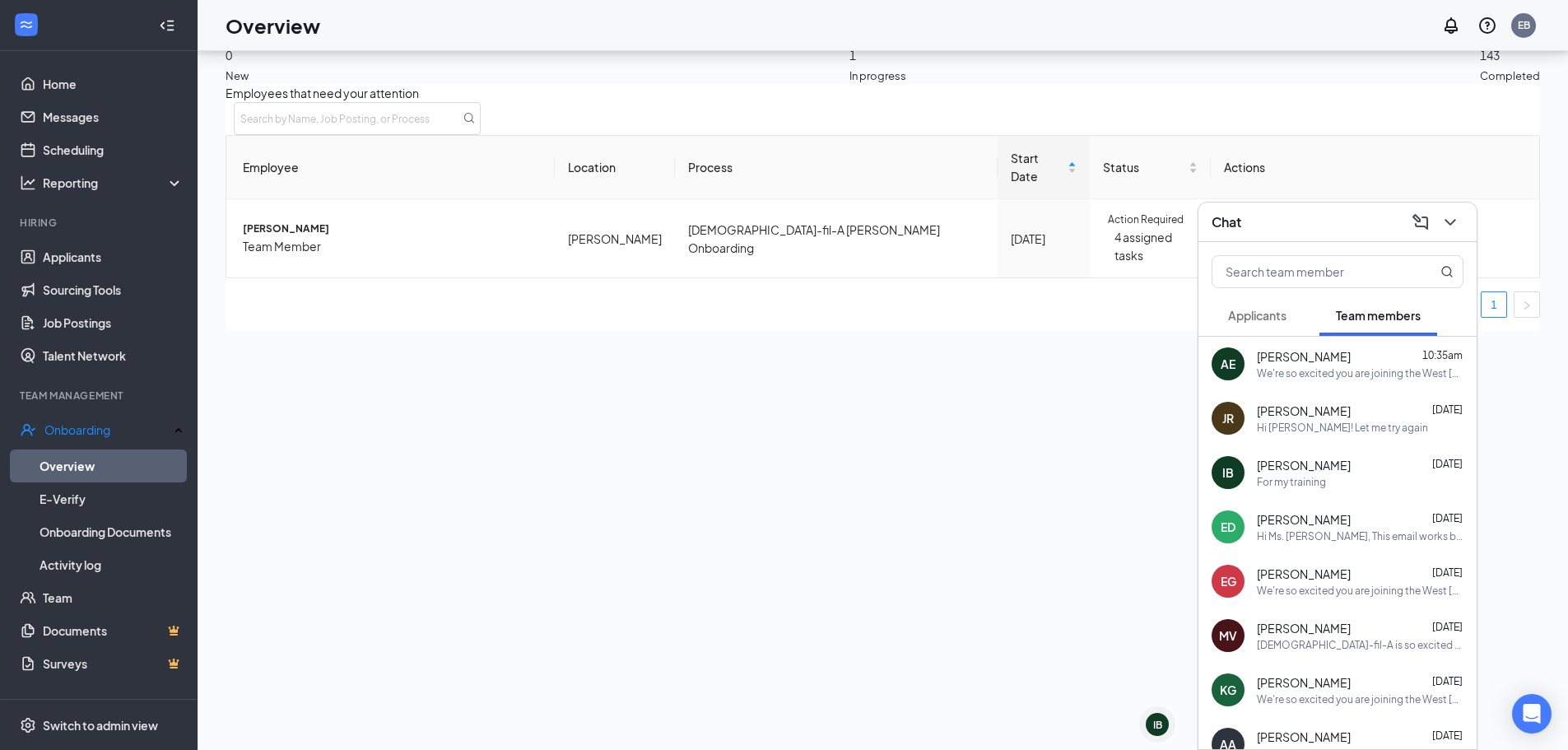
click at [1480, 75] on div "143 Completed" at bounding box center [1509, 39] width 60 height 87
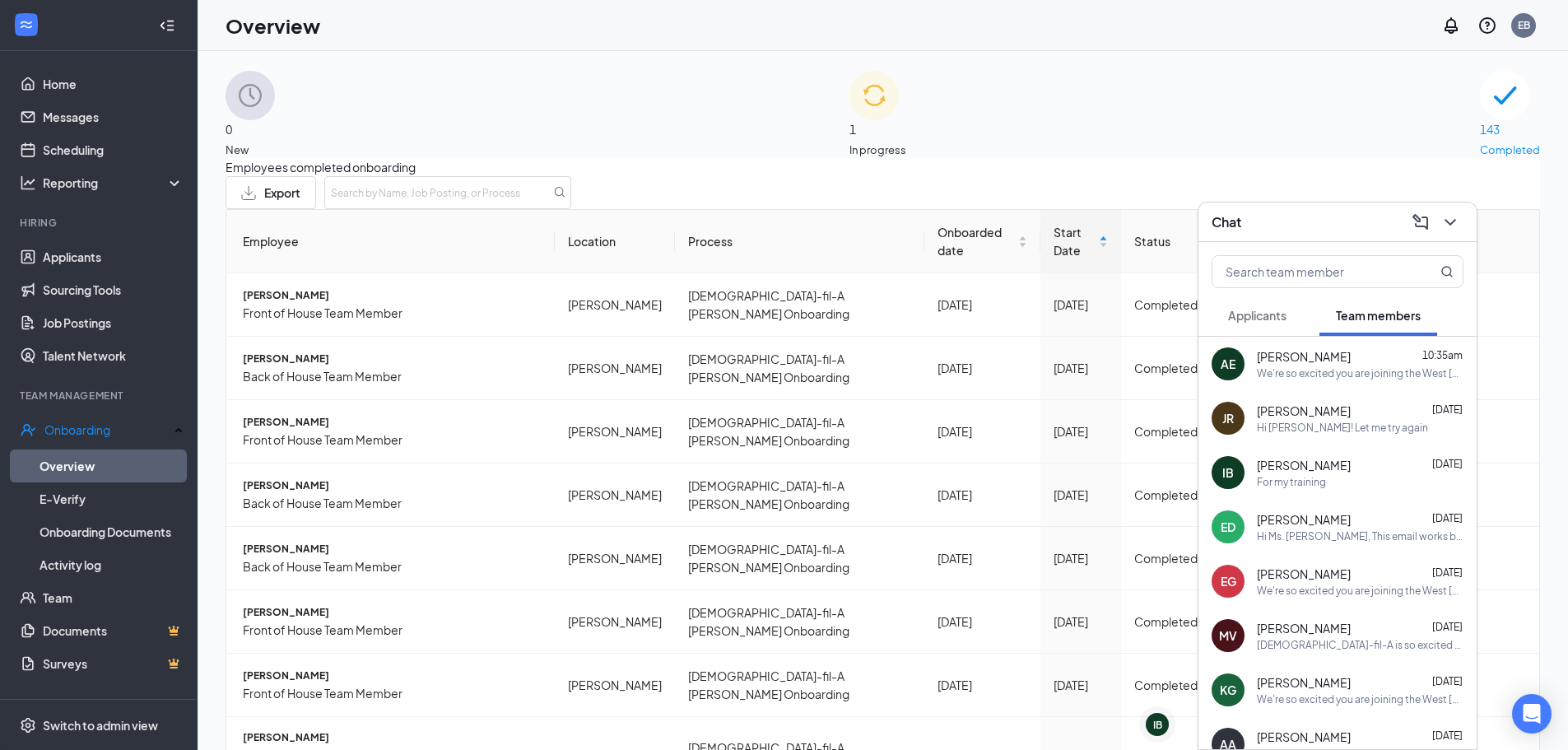
click at [1292, 211] on div "Chat" at bounding box center [1337, 222] width 252 height 26
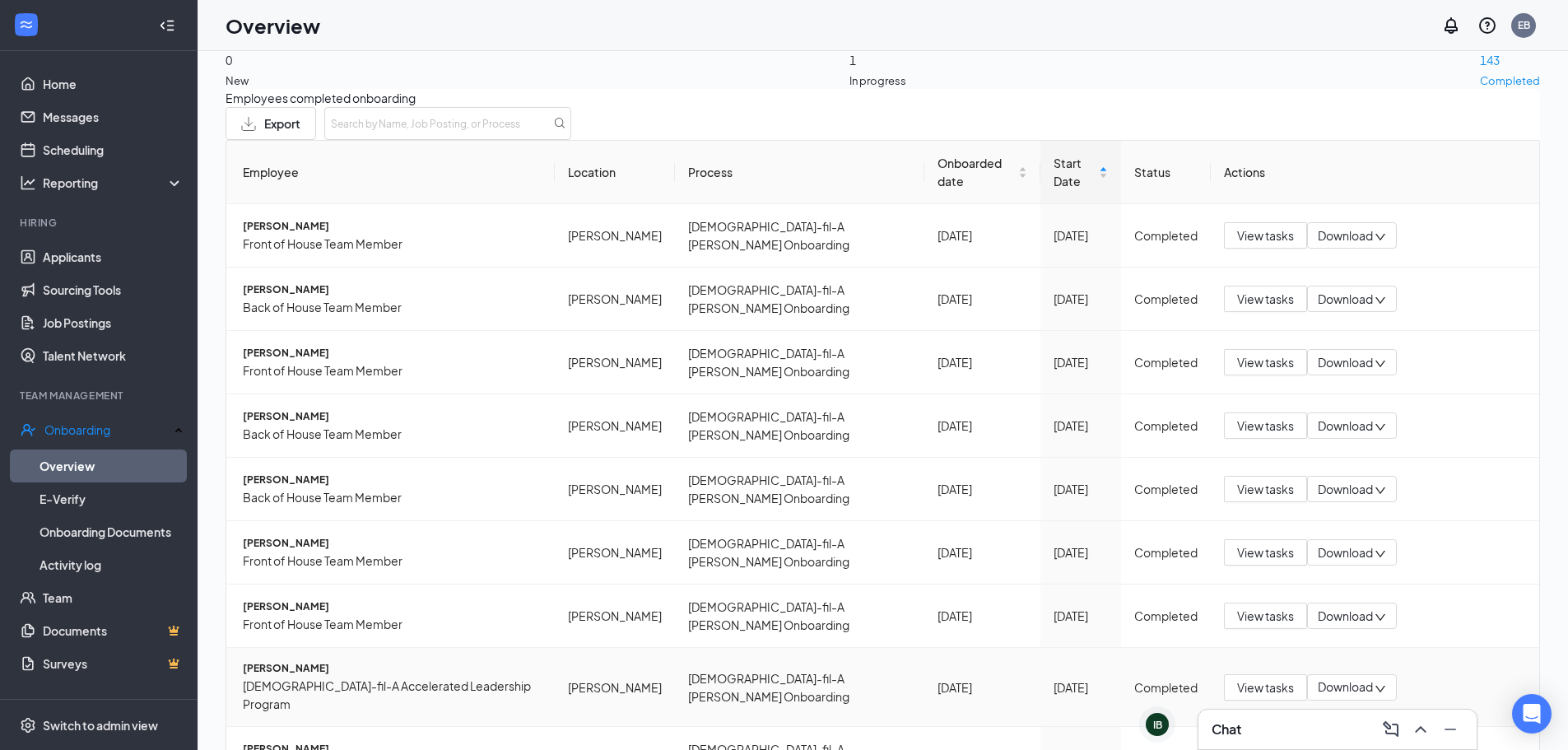
scroll to position [74, 0]
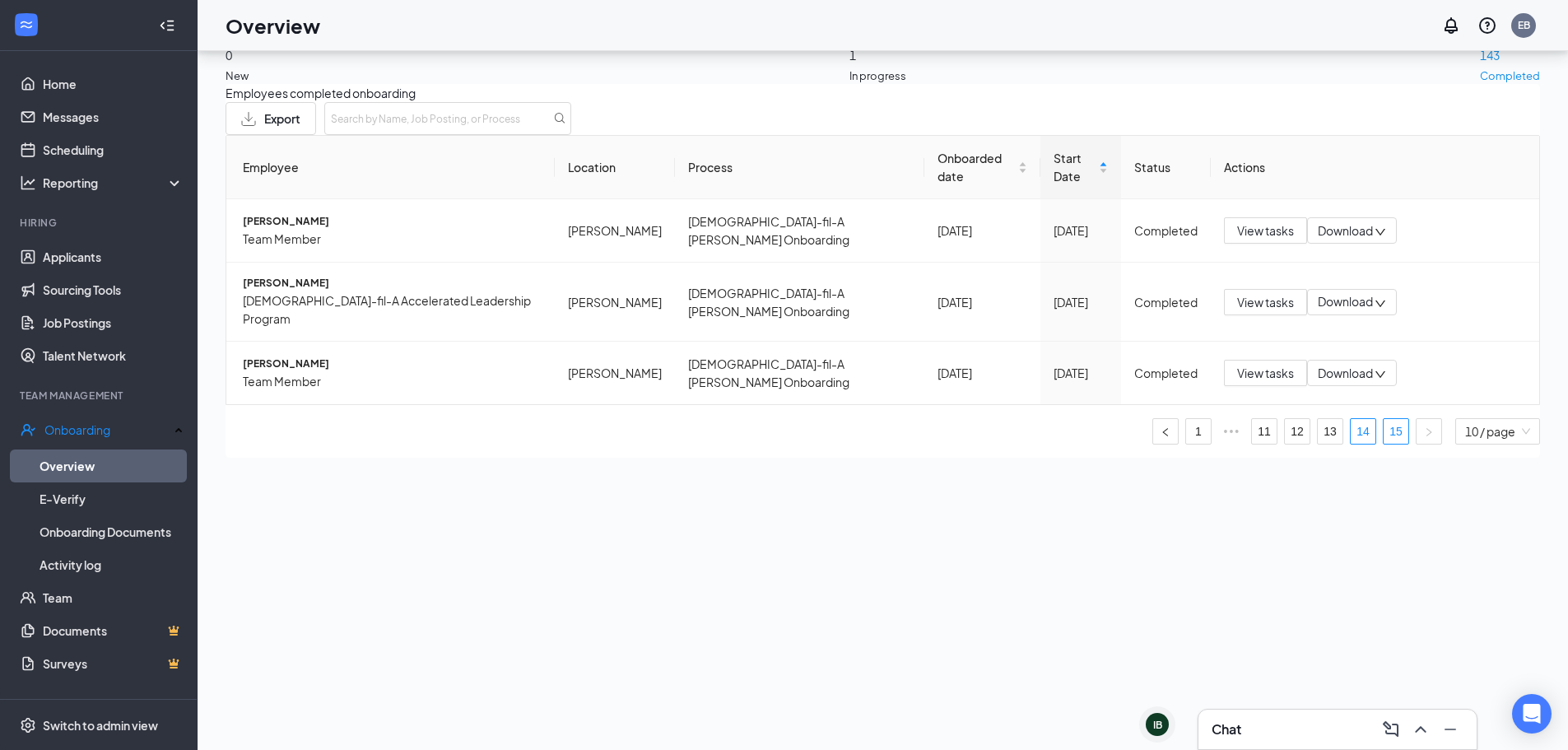
click at [1350, 419] on link "14" at bounding box center [1362, 431] width 25 height 25
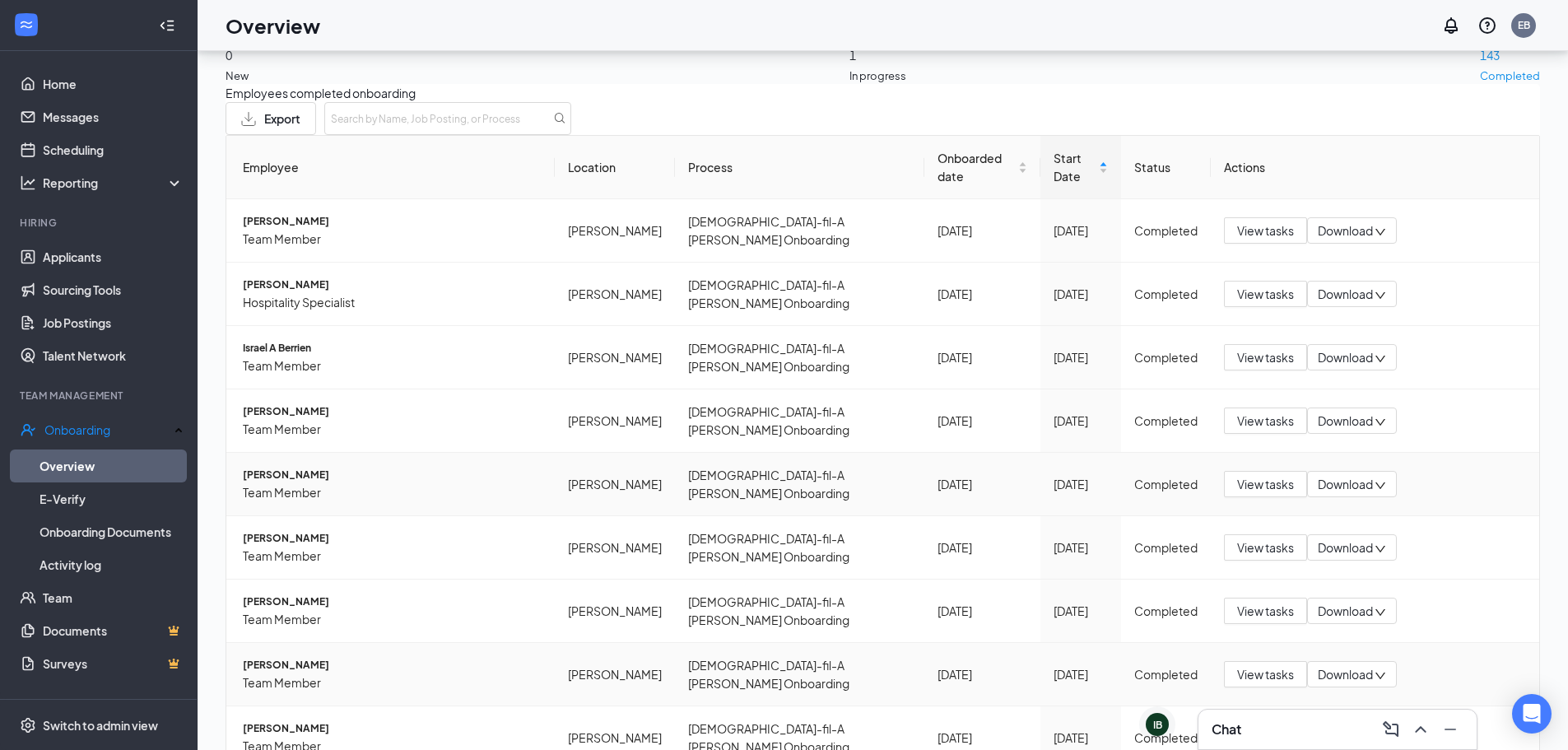
scroll to position [185, 0]
click at [1264, 728] on span "View tasks" at bounding box center [1265, 737] width 57 height 18
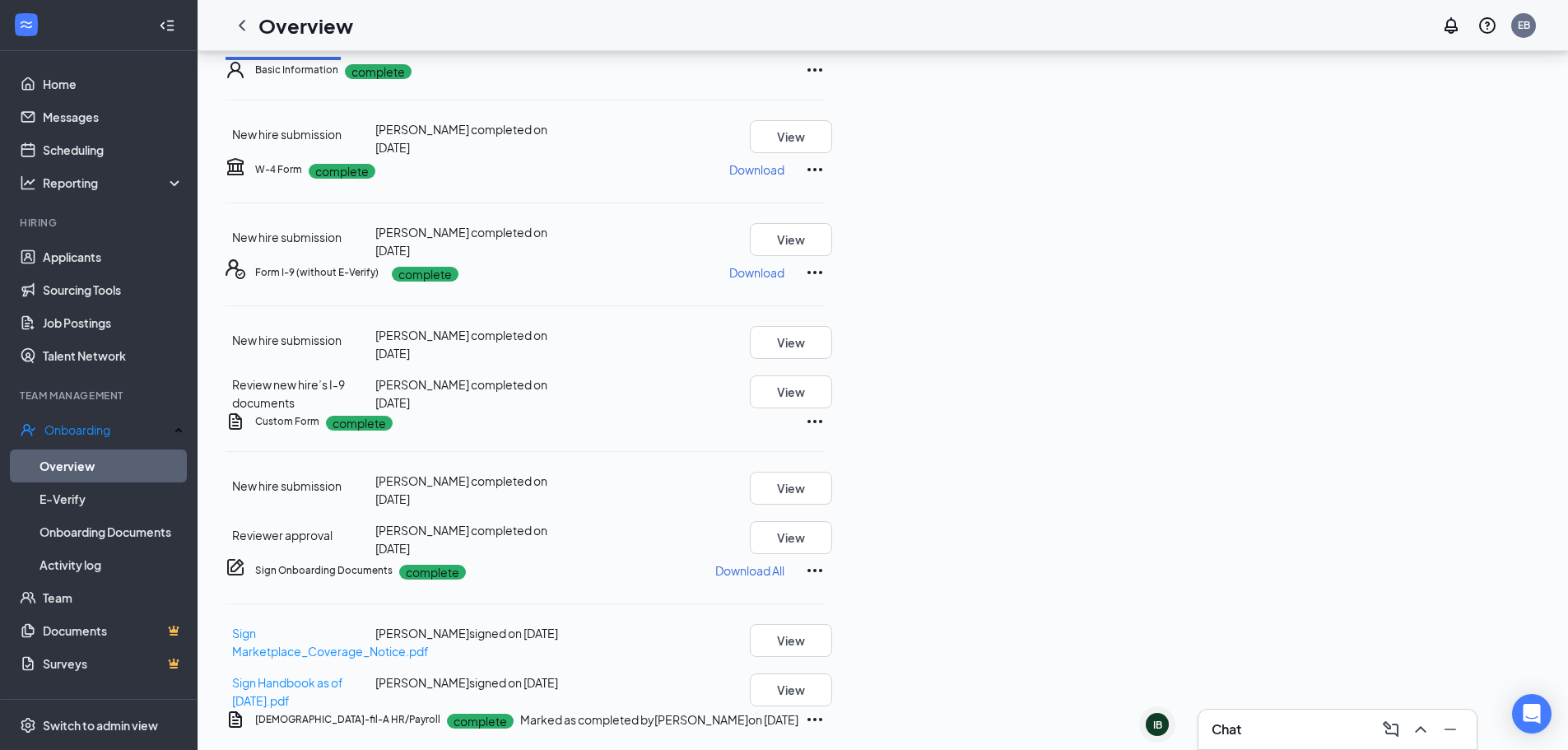
scroll to position [247, 0]
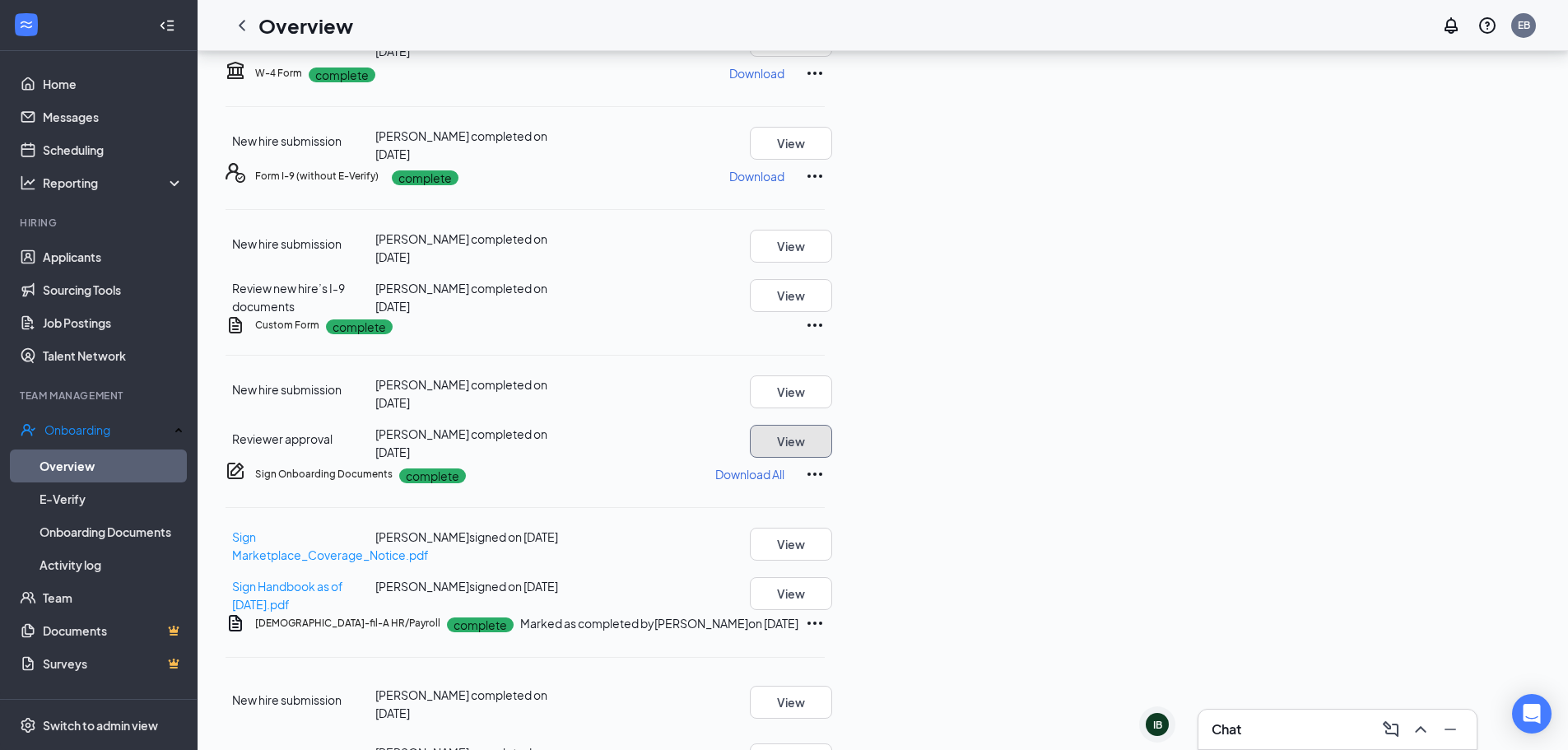
click at [832, 457] on button "View" at bounding box center [791, 442] width 83 height 33
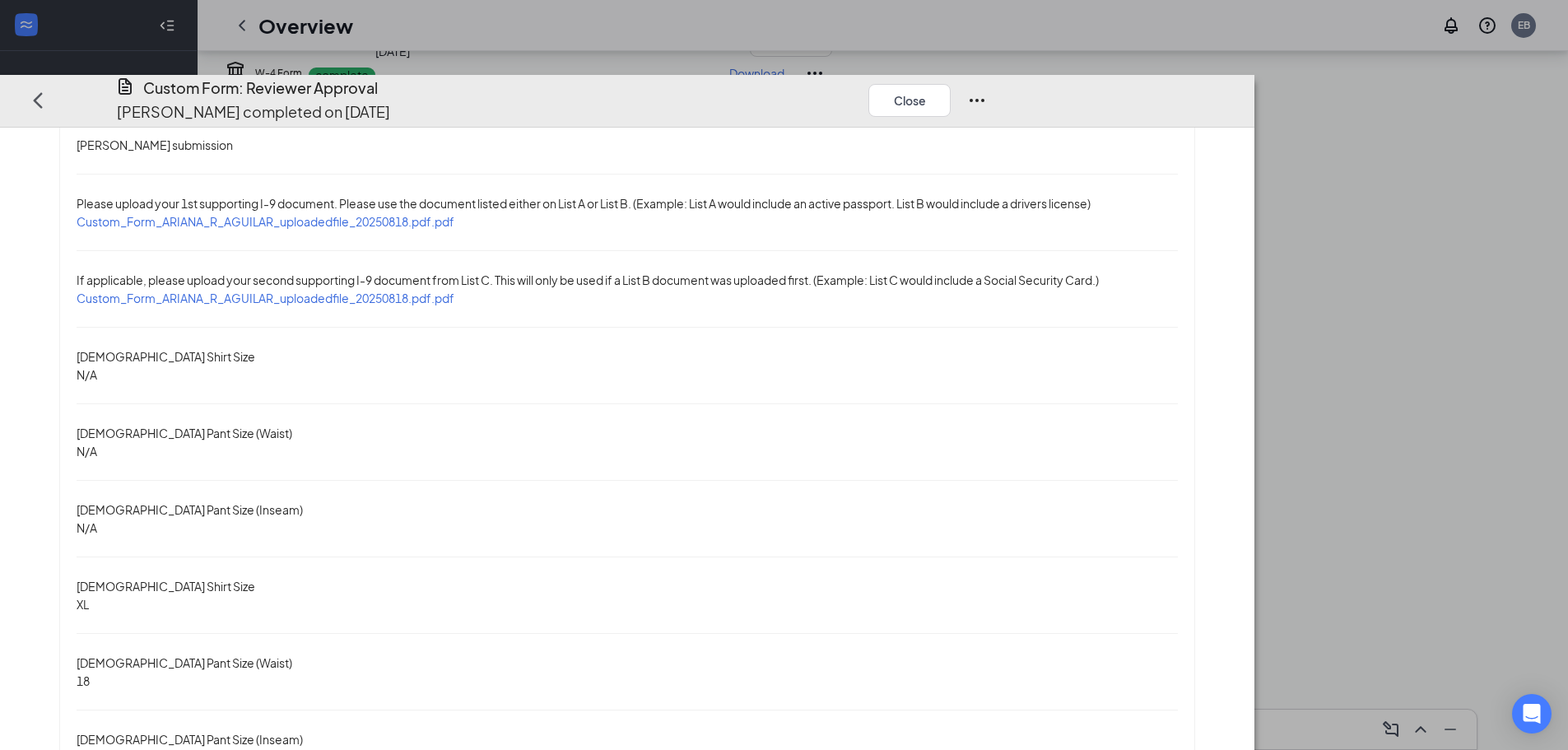
scroll to position [34, 0]
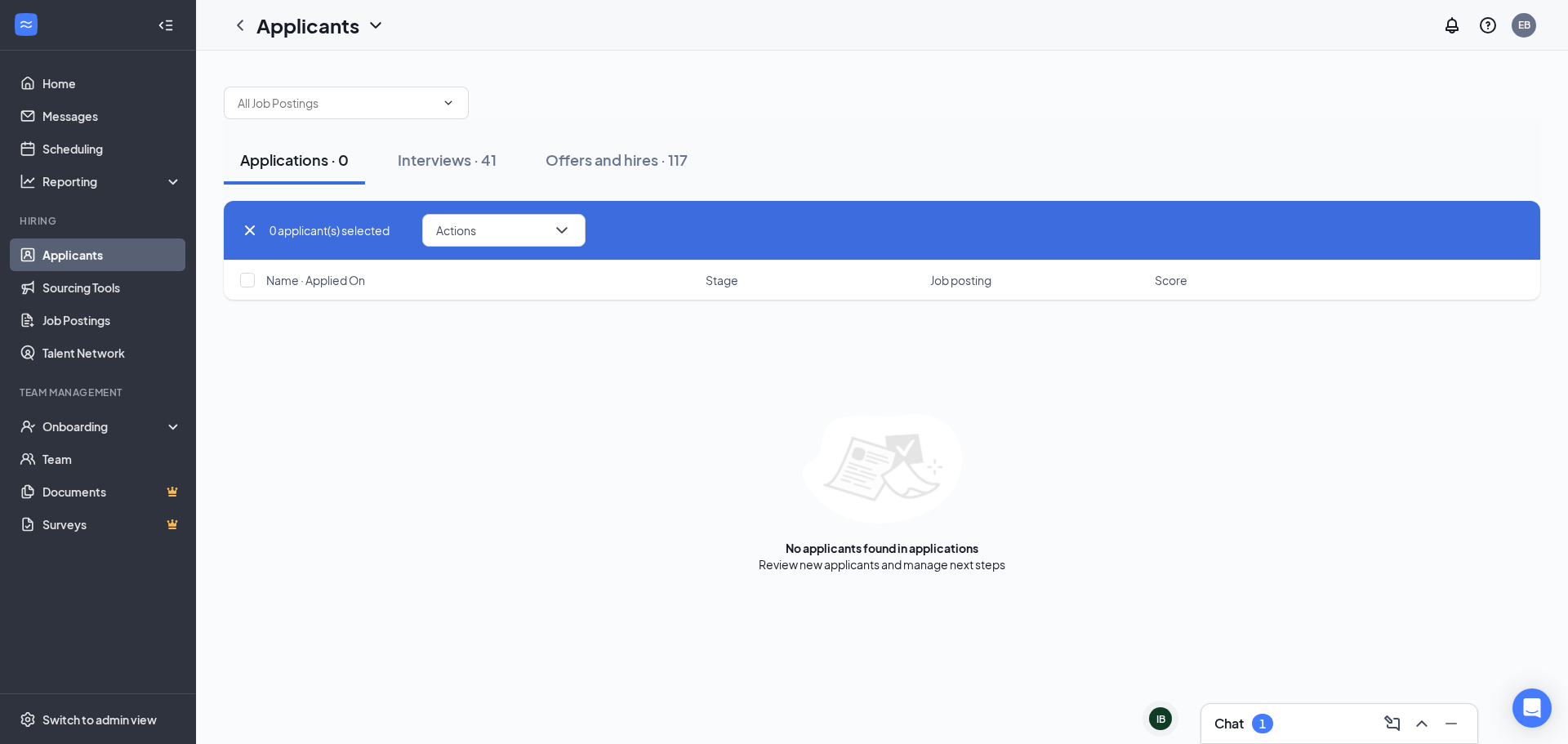
click at [1281, 723] on div "Chat 1" at bounding box center [1339, 723] width 250 height 26
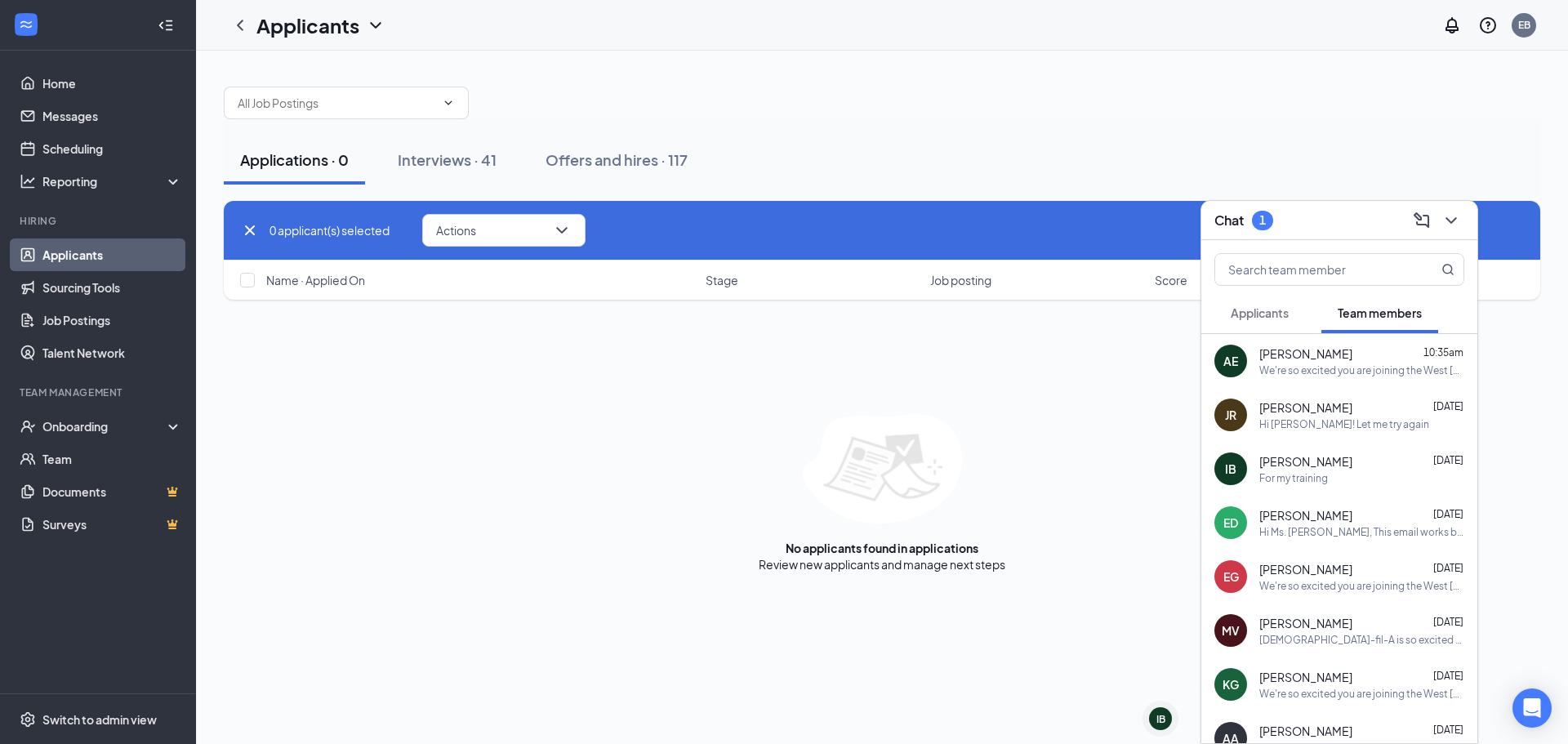
click at [1267, 314] on span "Applicants" at bounding box center [1260, 312] width 58 height 15
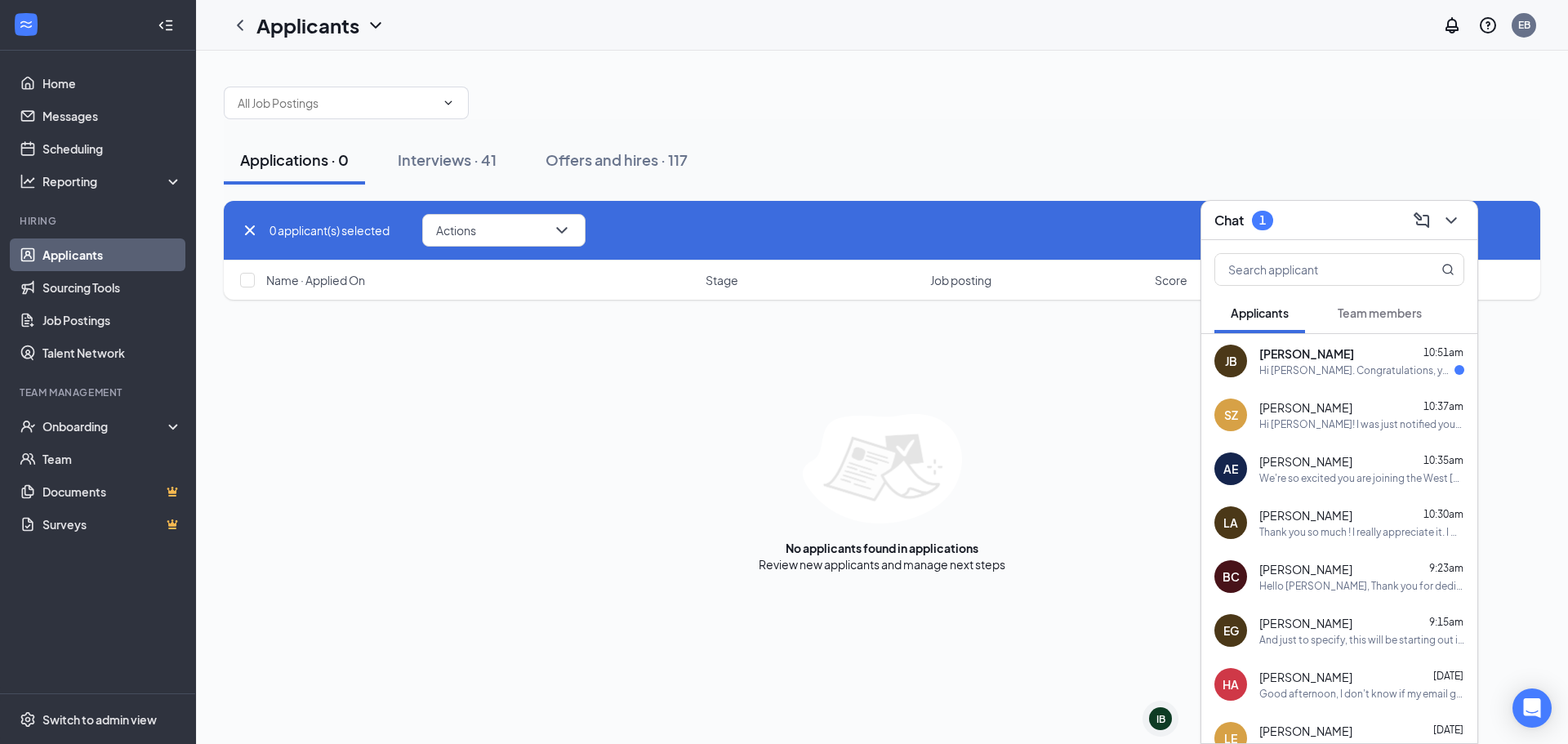
click at [1367, 374] on div "Hi Jake. Congratulations, your meeting with Chick-fil-A for Team Member at West…" at bounding box center [1357, 370] width 195 height 14
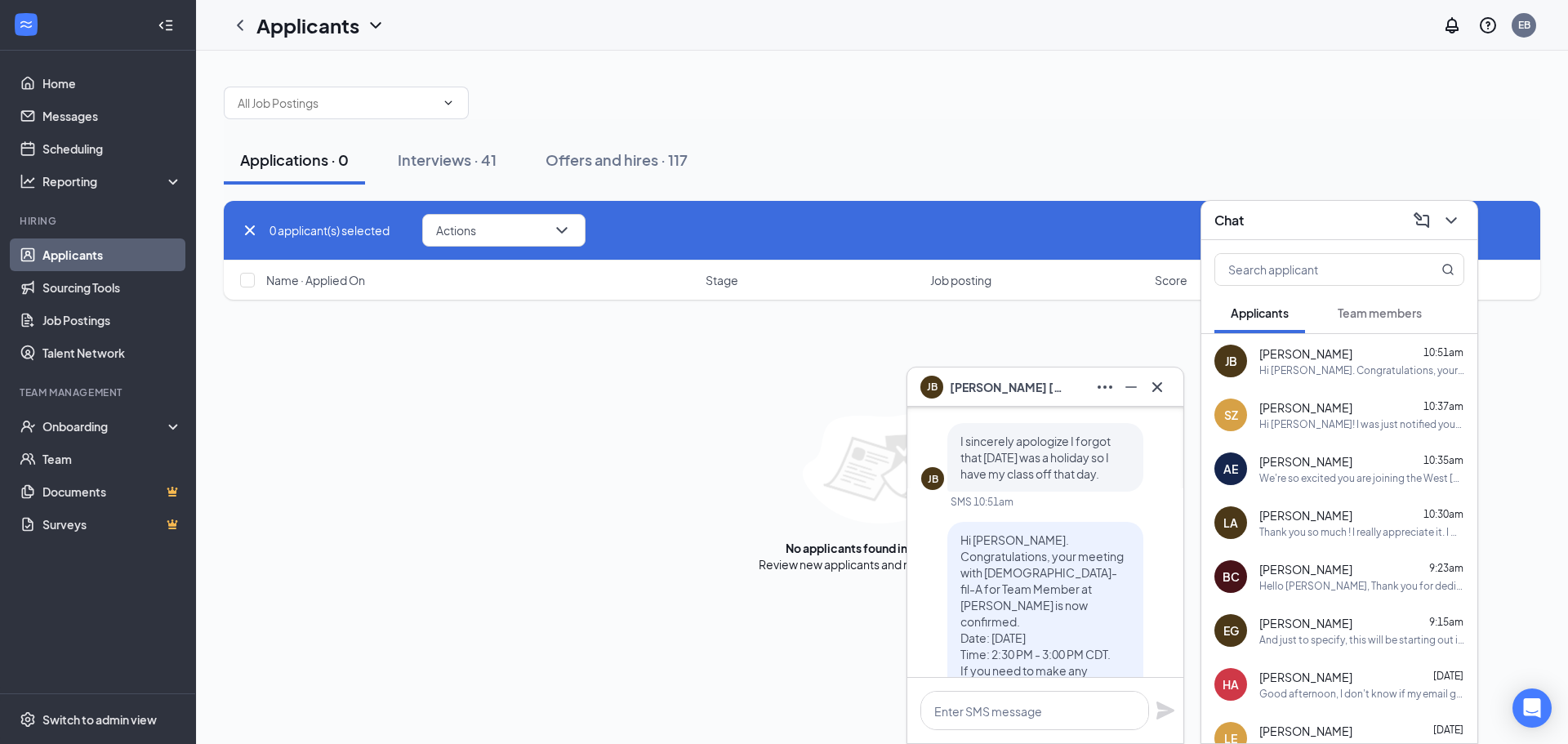
scroll to position [-163, 0]
click at [987, 384] on span "Jake Brent" at bounding box center [1006, 387] width 114 height 18
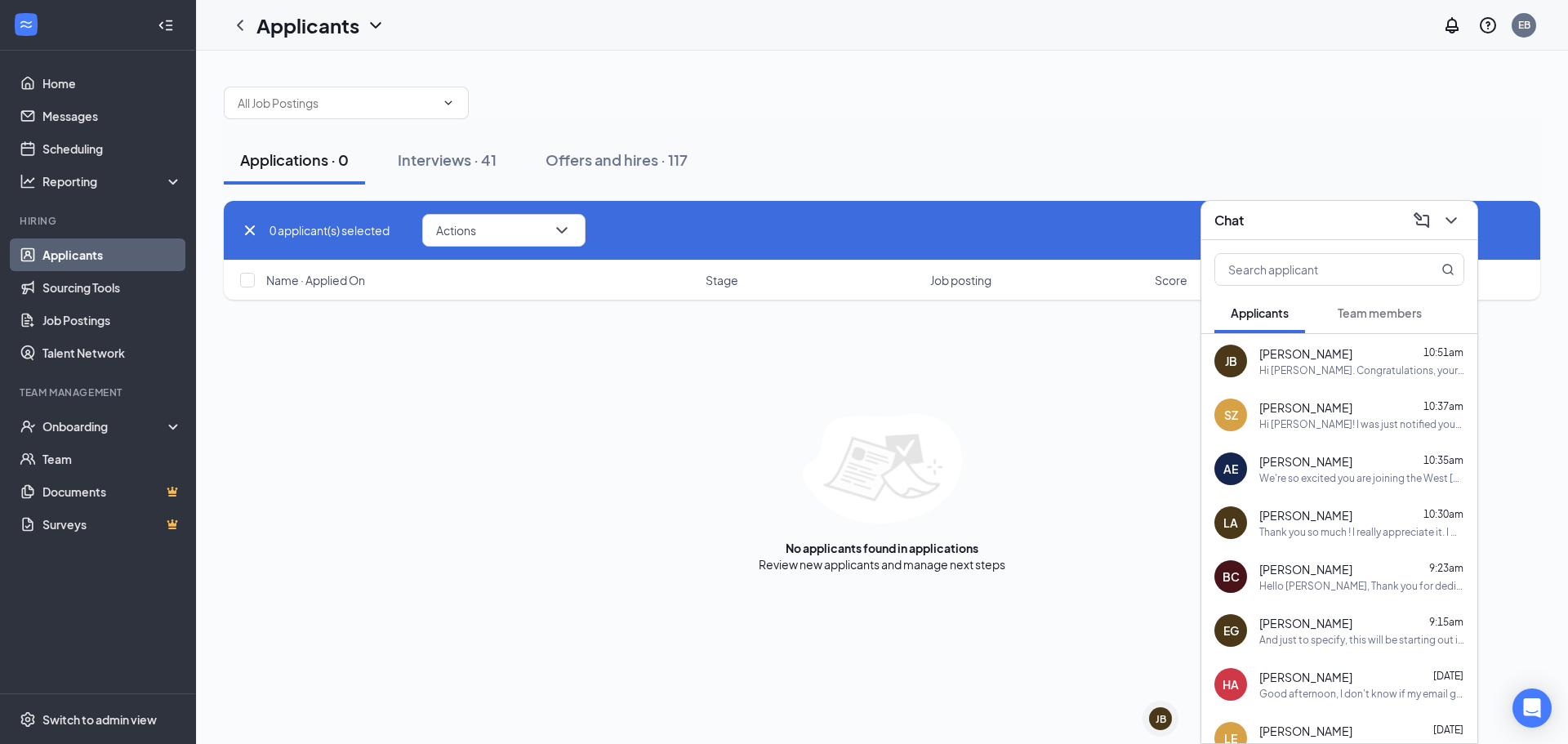
scroll to position [0, 0]
click at [1272, 218] on div "Chat" at bounding box center [1339, 220] width 250 height 25
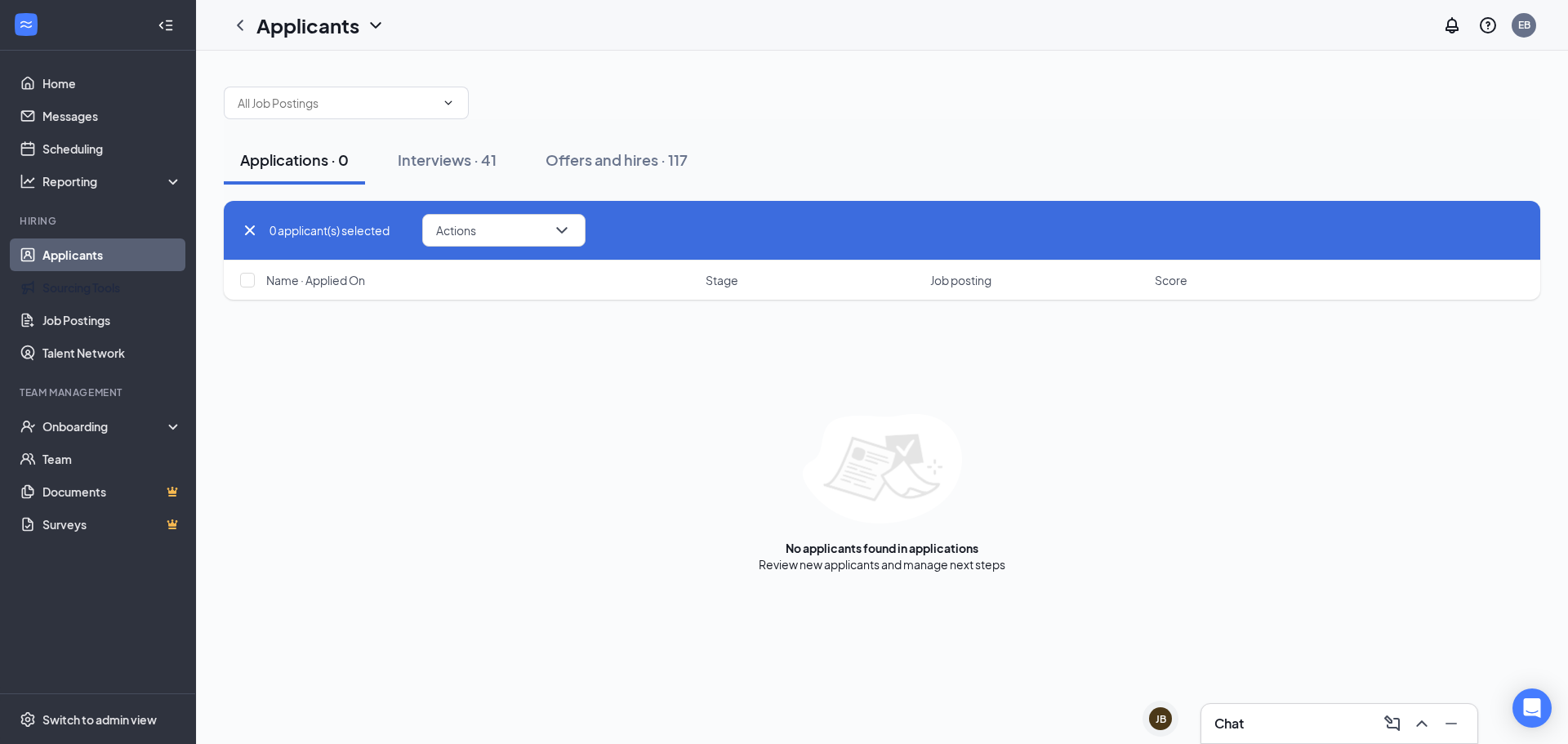
click at [71, 256] on link "Applicants" at bounding box center [112, 255] width 139 height 33
